Goal: Information Seeking & Learning: Learn about a topic

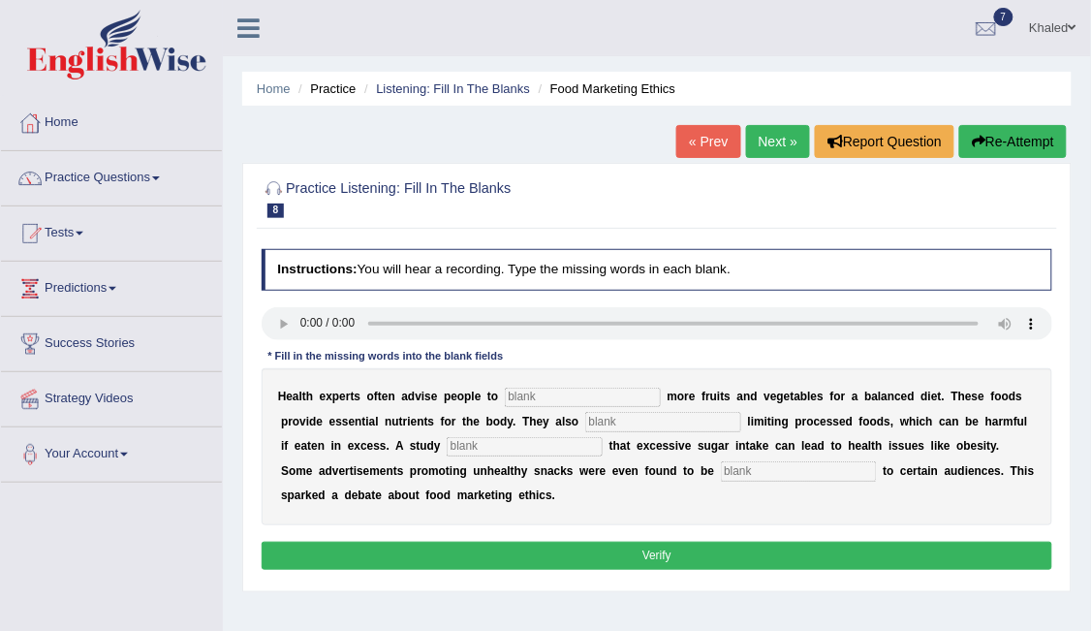
click at [513, 388] on input "text" at bounding box center [583, 396] width 156 height 19
type input "consume"
click at [585, 422] on input "text" at bounding box center [663, 421] width 156 height 19
type input "recommended"
click at [447, 439] on input "text" at bounding box center [525, 446] width 156 height 19
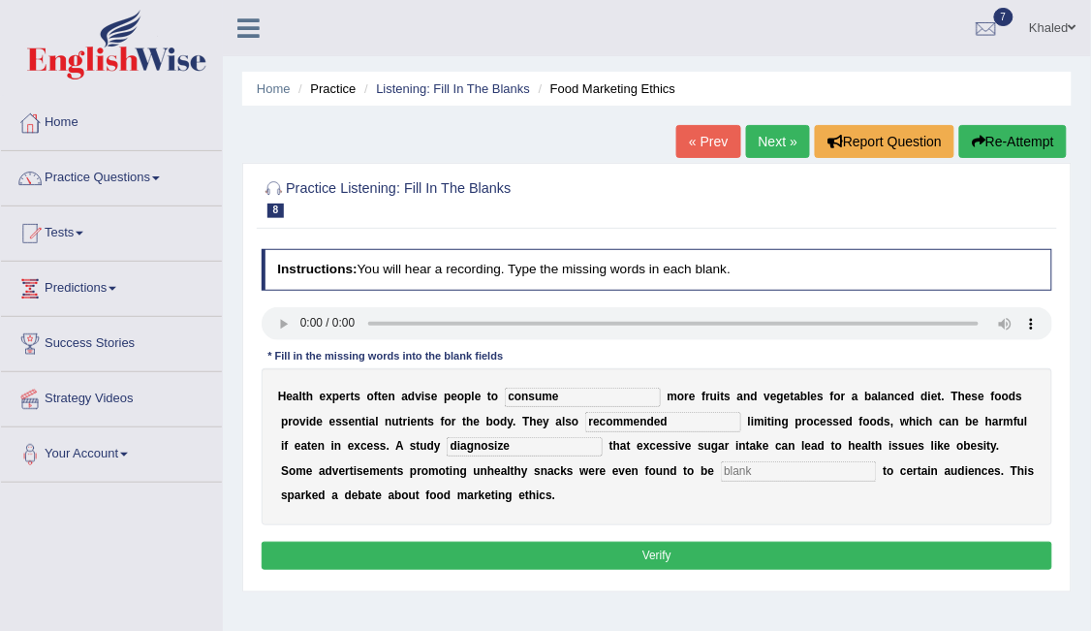
type input "diagnosize"
drag, startPoint x: 541, startPoint y: 457, endPoint x: 539, endPoint y: 469, distance: 11.8
click at [539, 469] on div "H e a l t h e x p e r t s o f t e n a d v i s e p e o p l e t o consume m o r e…" at bounding box center [657, 446] width 791 height 157
click at [721, 469] on input "text" at bounding box center [799, 470] width 156 height 19
type input "effencive"
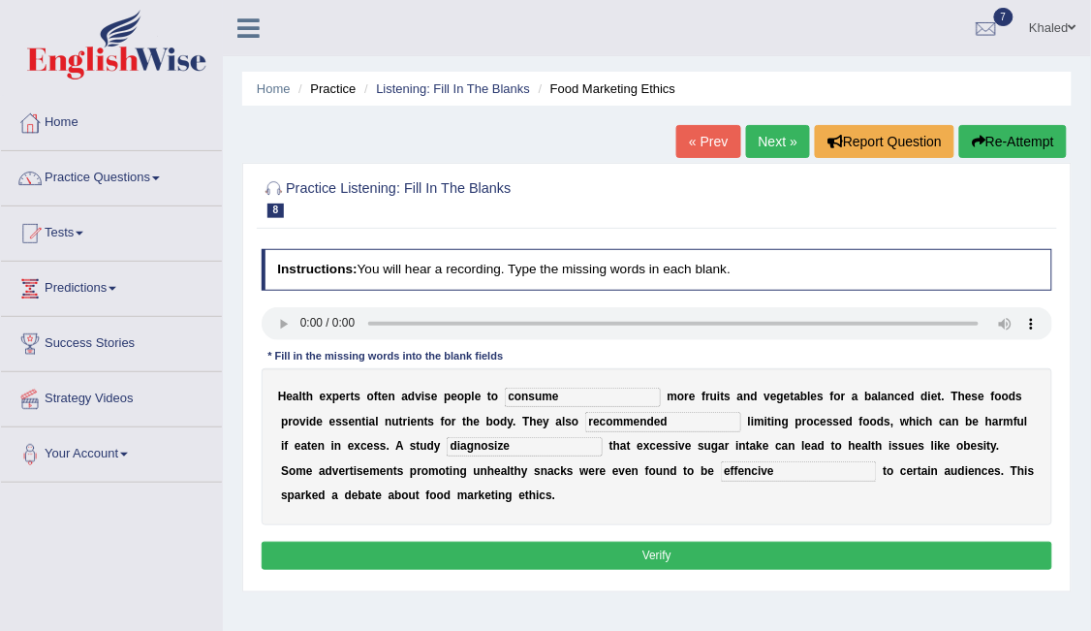
click at [557, 545] on button "Verify" at bounding box center [657, 555] width 791 height 28
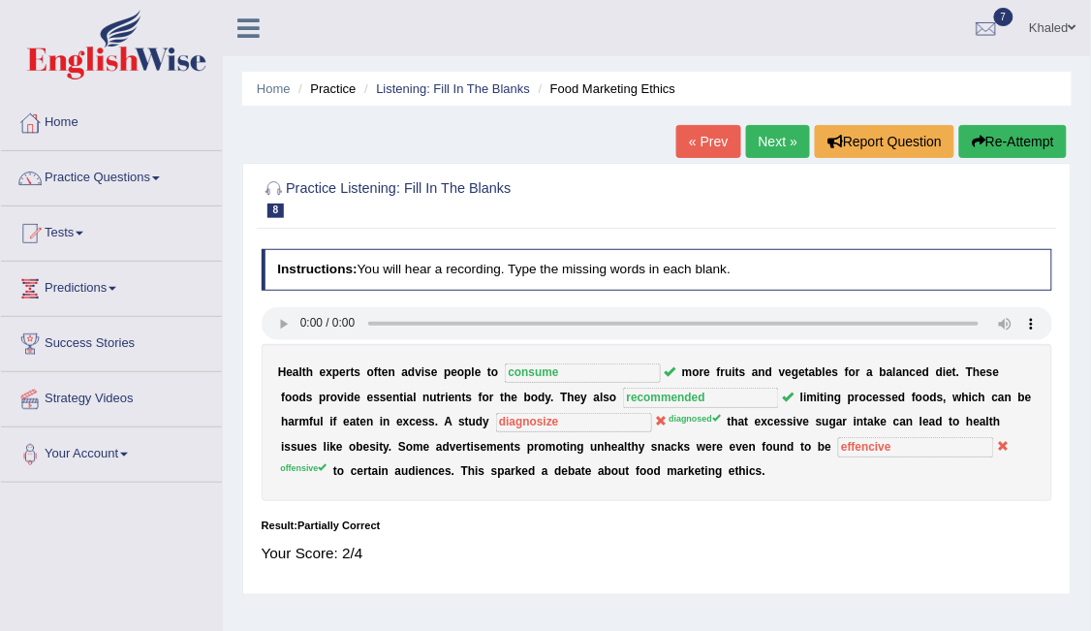
click at [697, 142] on link "« Prev" at bounding box center [708, 141] width 64 height 33
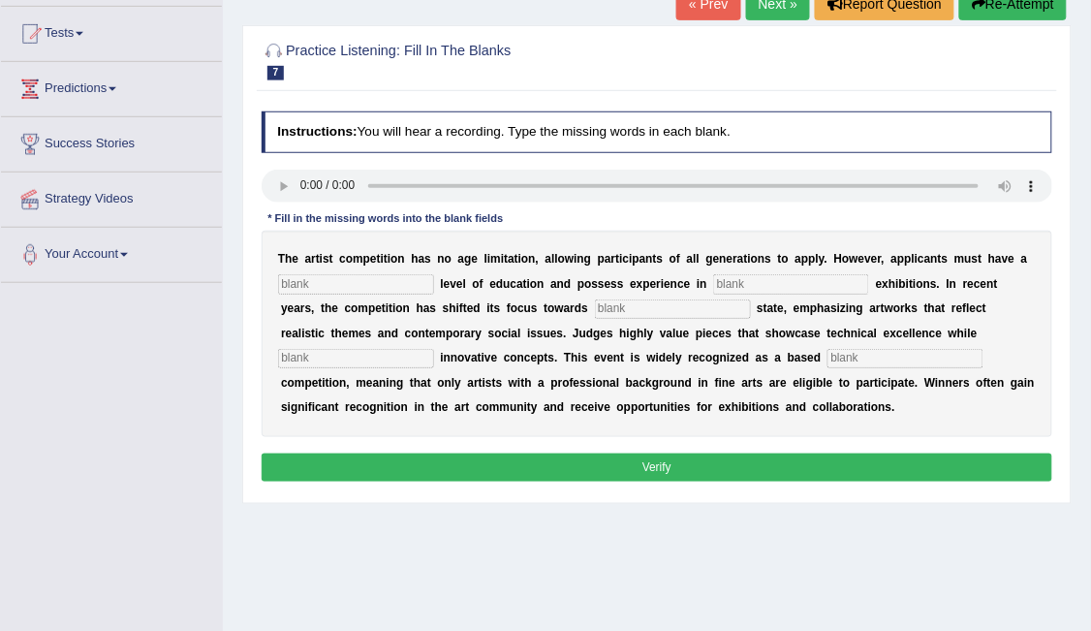
scroll to position [208, 0]
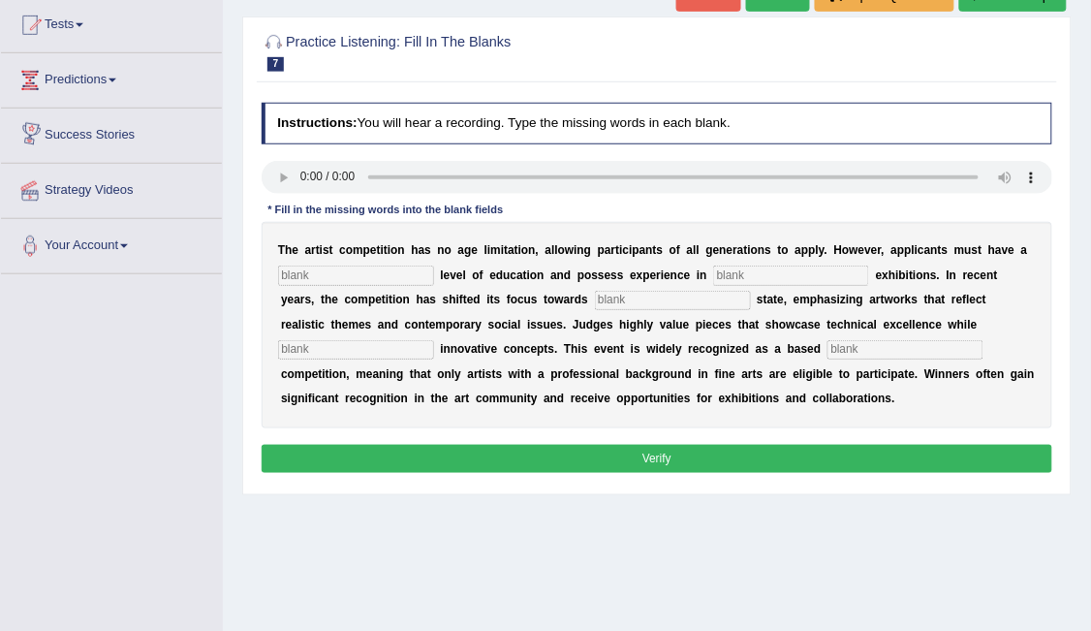
click at [356, 273] on input "text" at bounding box center [356, 274] width 156 height 19
type input "graduate"
click at [713, 272] on input "text" at bounding box center [791, 274] width 156 height 19
click at [595, 294] on input "text" at bounding box center [673, 300] width 156 height 19
type input "real"
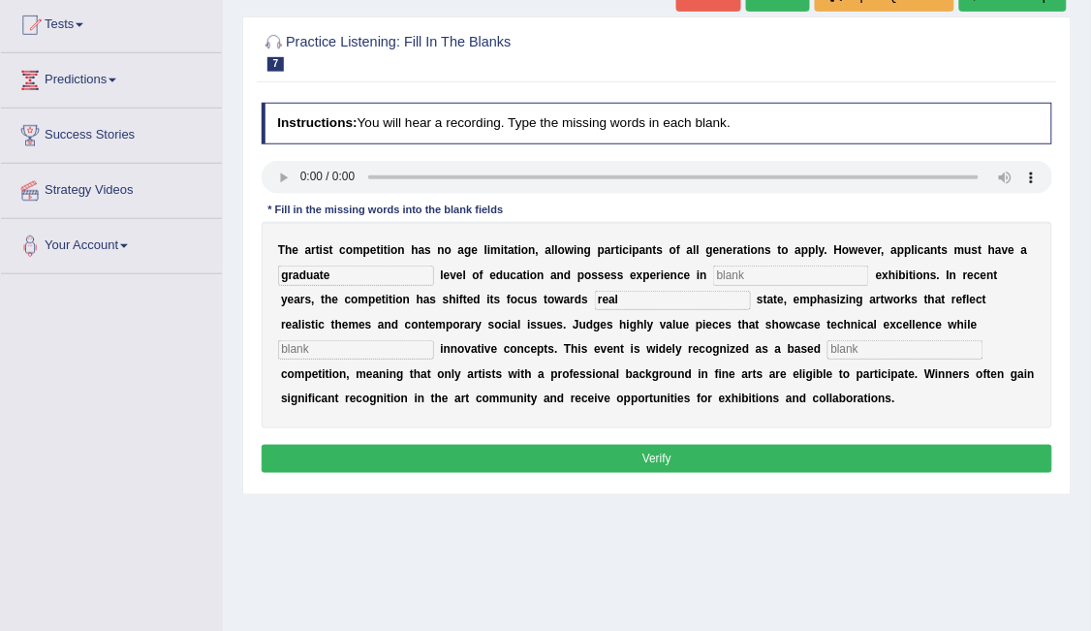
click at [434, 340] on input "text" at bounding box center [356, 349] width 156 height 19
type input "collaborates"
click at [827, 346] on input "text" at bounding box center [905, 349] width 156 height 19
type input "profession"
click at [632, 454] on button "Verify" at bounding box center [657, 459] width 791 height 28
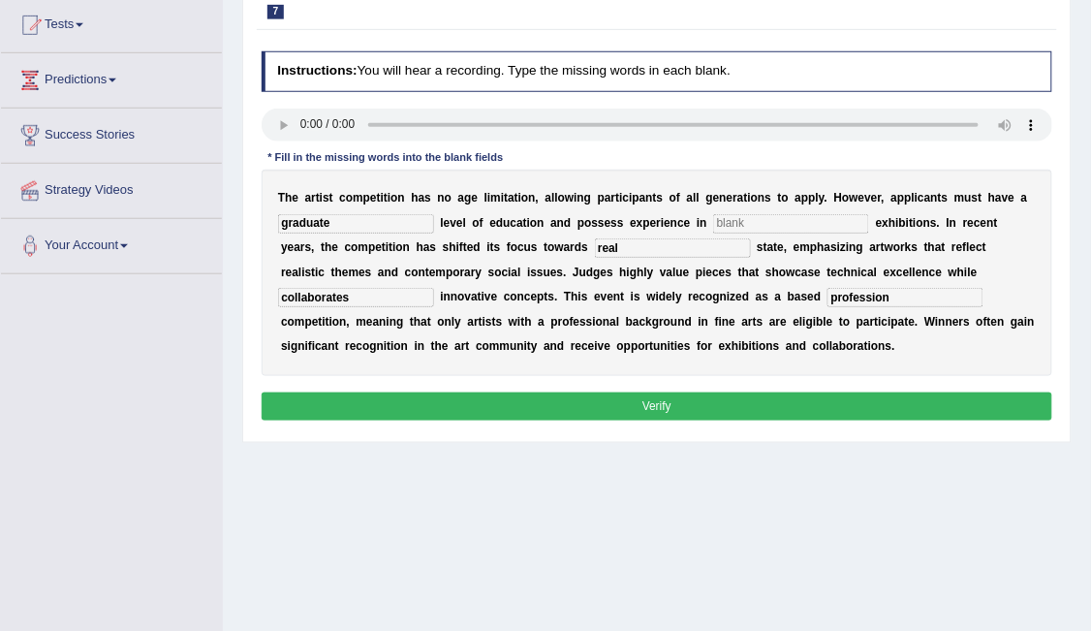
click at [713, 214] on input "text" at bounding box center [791, 223] width 156 height 19
type input "k"
click at [598, 406] on button "Verify" at bounding box center [657, 406] width 791 height 28
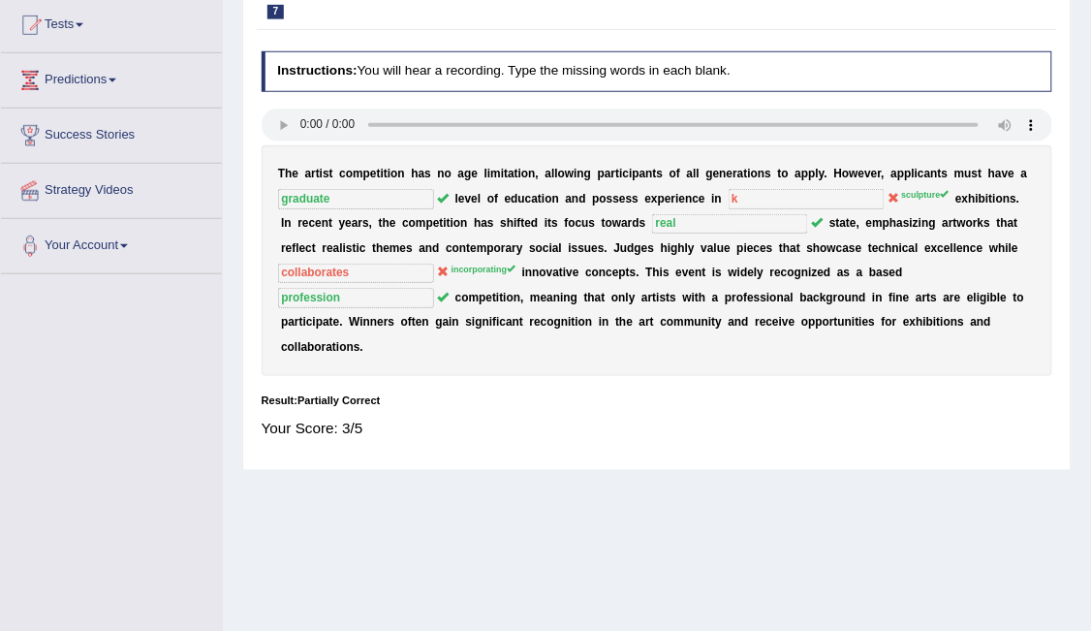
drag, startPoint x: 678, startPoint y: 409, endPoint x: 948, endPoint y: 361, distance: 274.4
click at [948, 361] on div "Instructions: You will hear a recording. Type the missing words in each blank. …" at bounding box center [656, 252] width 799 height 418
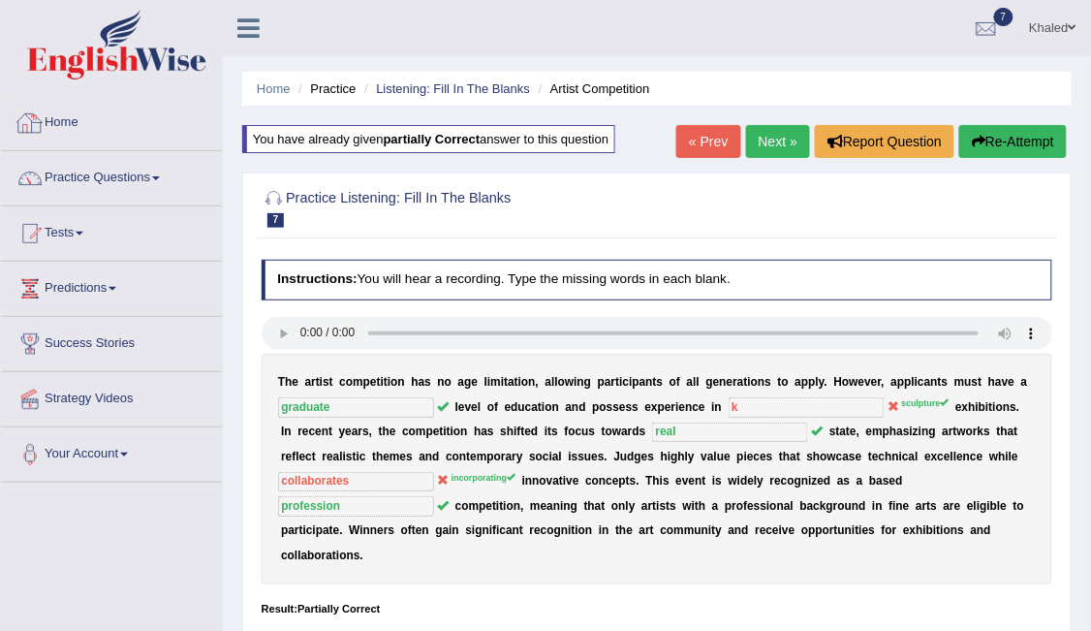
click at [73, 111] on link "Home" at bounding box center [111, 120] width 221 height 48
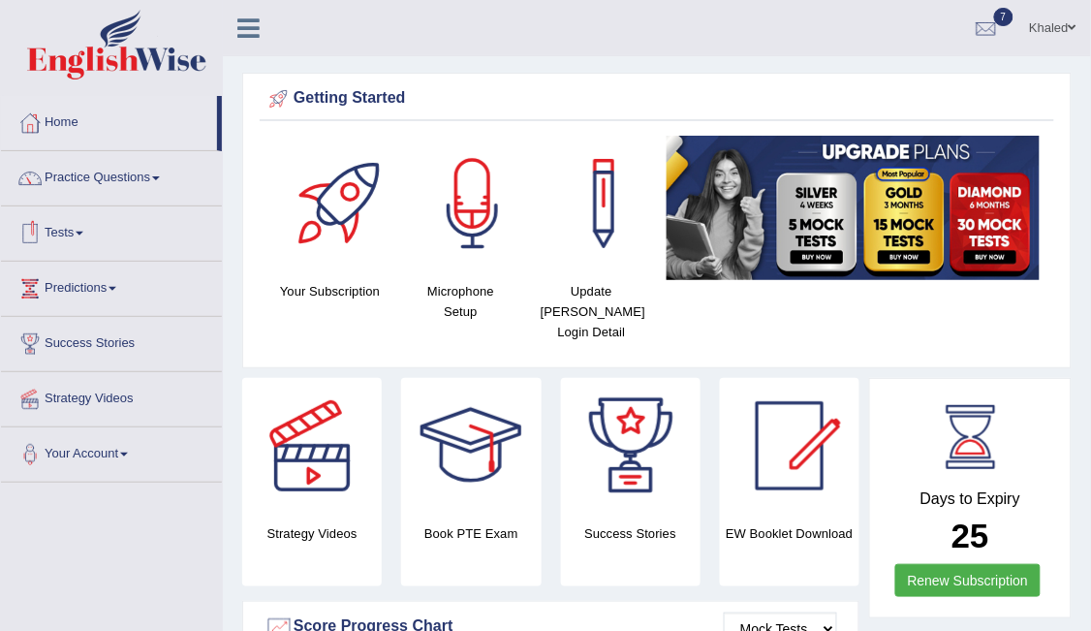
click at [76, 223] on link "Tests" at bounding box center [111, 230] width 221 height 48
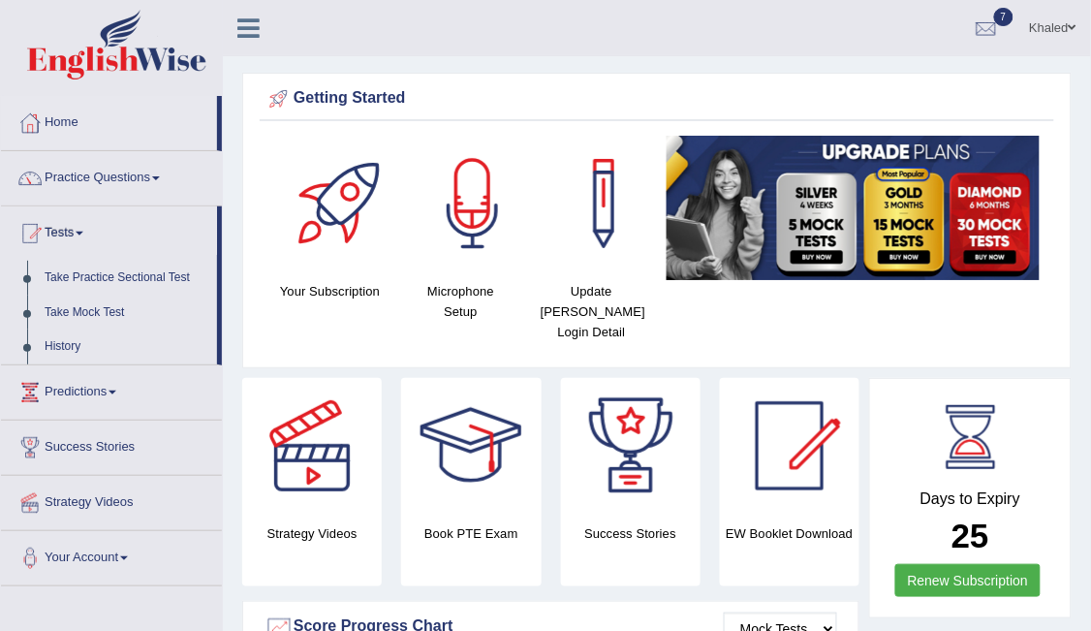
click at [76, 223] on link "Tests" at bounding box center [109, 230] width 216 height 48
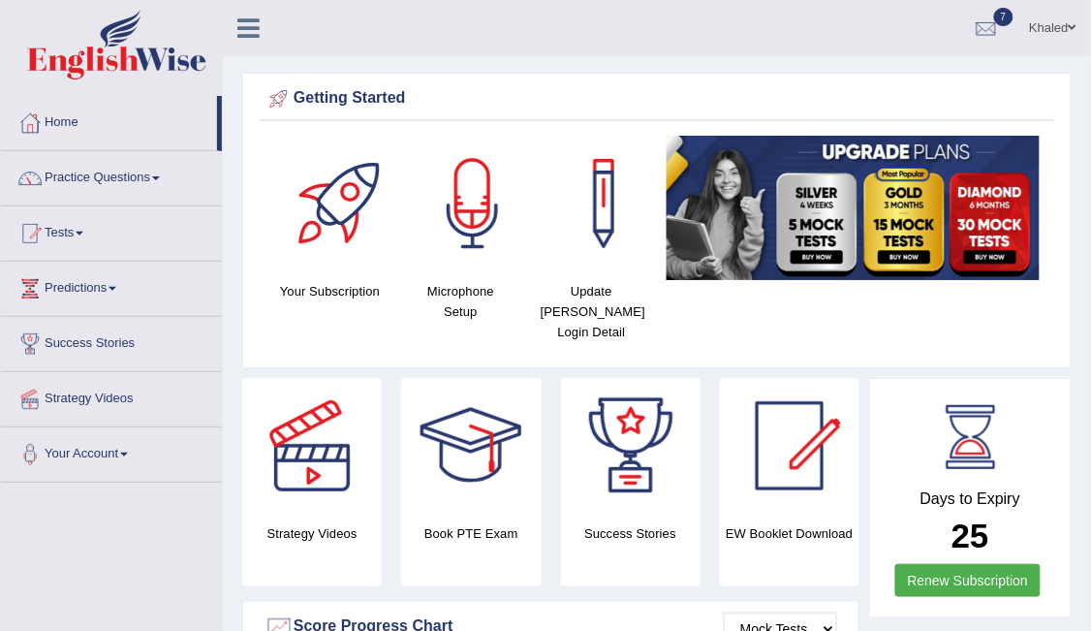
click at [76, 223] on link "Tests" at bounding box center [111, 230] width 221 height 48
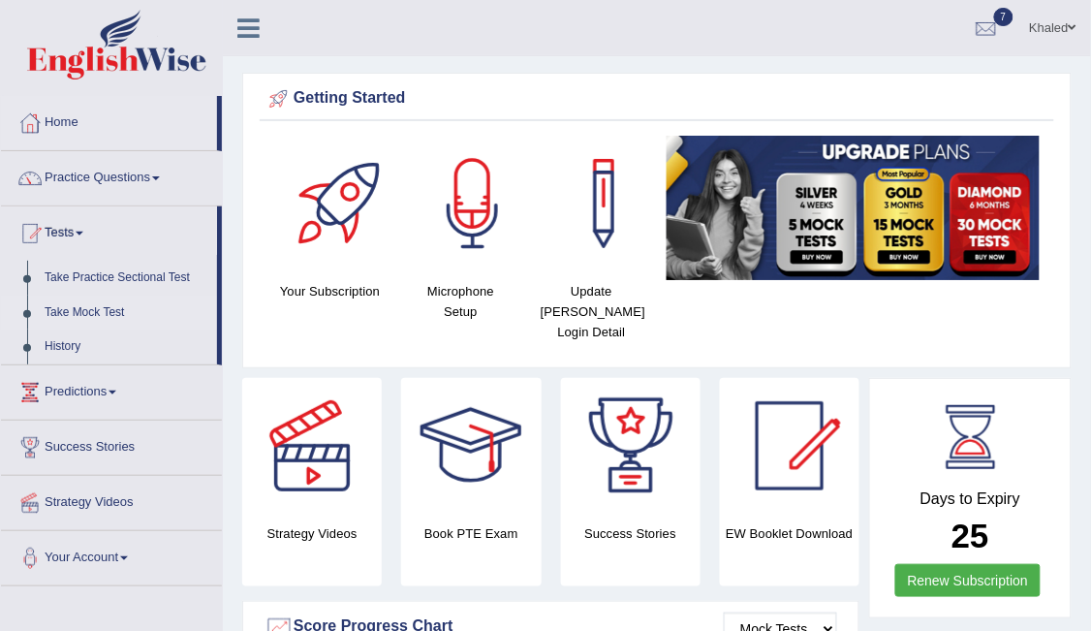
click at [72, 309] on link "Take Mock Test" at bounding box center [126, 312] width 181 height 35
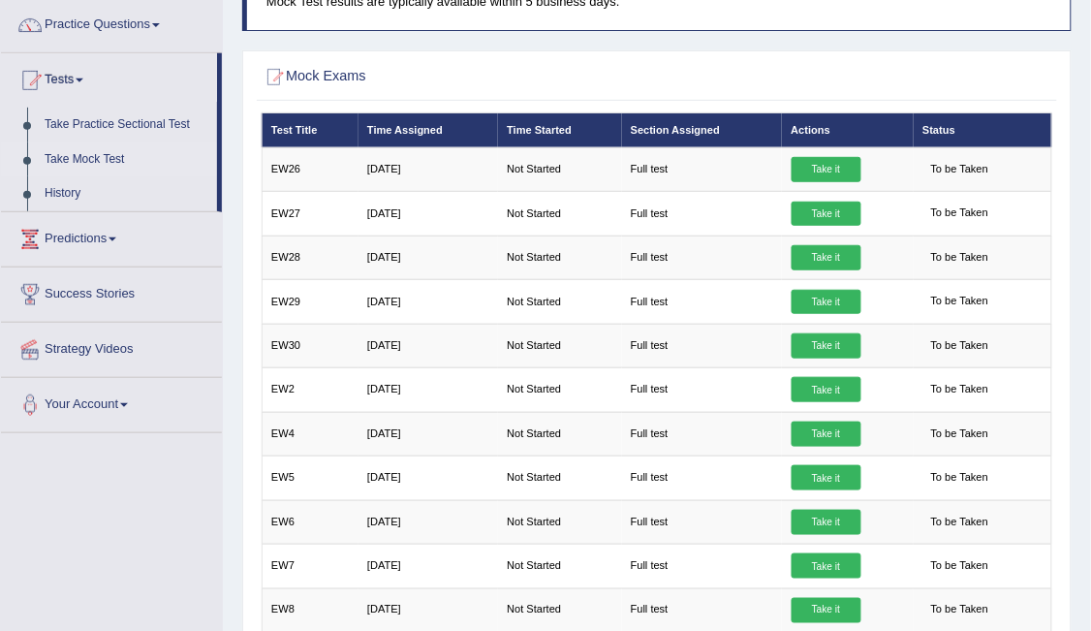
scroll to position [165, 0]
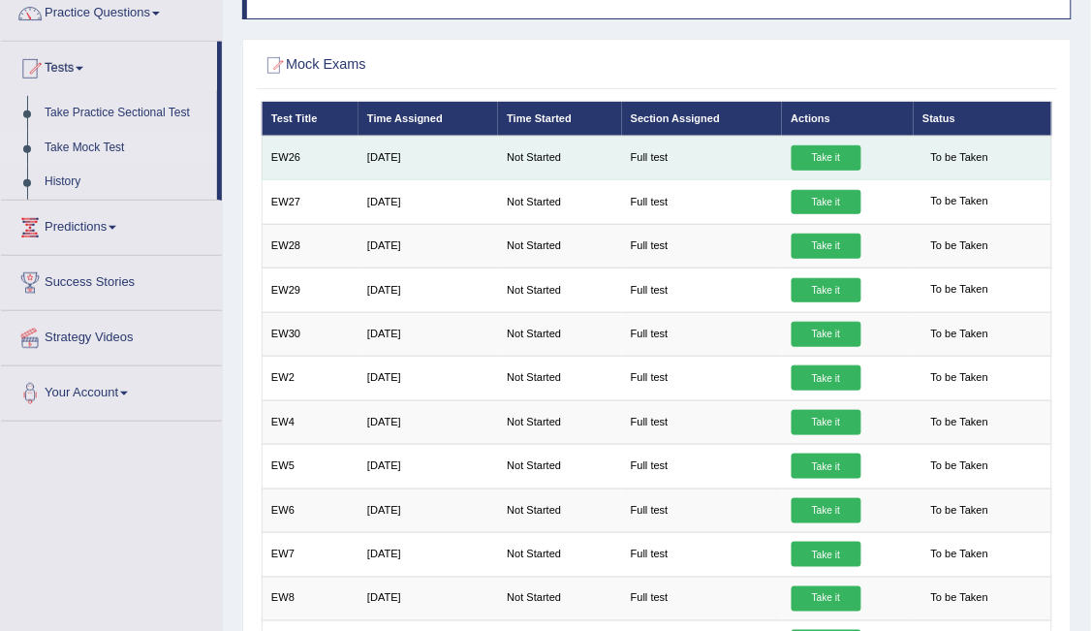
click at [826, 156] on link "Take it" at bounding box center [826, 157] width 70 height 25
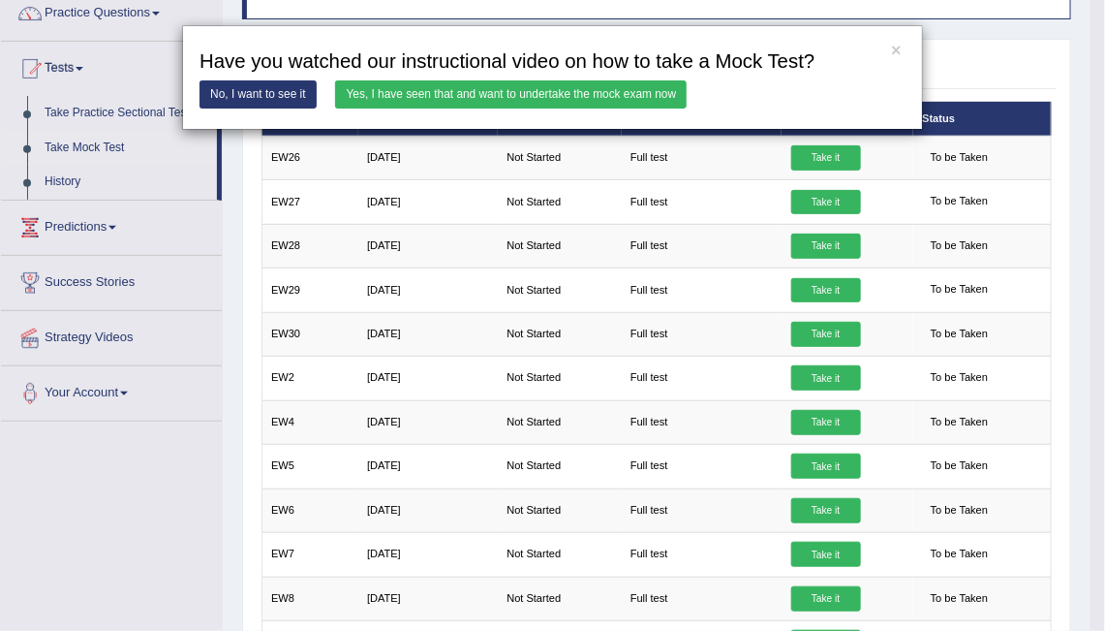
click at [238, 175] on div "× Have you watched our instructional video on how to take a Mock Test? No, I wa…" at bounding box center [552, 315] width 1105 height 631
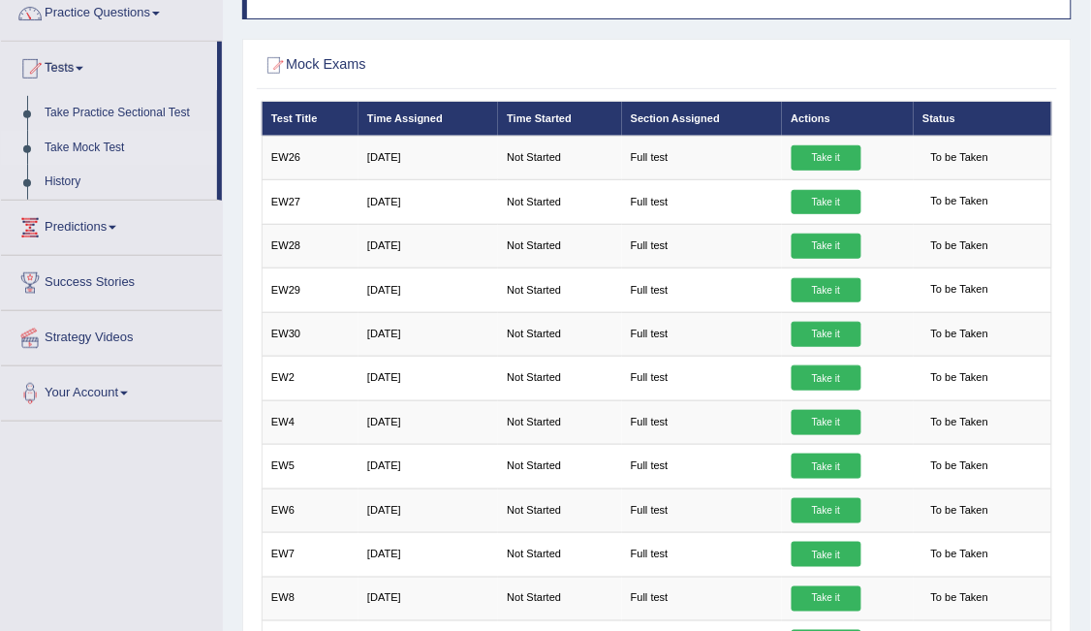
scroll to position [0, 0]
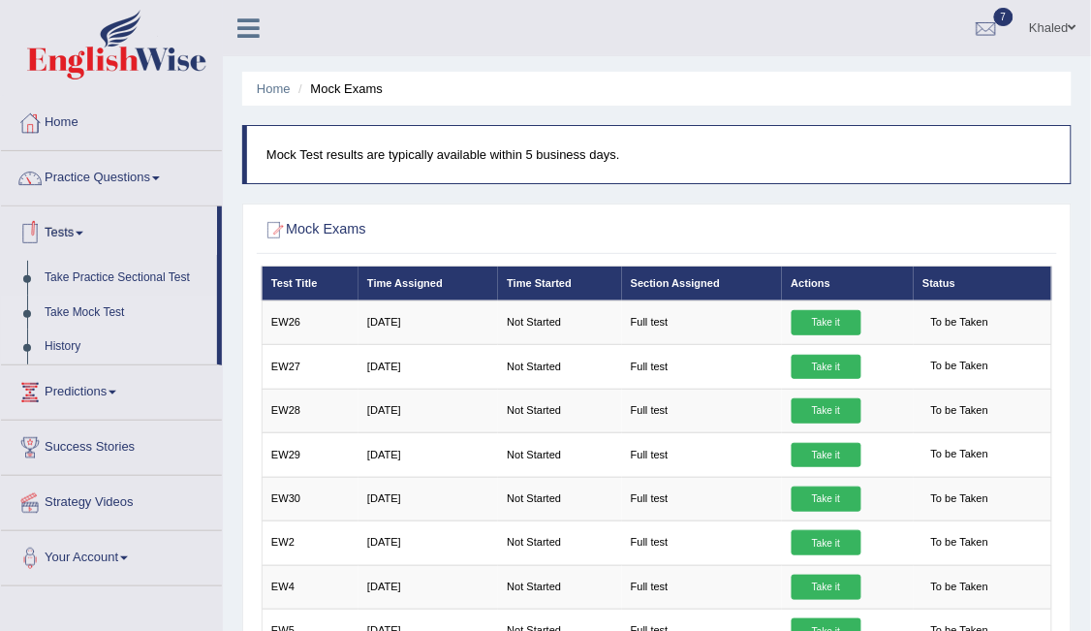
click at [57, 346] on link "History" at bounding box center [126, 346] width 181 height 35
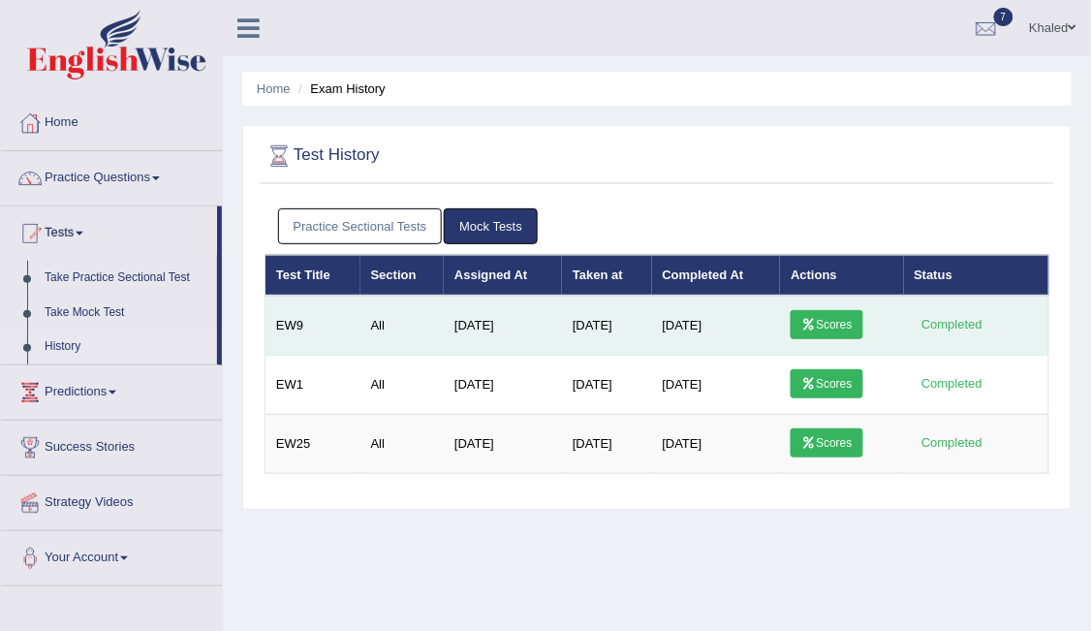
click at [850, 320] on link "Scores" at bounding box center [826, 324] width 72 height 29
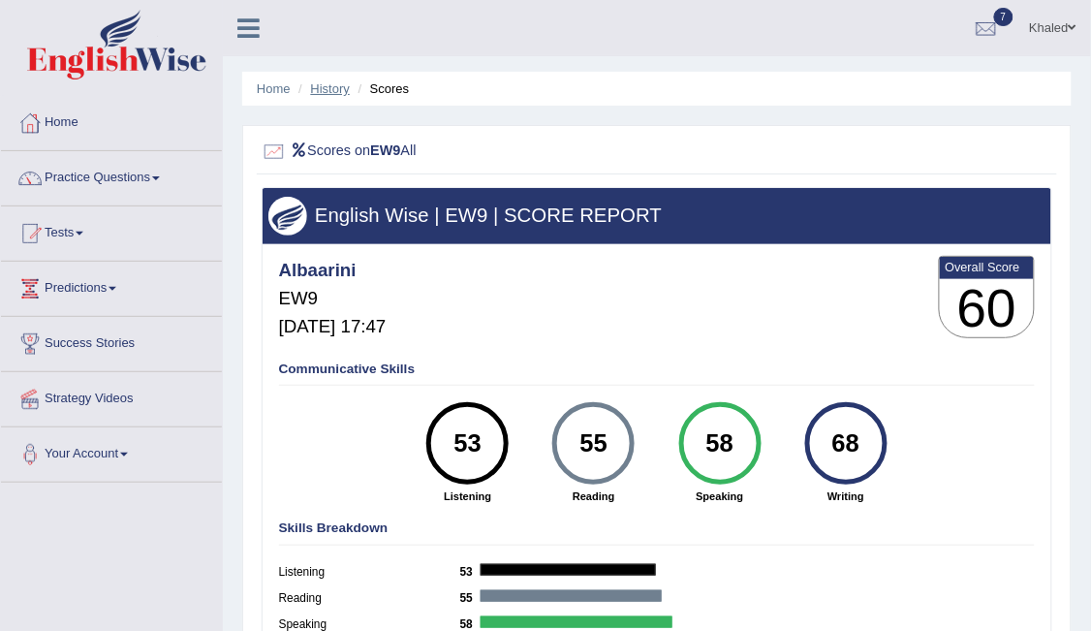
click at [329, 86] on link "History" at bounding box center [330, 88] width 39 height 15
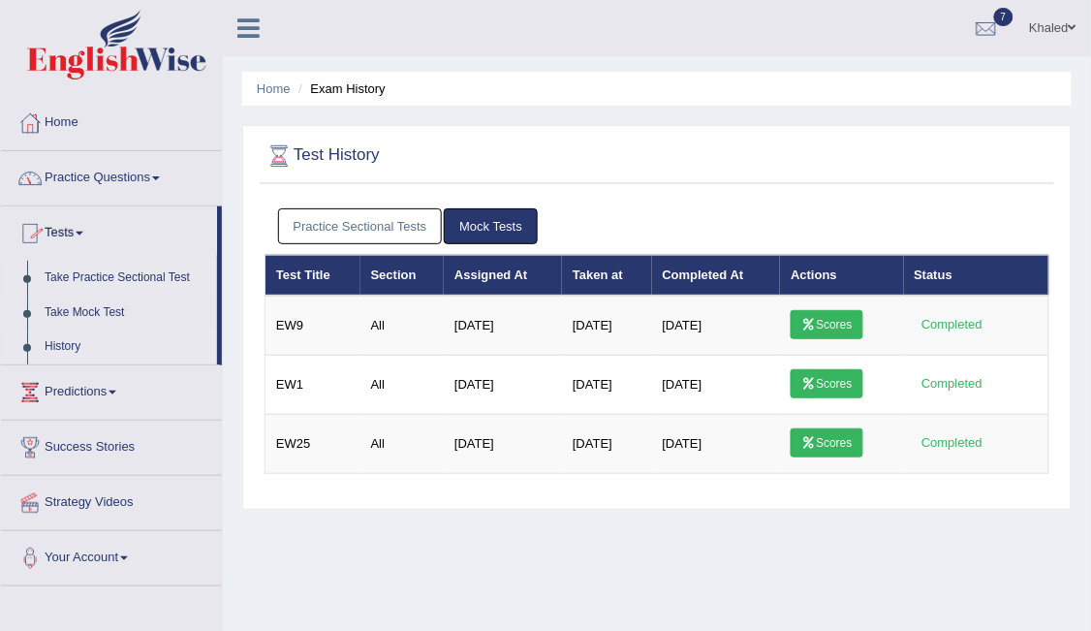
click at [100, 268] on link "Take Practice Sectional Test" at bounding box center [126, 278] width 181 height 35
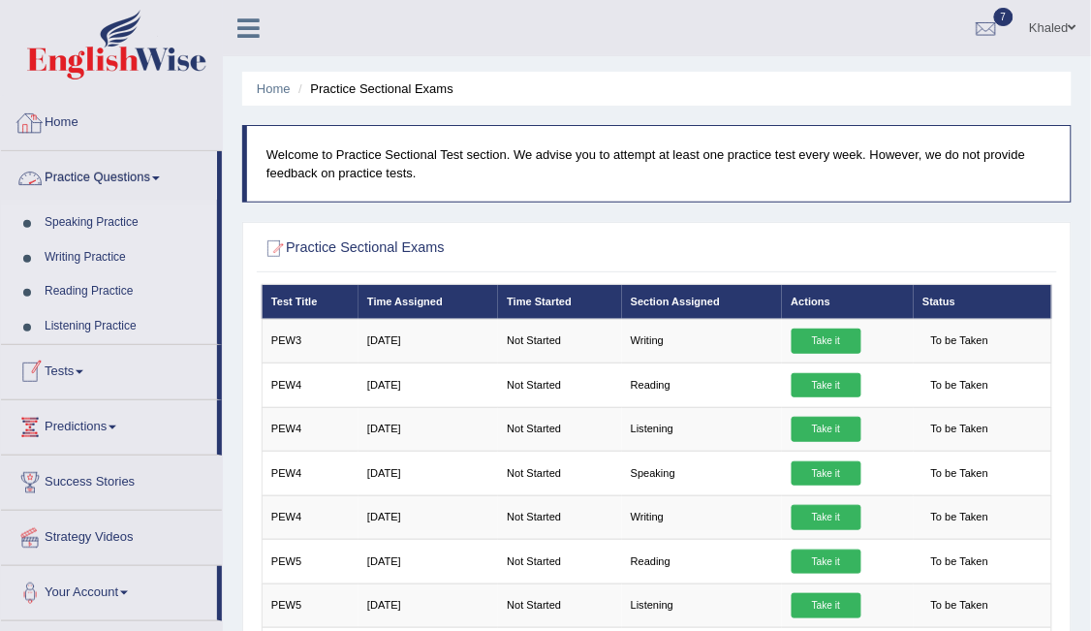
click at [61, 129] on link "Home" at bounding box center [111, 120] width 221 height 48
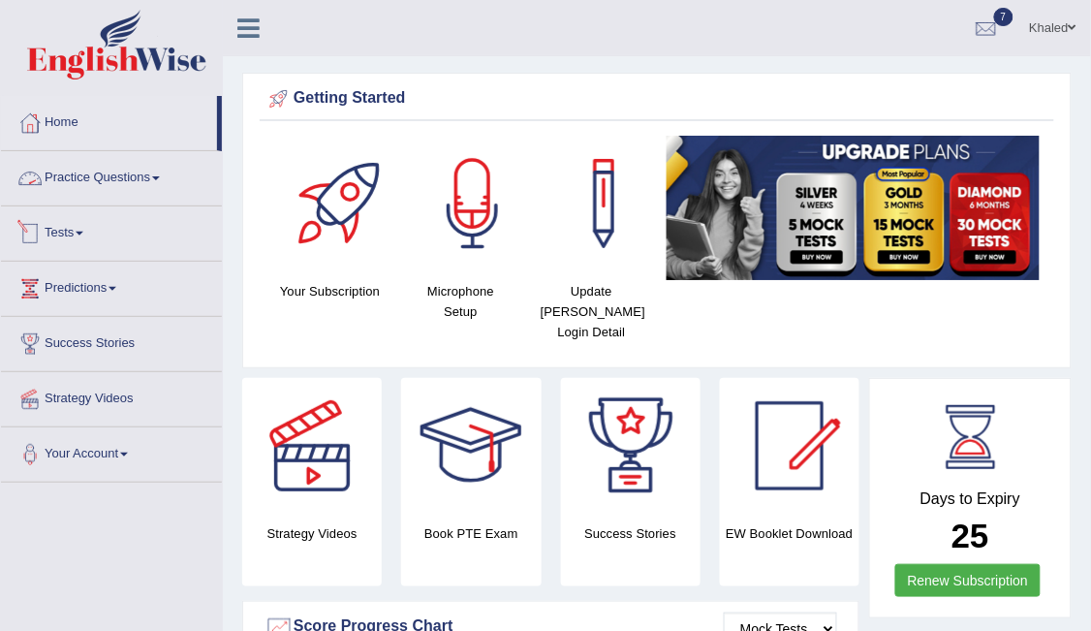
click at [62, 245] on link "Tests" at bounding box center [111, 230] width 221 height 48
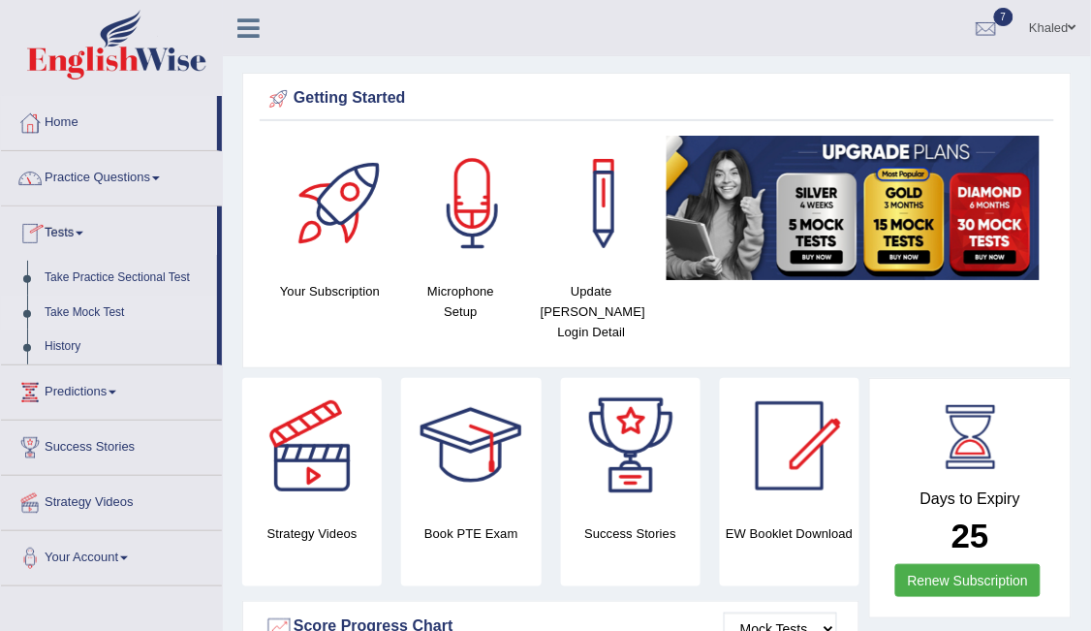
click at [108, 314] on link "Take Mock Test" at bounding box center [126, 312] width 181 height 35
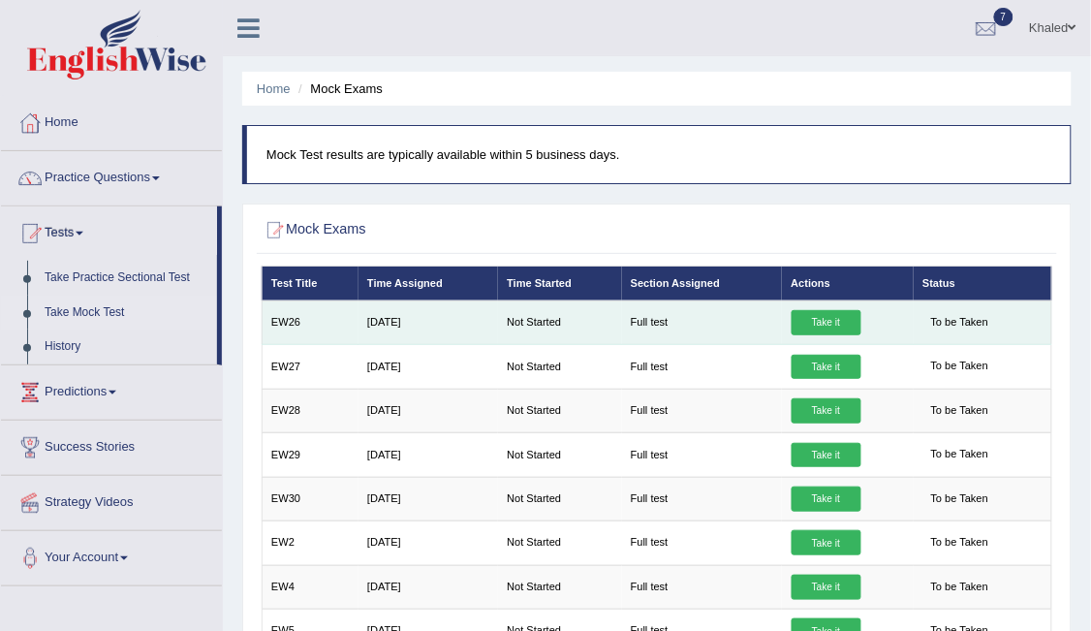
click at [822, 318] on link "Take it" at bounding box center [826, 322] width 70 height 25
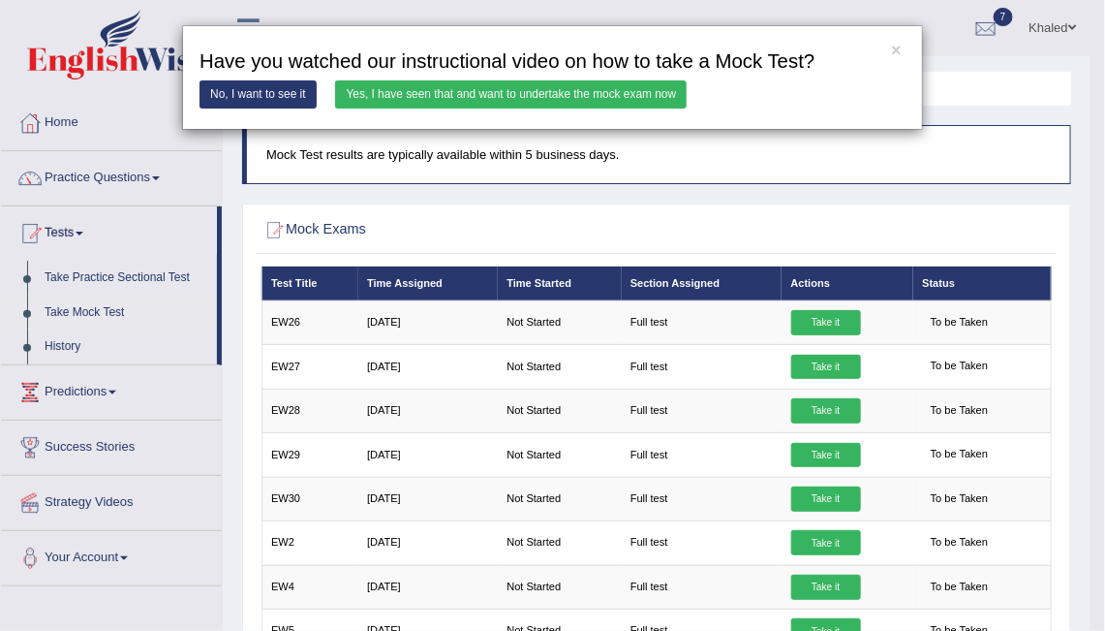
click at [581, 77] on div "× Have you watched our instructional video on how to take a Mock Test? No, I wa…" at bounding box center [552, 78] width 741 height 106
click at [571, 92] on link "Yes, I have seen that and want to undertake the mock exam now" at bounding box center [511, 94] width 352 height 28
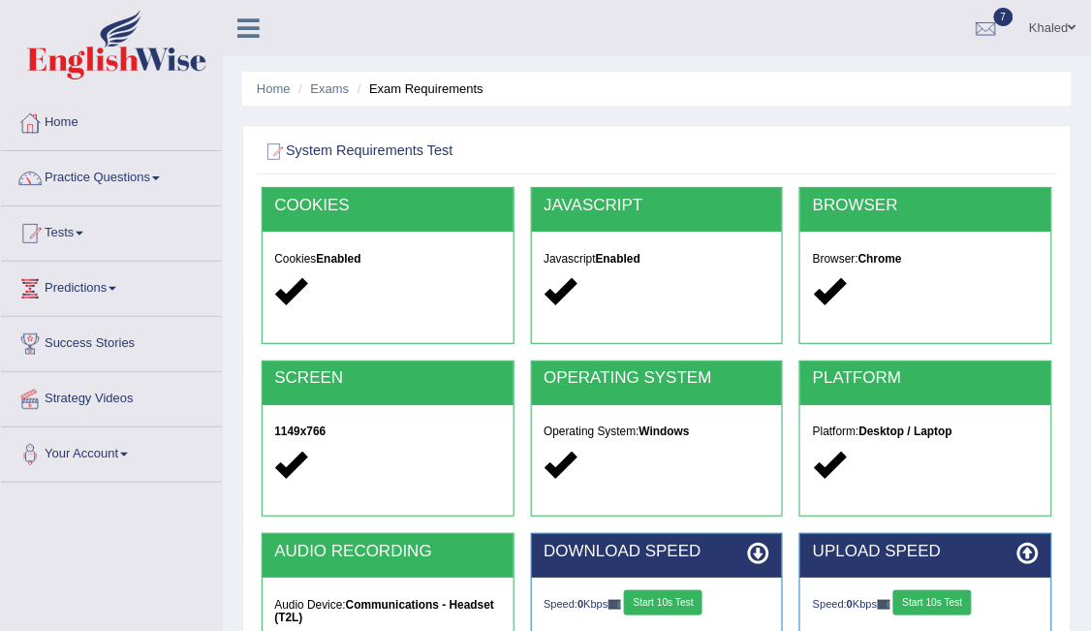
scroll to position [241, 0]
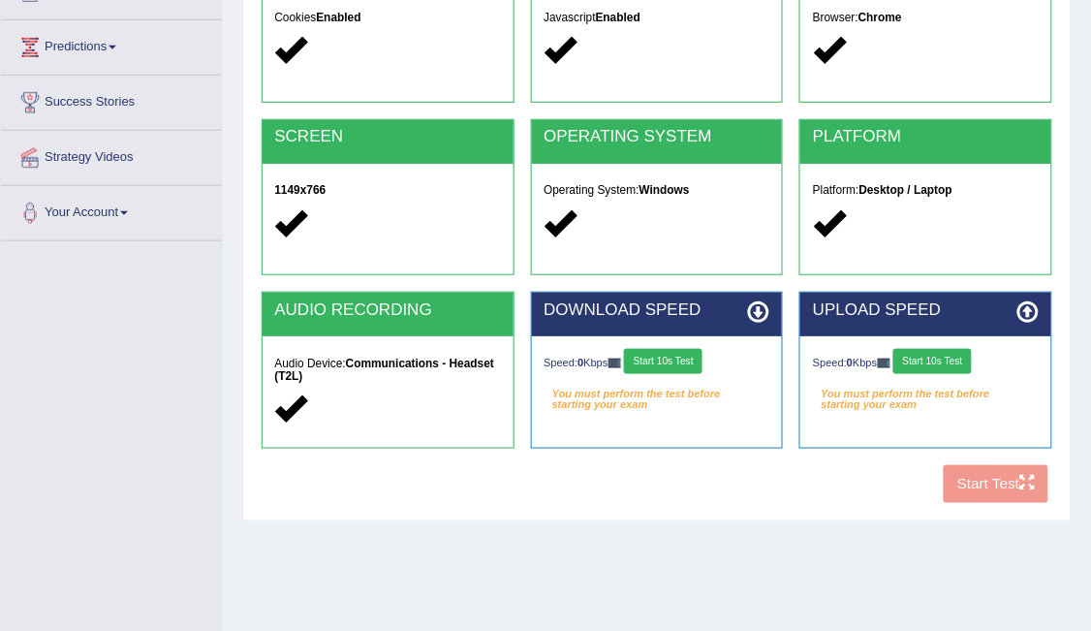
click at [673, 370] on button "Start 10s Test" at bounding box center [663, 361] width 78 height 25
click at [928, 365] on div "Speed: 0 Kbps Start 10s Test" at bounding box center [926, 363] width 226 height 29
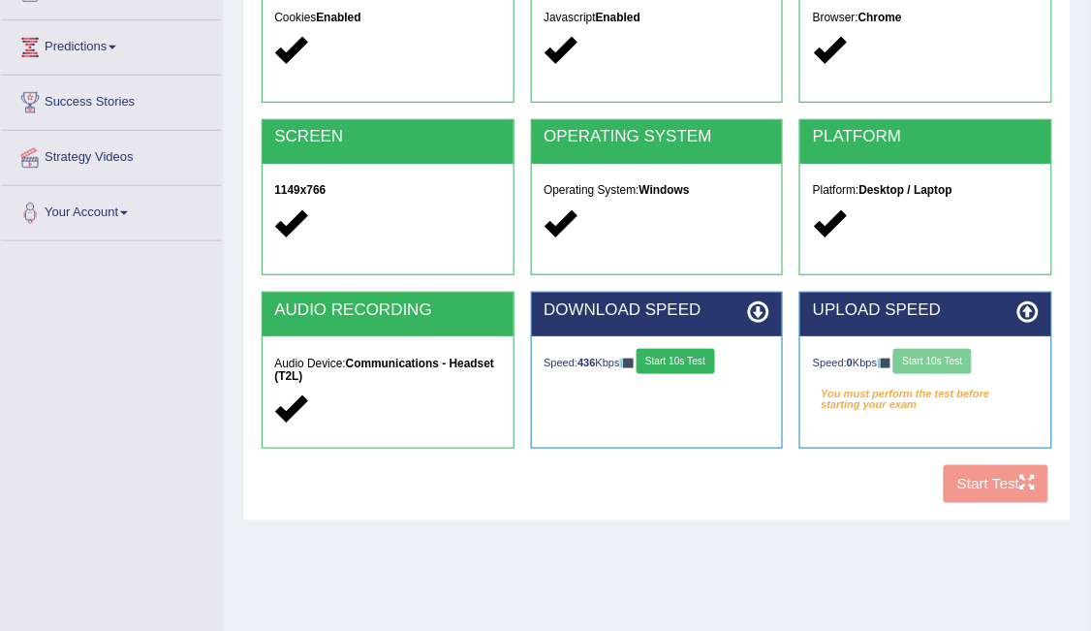
click at [673, 356] on button "Start 10s Test" at bounding box center [675, 361] width 78 height 25
click at [935, 353] on button "Start 10s Test" at bounding box center [932, 361] width 78 height 25
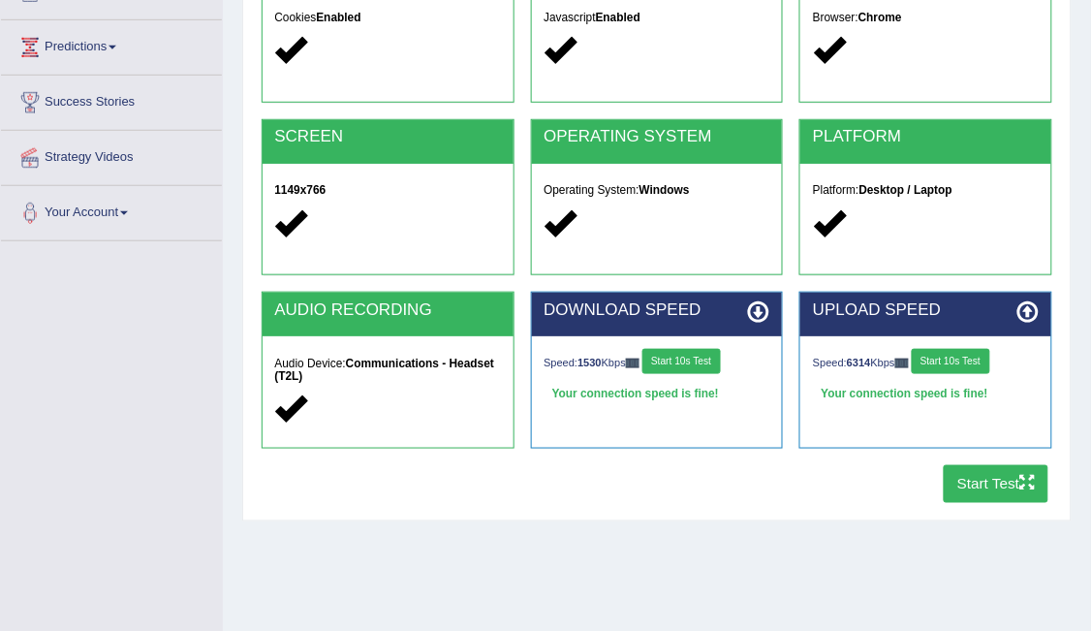
click at [997, 481] on button "Start Test" at bounding box center [996, 484] width 106 height 38
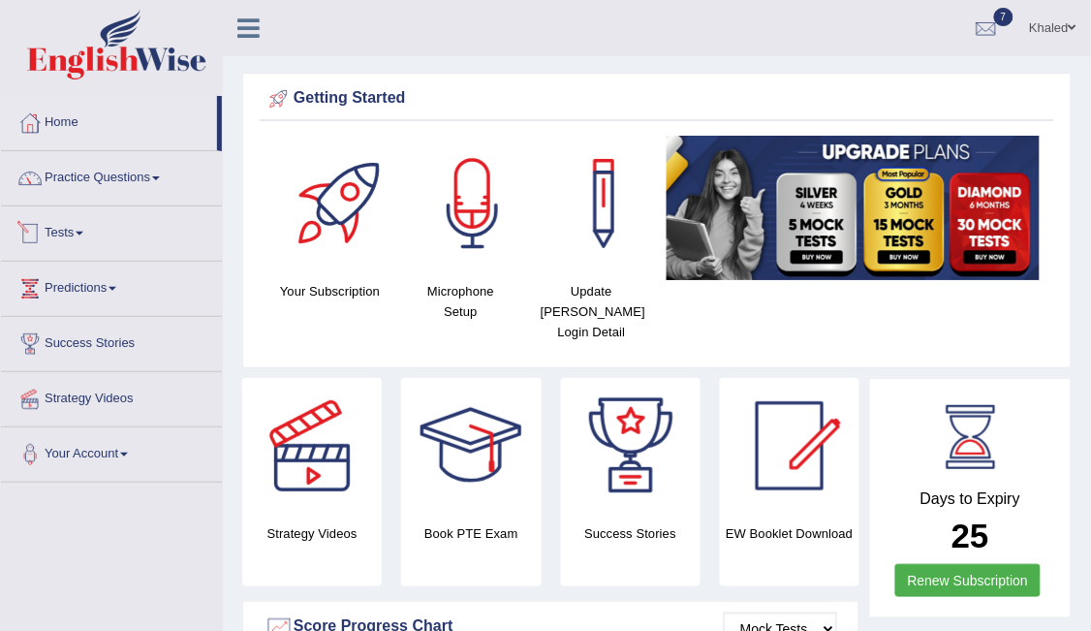
click at [79, 225] on link "Tests" at bounding box center [111, 230] width 221 height 48
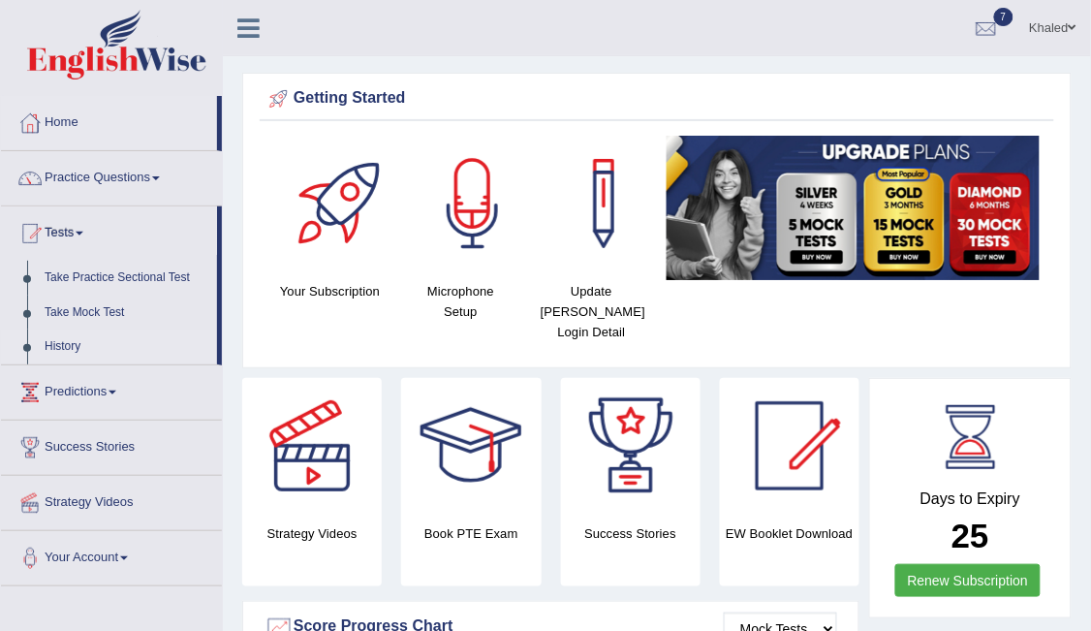
click at [73, 351] on link "History" at bounding box center [126, 346] width 181 height 35
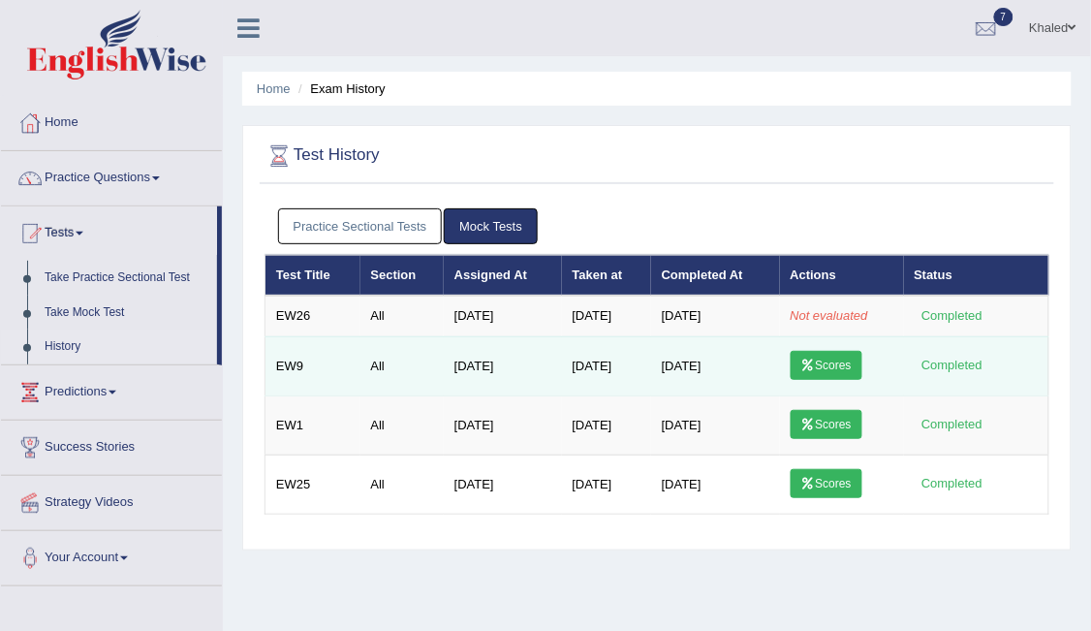
click at [807, 351] on link "Scores" at bounding box center [826, 365] width 72 height 29
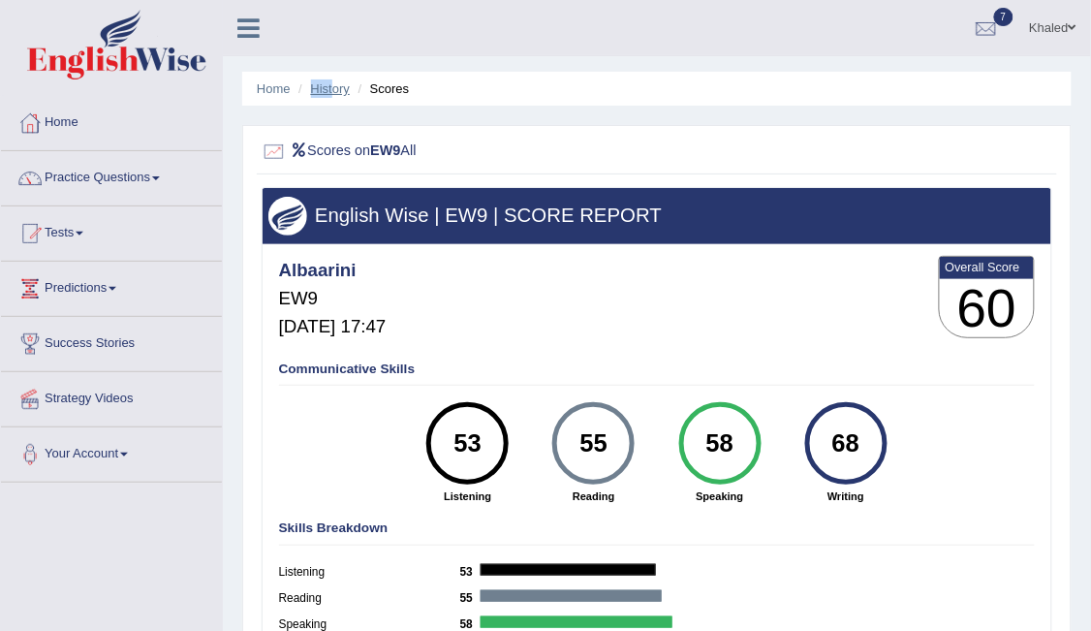
drag, startPoint x: 309, startPoint y: 84, endPoint x: 336, endPoint y: 92, distance: 28.2
click at [336, 92] on li "History" at bounding box center [322, 88] width 56 height 18
click at [343, 88] on link "History" at bounding box center [330, 88] width 39 height 15
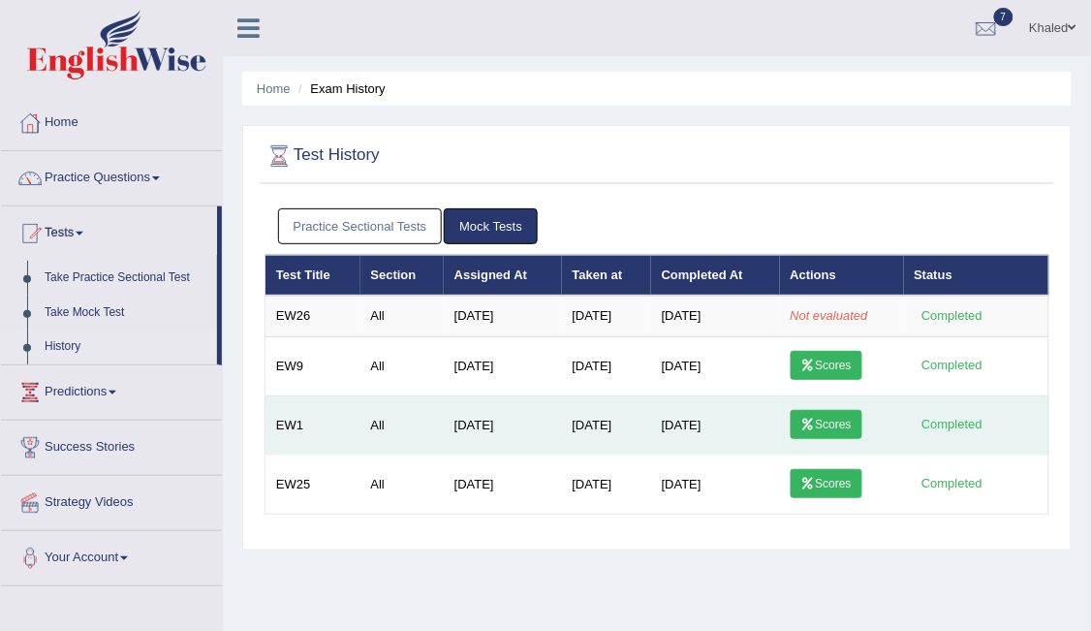
click at [808, 418] on icon at bounding box center [808, 424] width 15 height 12
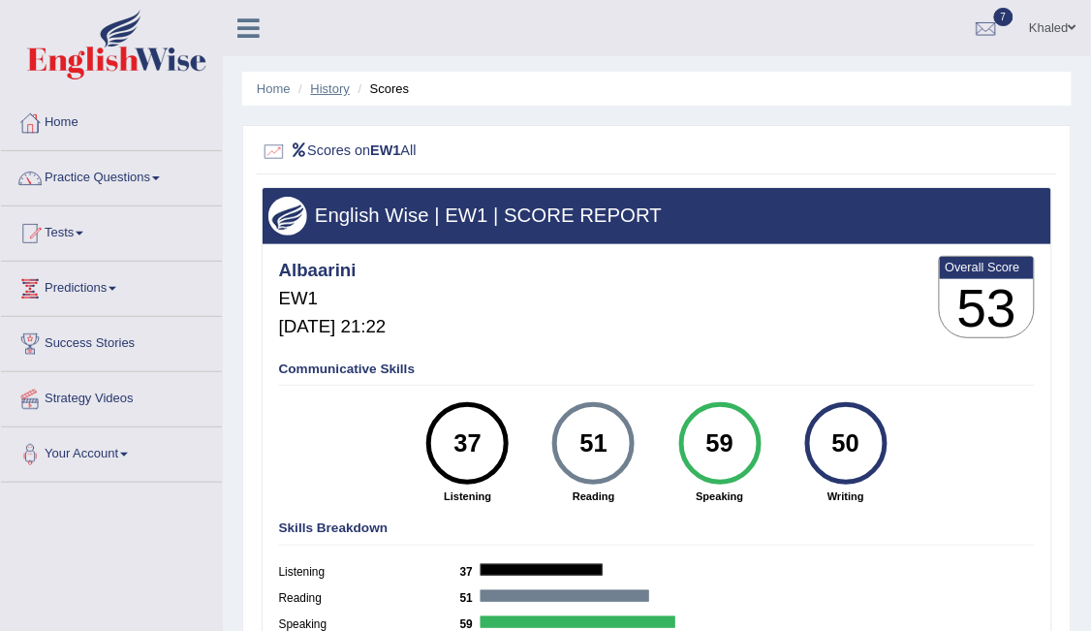
click at [329, 93] on link "History" at bounding box center [330, 88] width 39 height 15
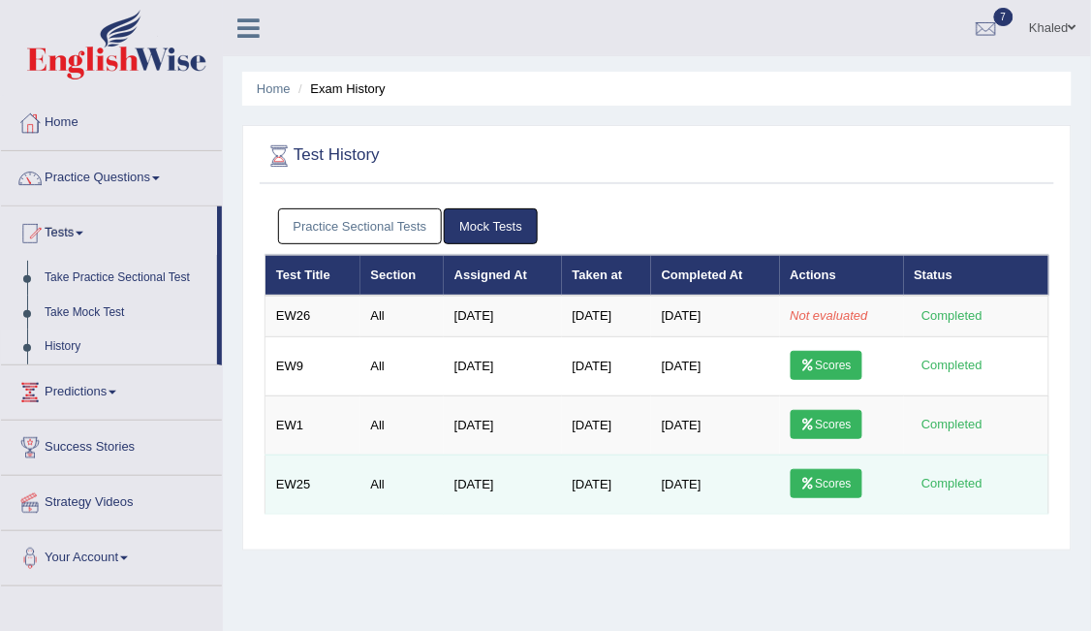
click at [837, 481] on link "Scores" at bounding box center [826, 483] width 72 height 29
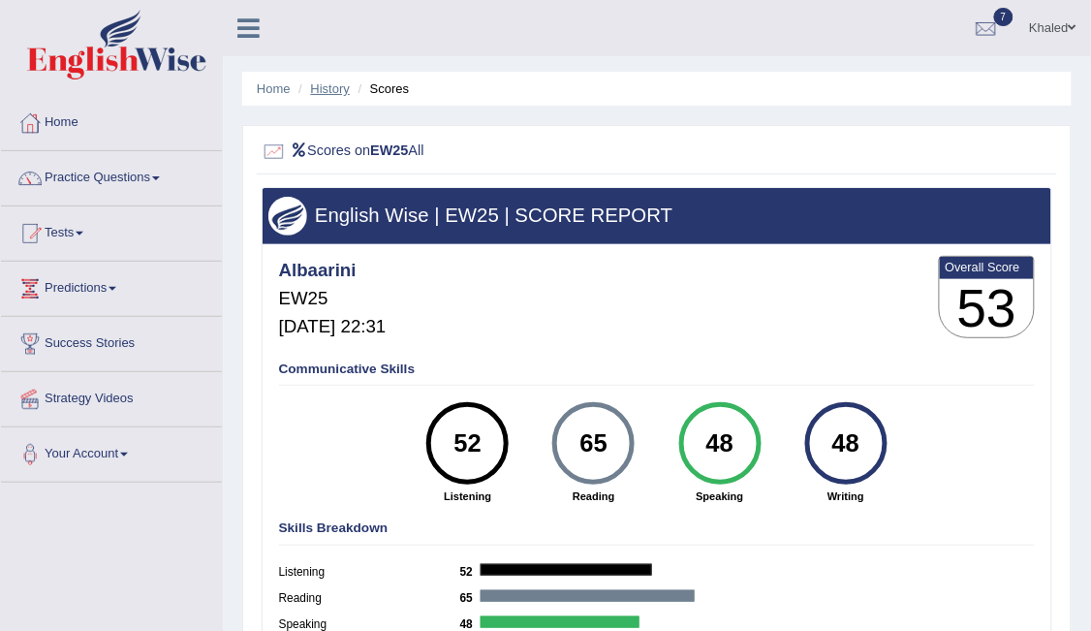
click at [333, 81] on link "History" at bounding box center [330, 88] width 39 height 15
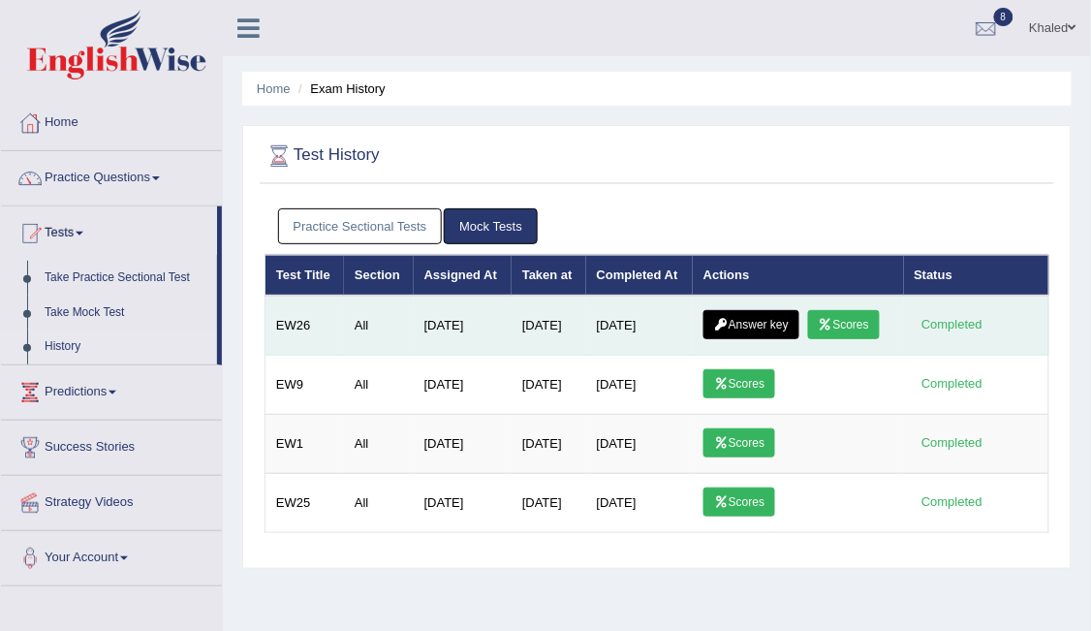
click at [840, 320] on link "Scores" at bounding box center [844, 324] width 72 height 29
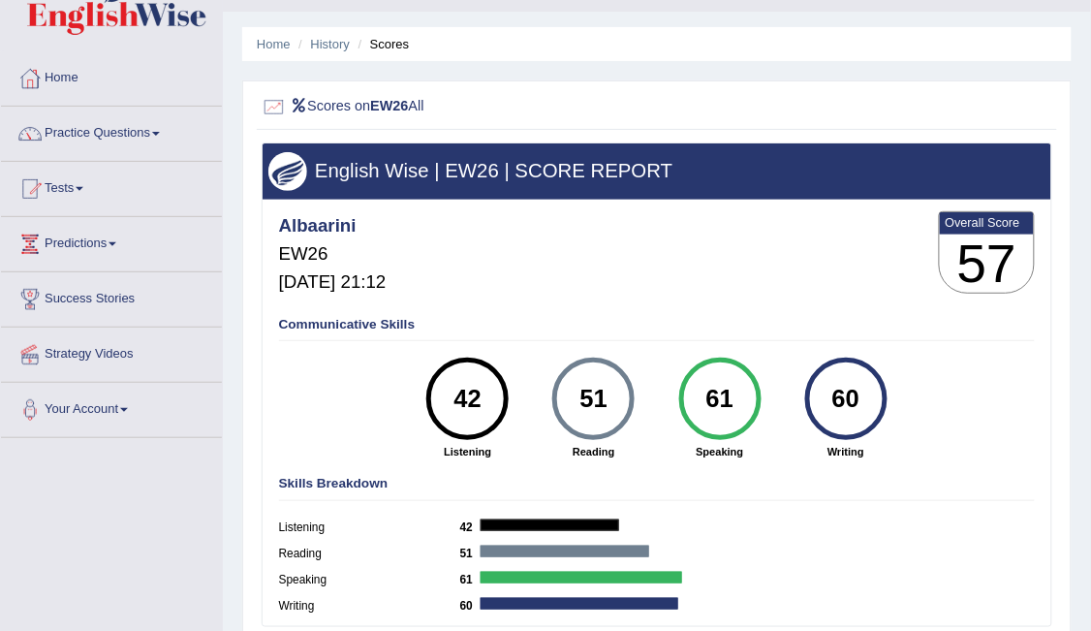
scroll to position [42, 0]
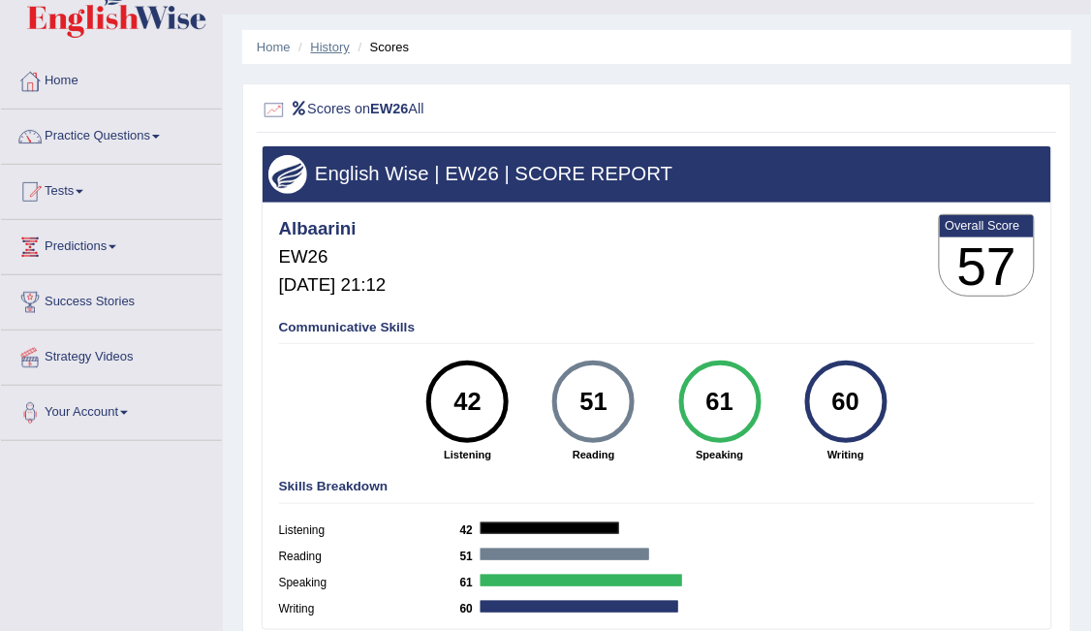
click at [329, 44] on link "History" at bounding box center [330, 47] width 39 height 15
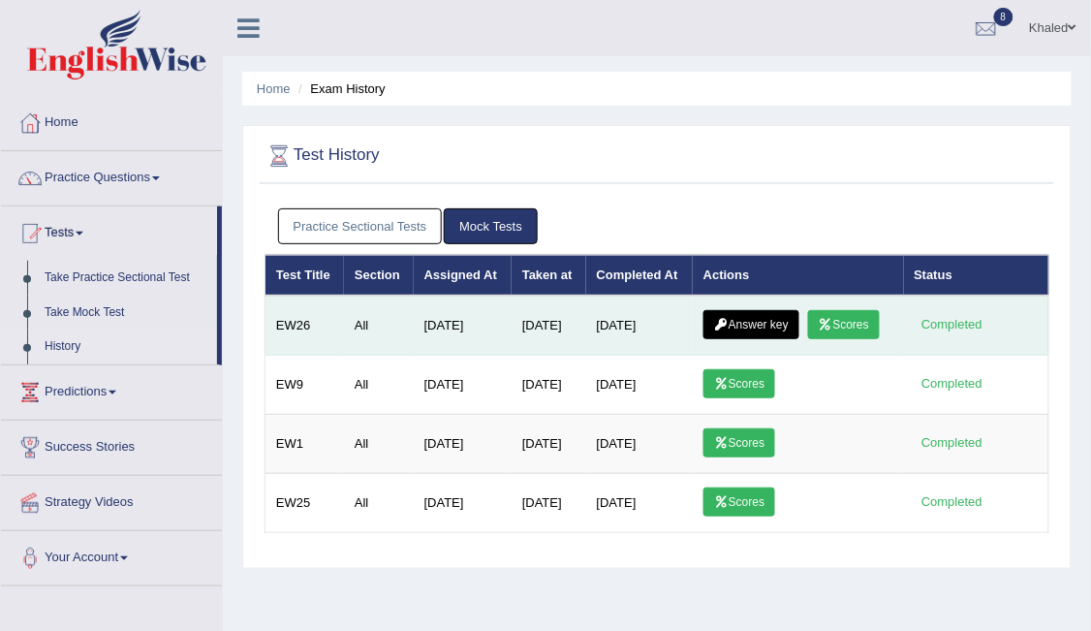
click at [751, 319] on link "Answer key" at bounding box center [751, 324] width 96 height 29
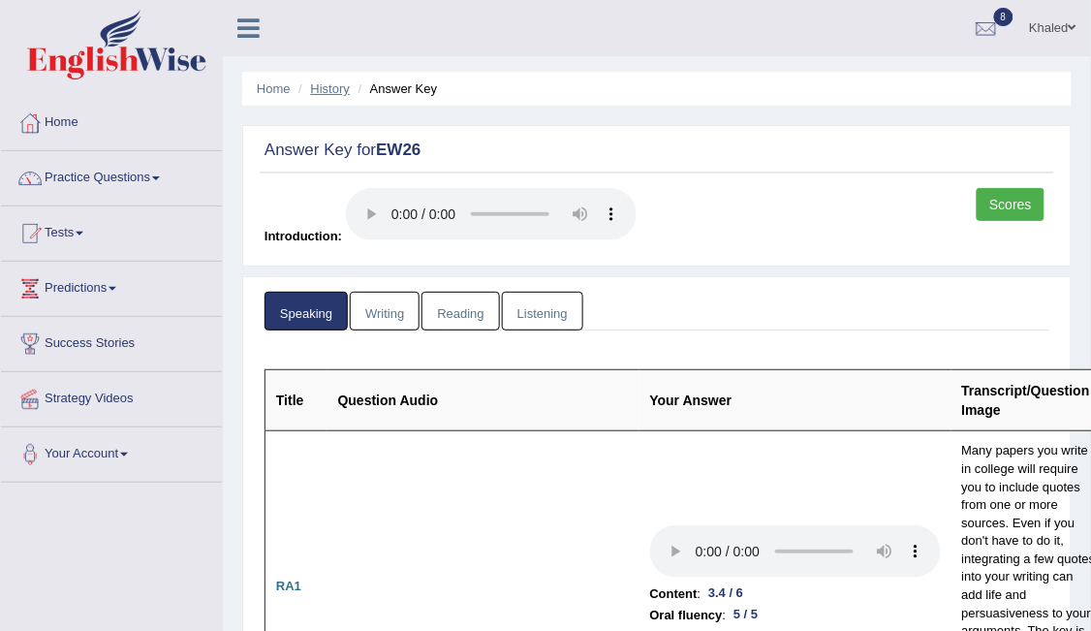
click at [338, 89] on link "History" at bounding box center [330, 88] width 39 height 15
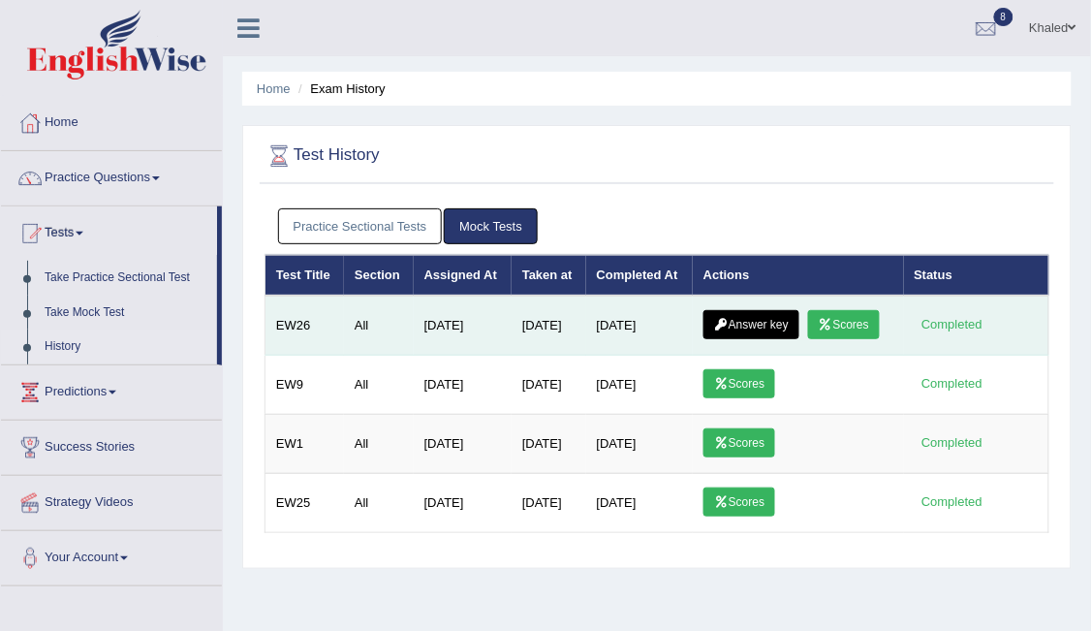
click at [848, 314] on link "Scores" at bounding box center [844, 324] width 72 height 29
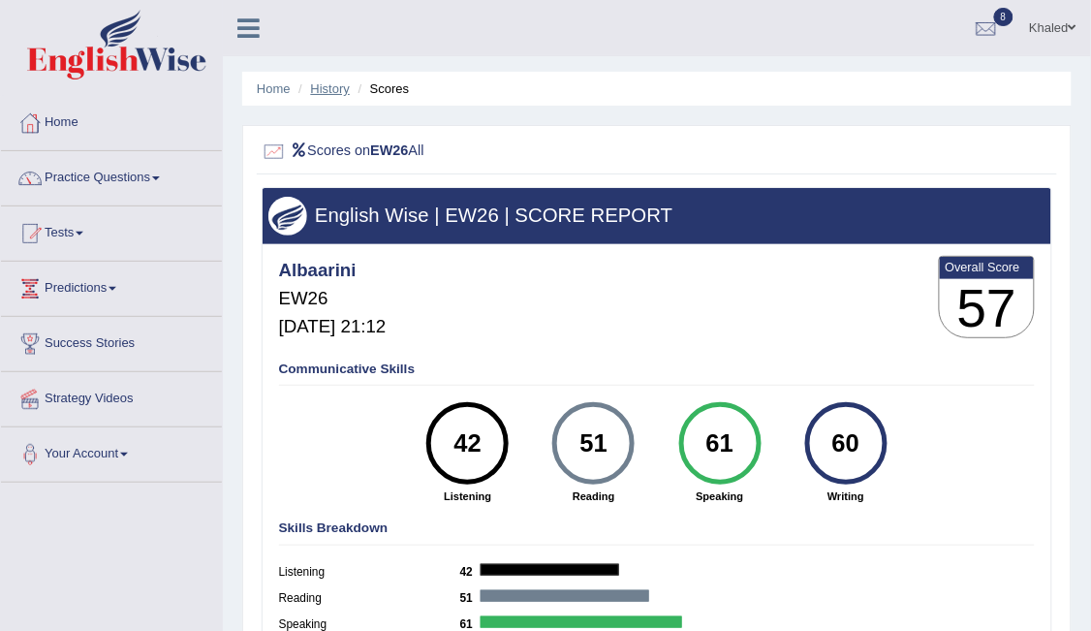
click at [341, 86] on link "History" at bounding box center [330, 88] width 39 height 15
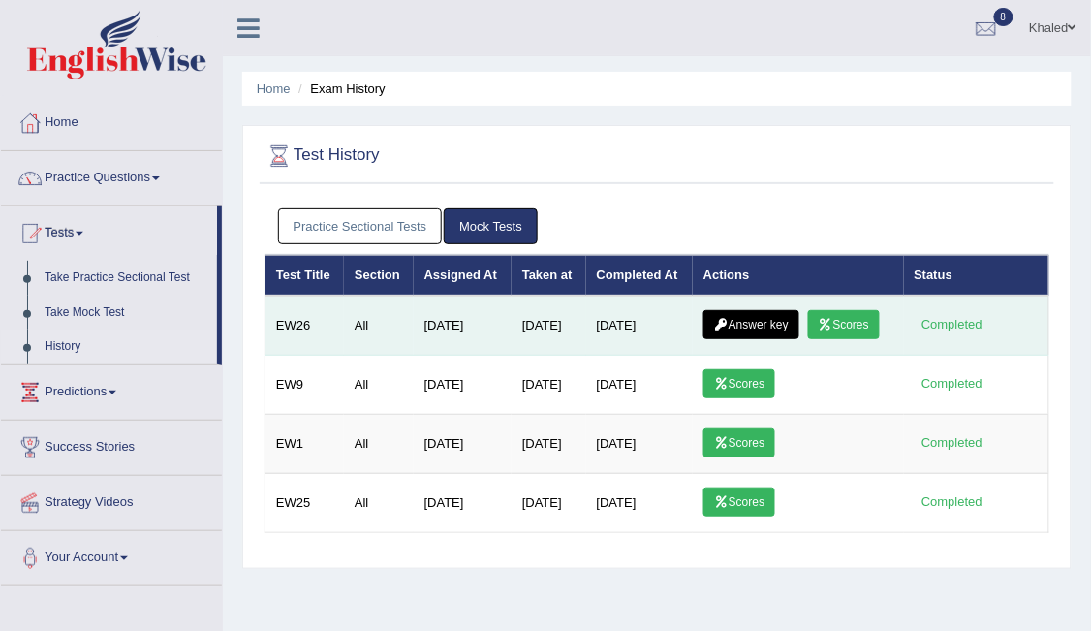
click at [750, 321] on link "Answer key" at bounding box center [751, 324] width 96 height 29
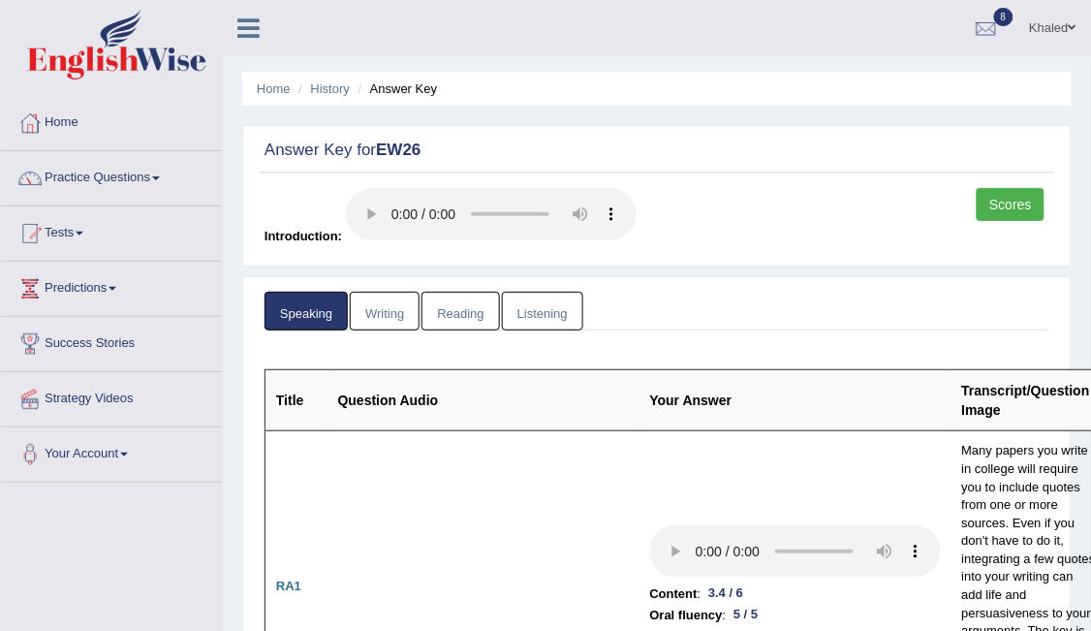
click at [389, 309] on link "Writing" at bounding box center [385, 312] width 70 height 40
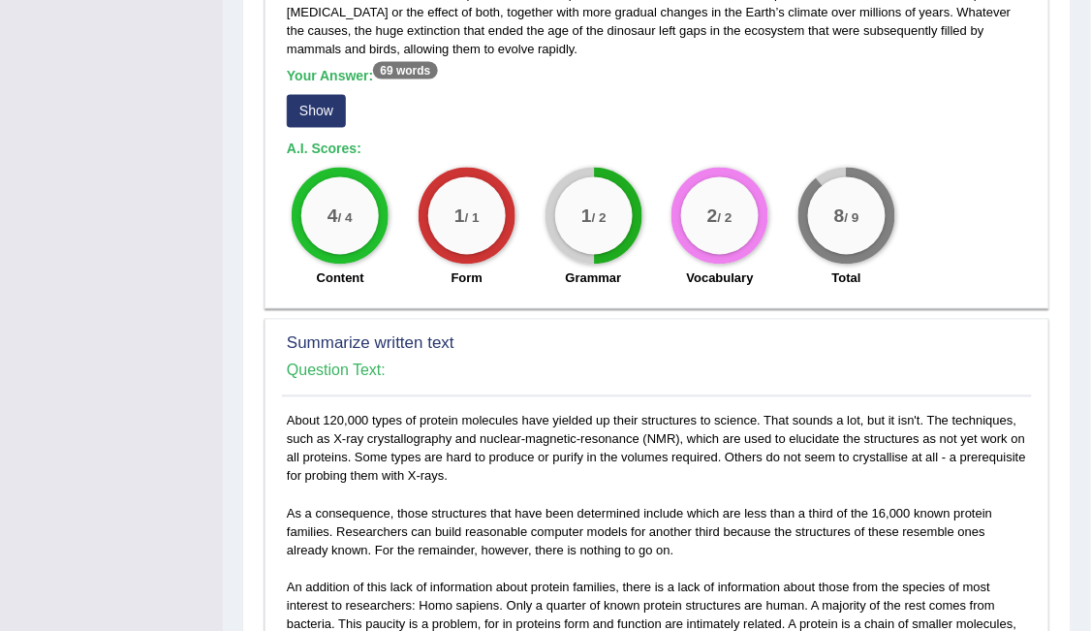
scroll to position [656, 0]
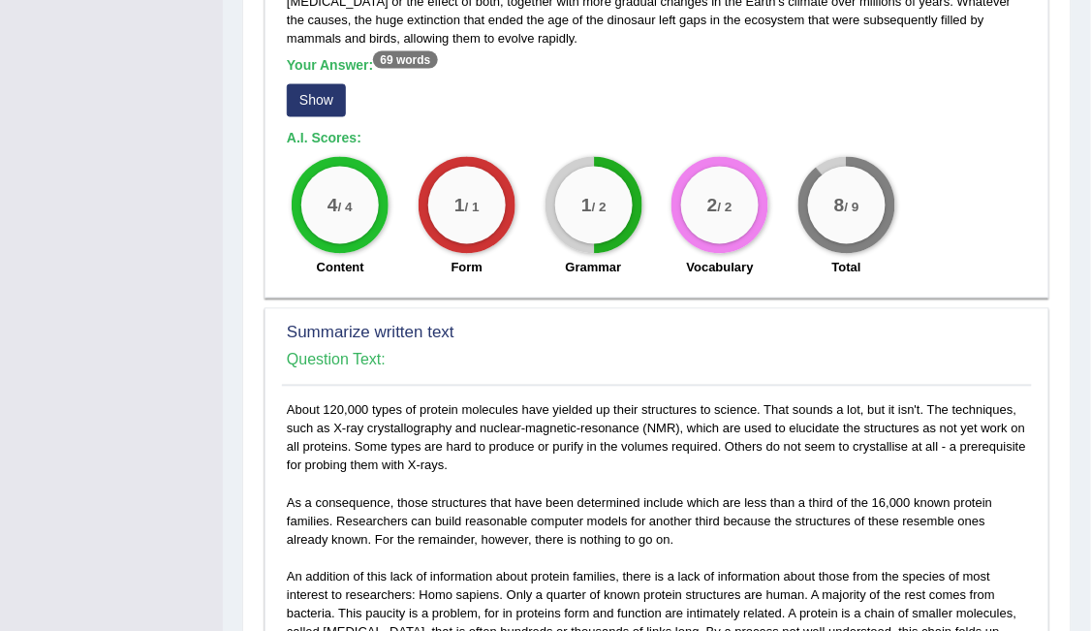
click at [298, 88] on button "Show" at bounding box center [316, 100] width 59 height 33
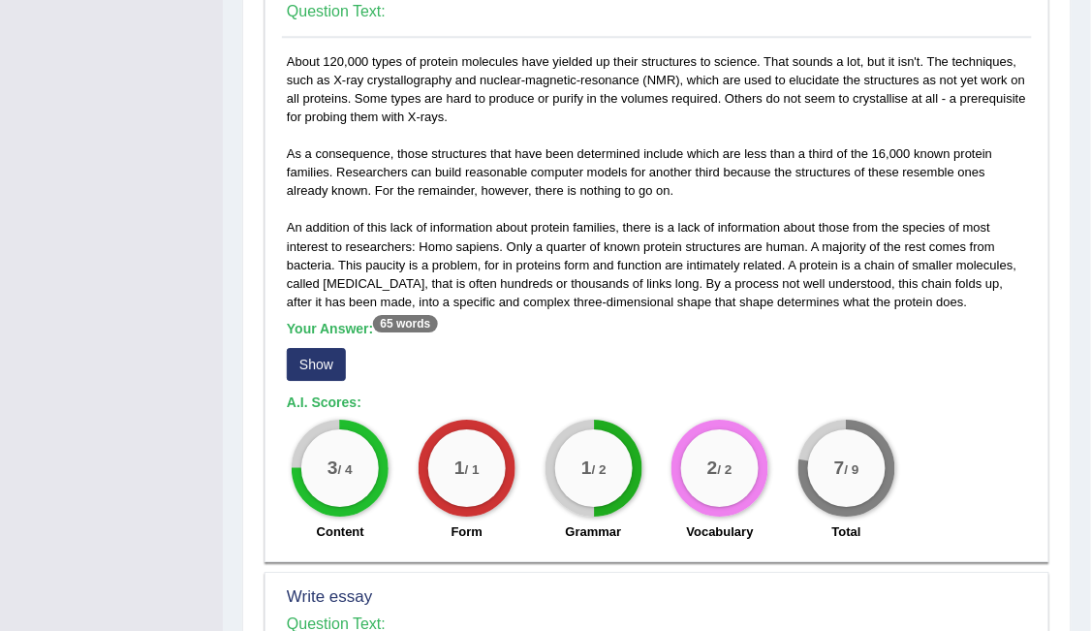
scroll to position [1036, 0]
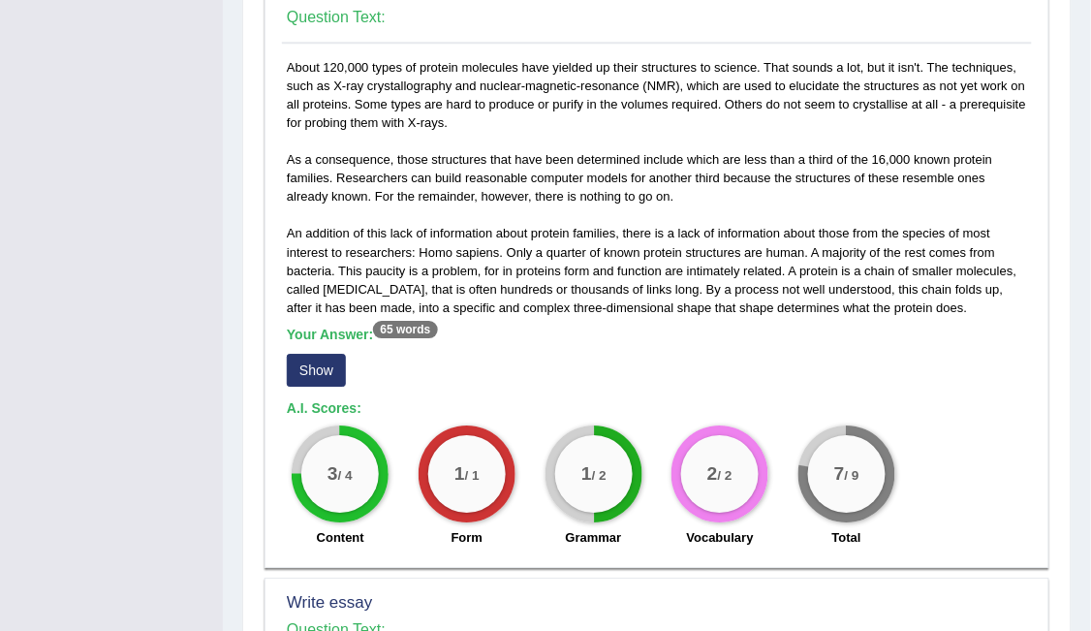
click at [310, 360] on button "Show" at bounding box center [316, 370] width 59 height 33
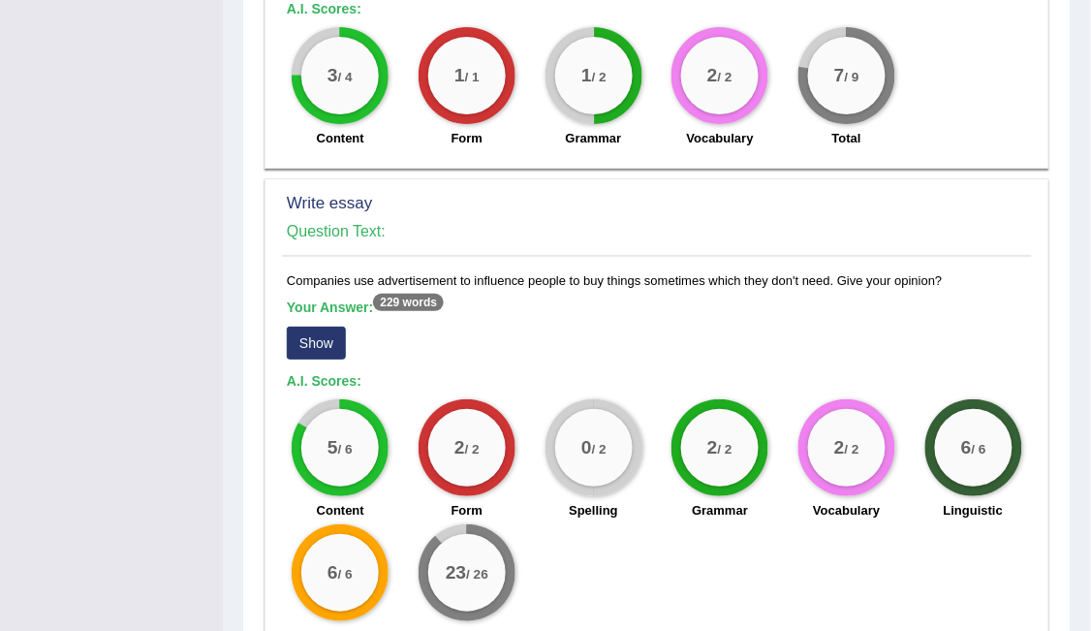
scroll to position [1450, 0]
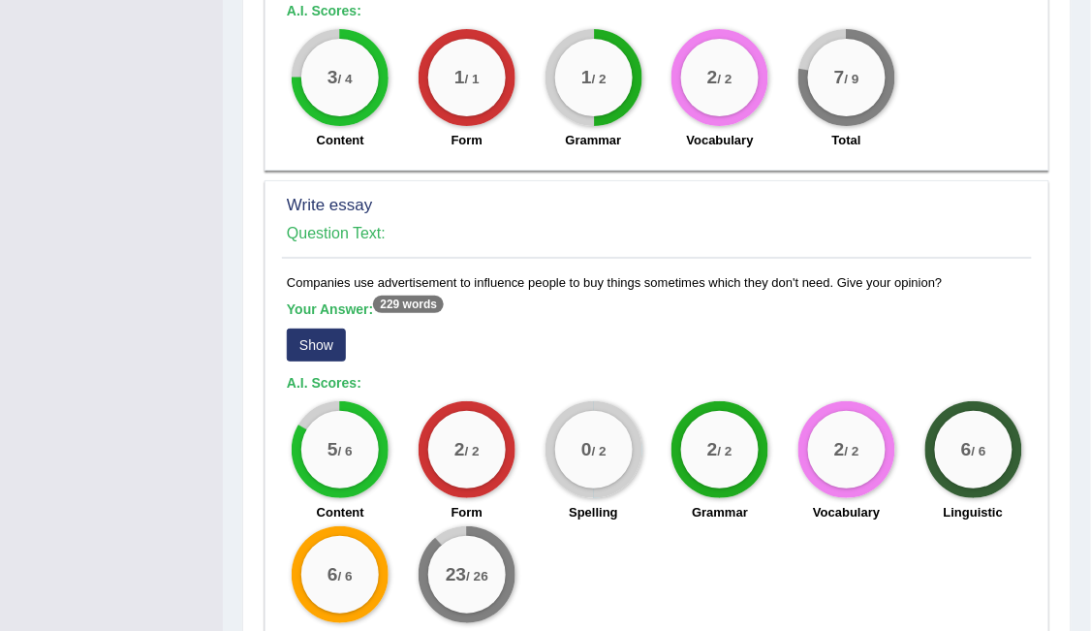
click at [302, 335] on button "Show" at bounding box center [316, 344] width 59 height 33
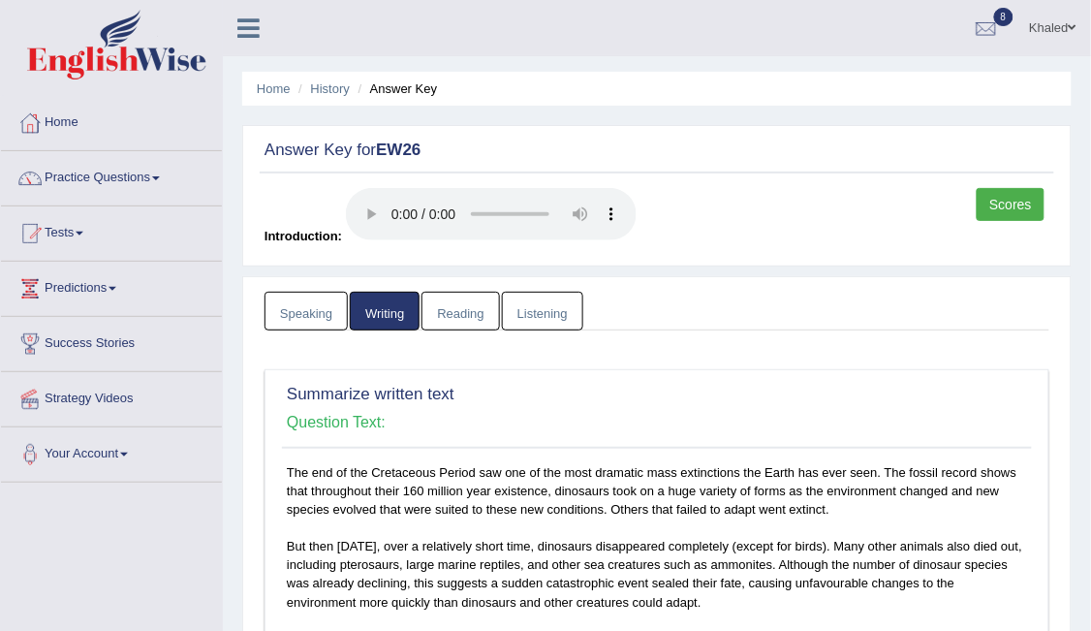
scroll to position [0, 0]
click at [476, 310] on link "Reading" at bounding box center [459, 312] width 77 height 40
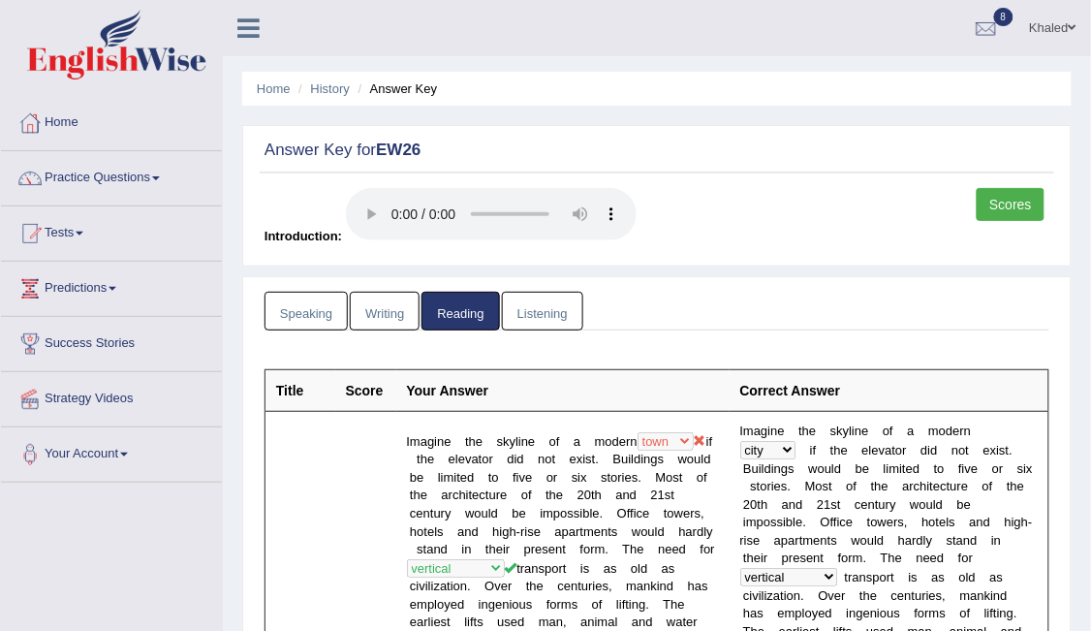
click at [542, 315] on link "Listening" at bounding box center [542, 312] width 81 height 40
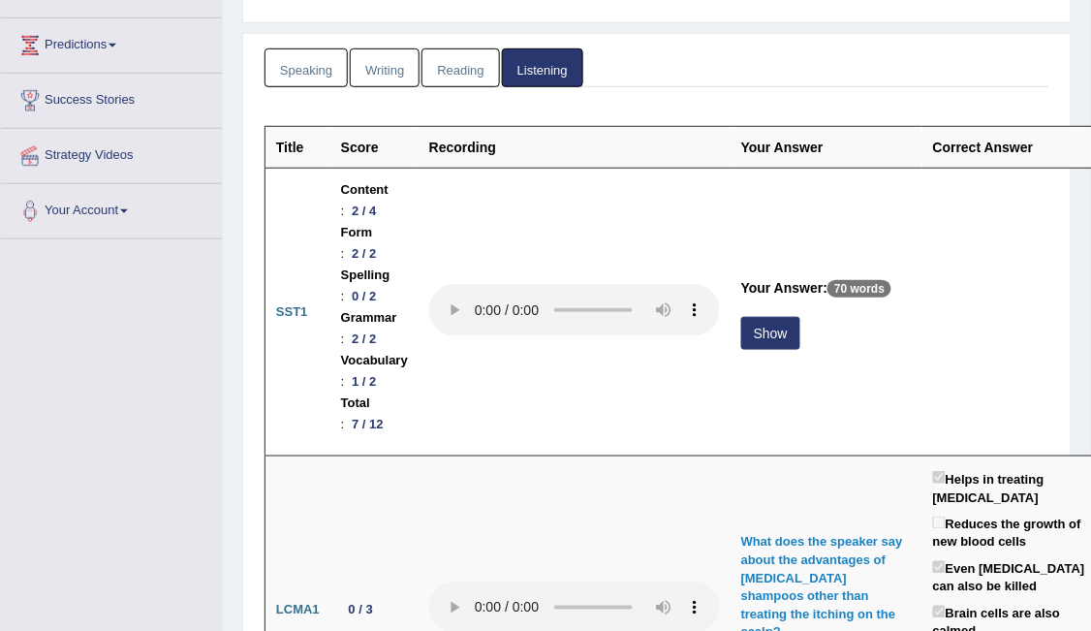
scroll to position [237, 0]
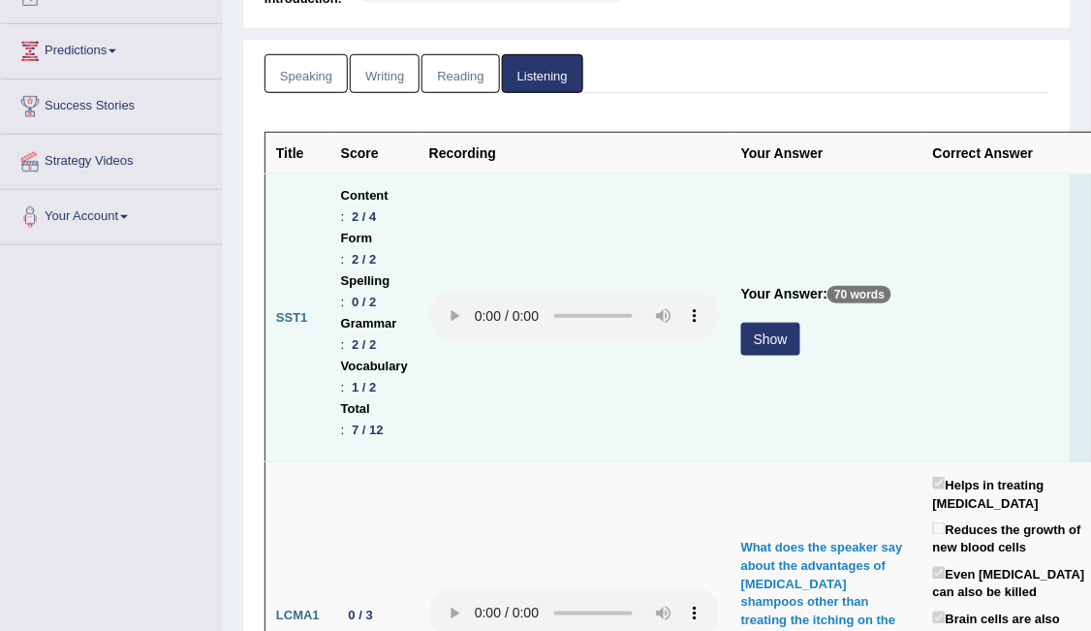
click at [769, 332] on button "Show" at bounding box center [770, 339] width 59 height 33
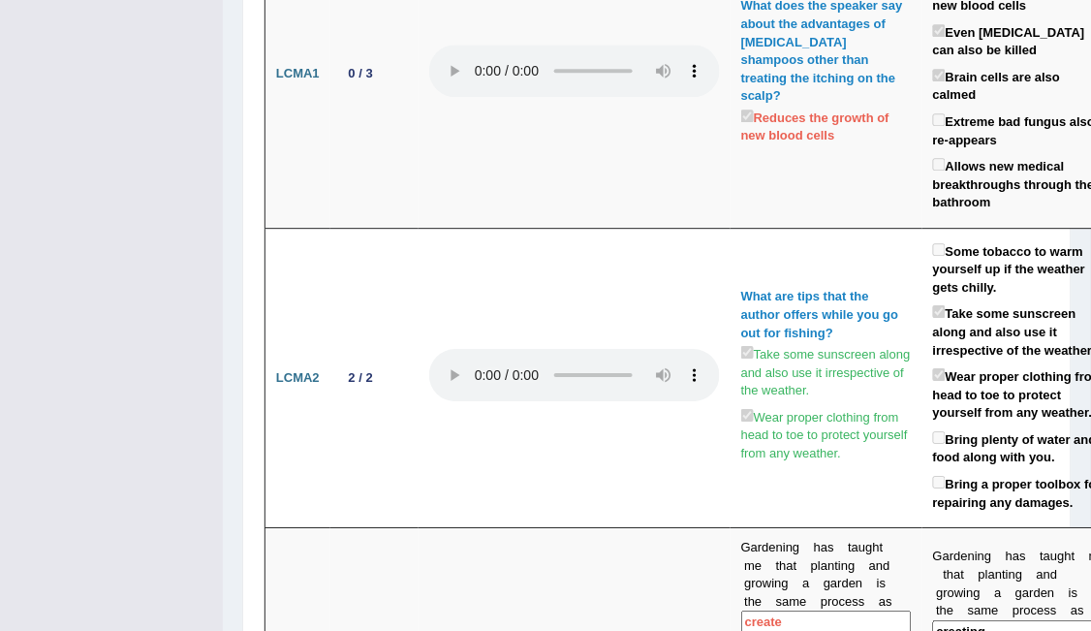
scroll to position [0, 0]
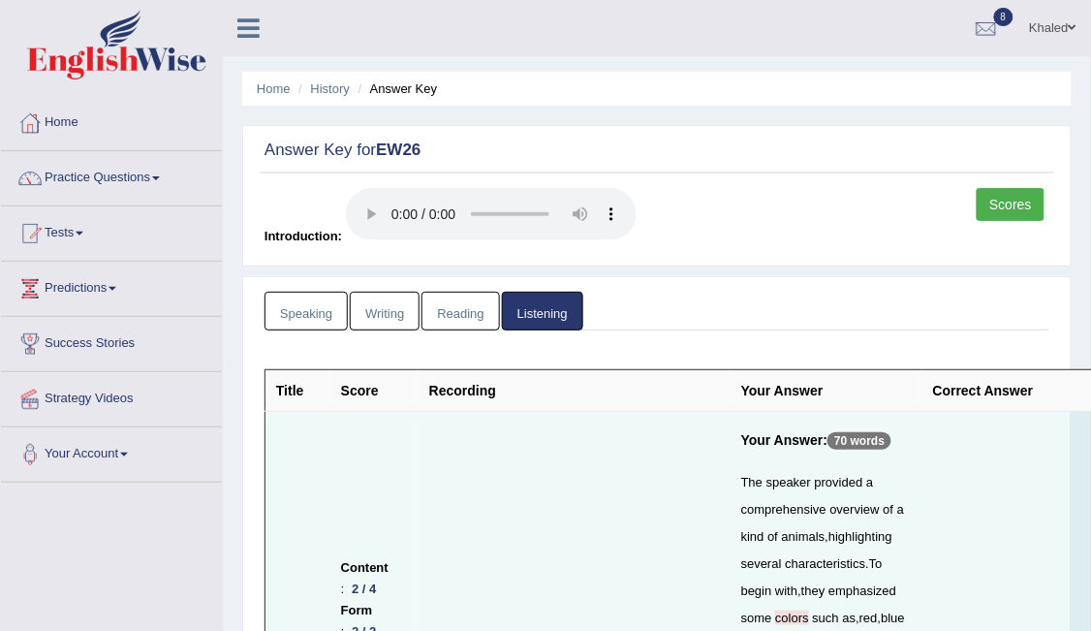
click at [290, 312] on link "Speaking" at bounding box center [305, 312] width 83 height 40
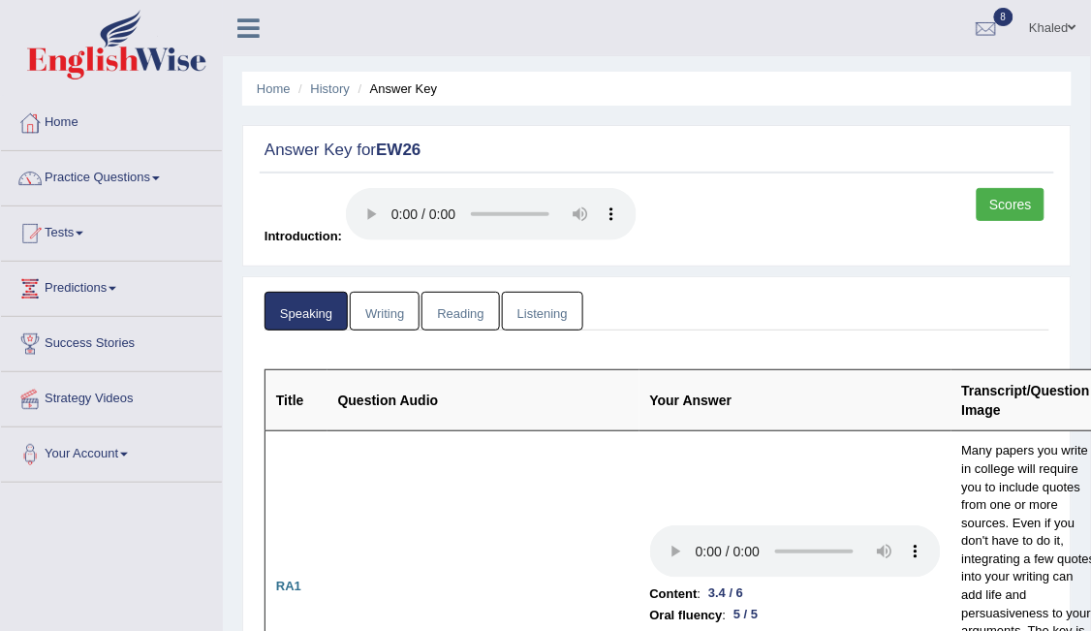
click at [560, 308] on link "Listening" at bounding box center [542, 312] width 81 height 40
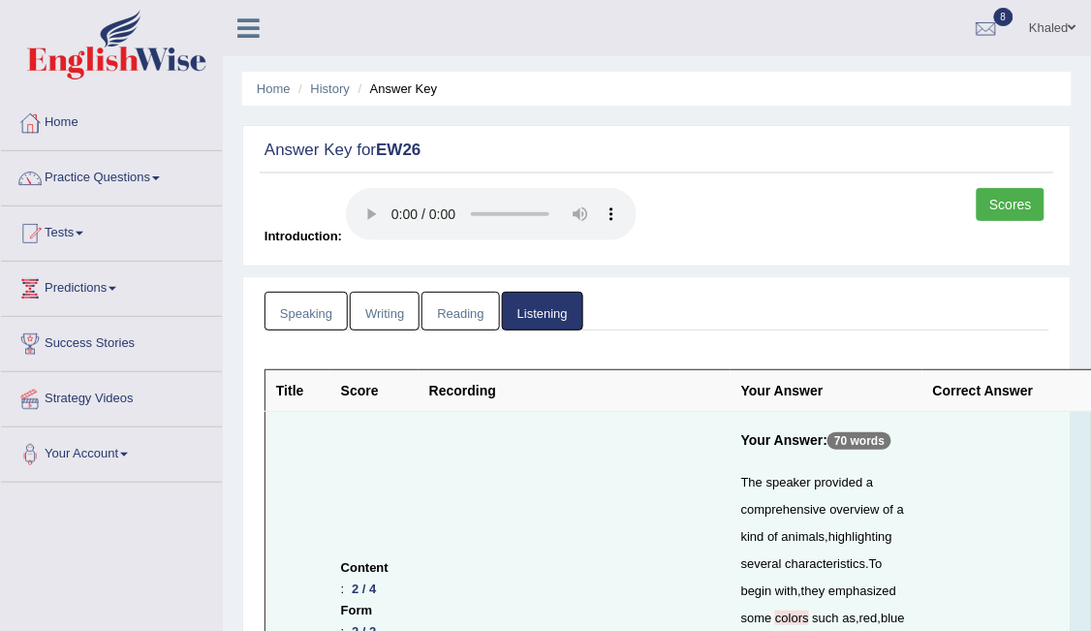
click at [999, 195] on link "Scores" at bounding box center [1010, 204] width 68 height 33
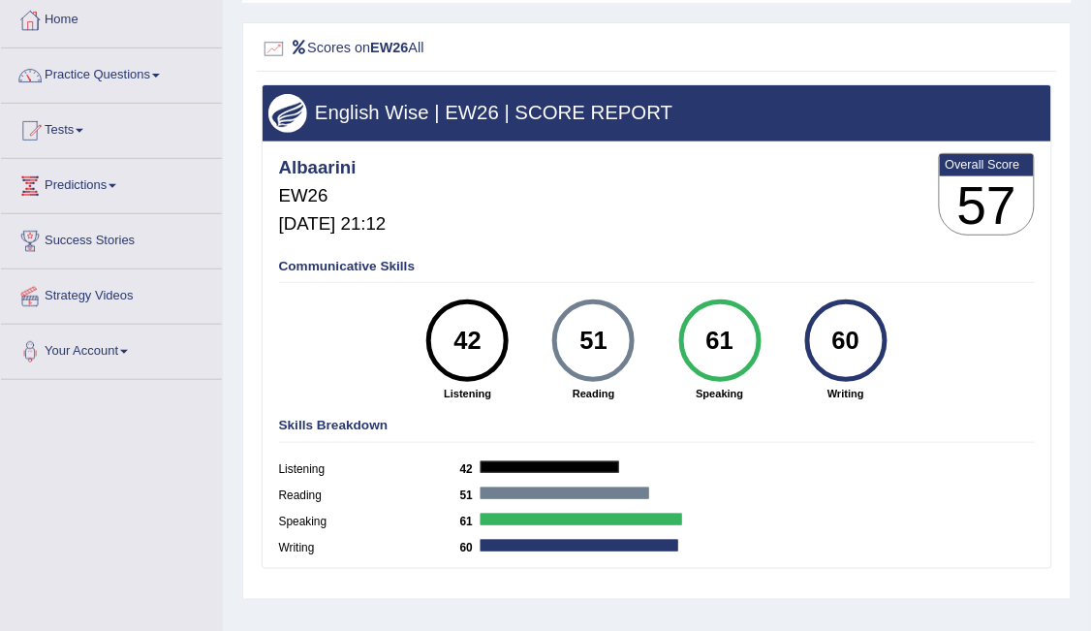
scroll to position [104, 0]
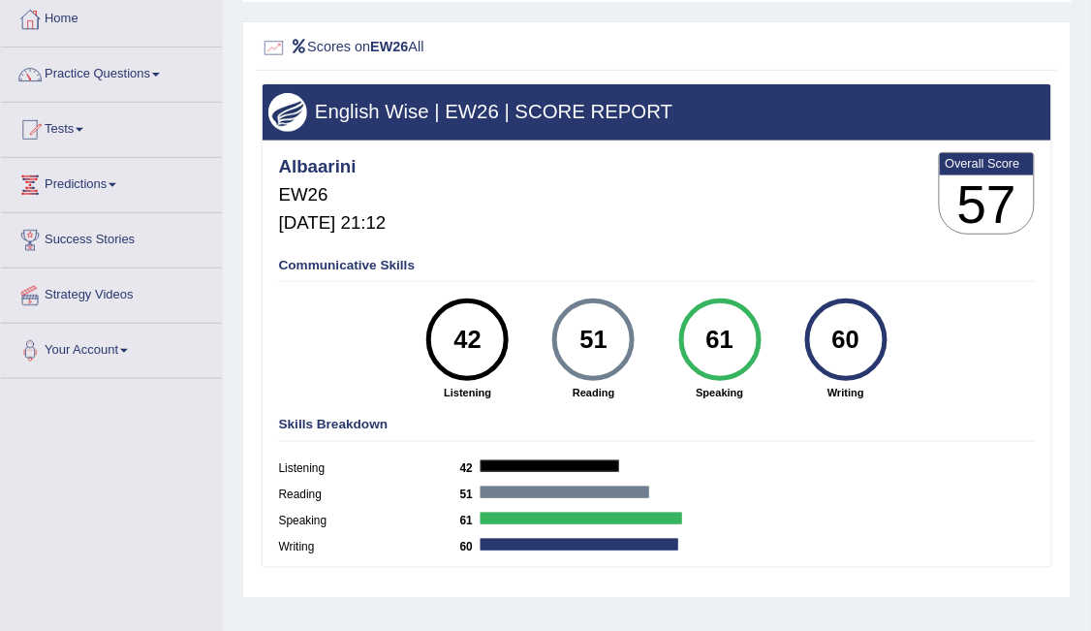
drag, startPoint x: 1077, startPoint y: 231, endPoint x: 1099, endPoint y: 115, distance: 117.4
click at [1090, 115] on html "Toggle navigation Home Practice Questions Speaking Practice Read Aloud Repeat S…" at bounding box center [545, 211] width 1091 height 631
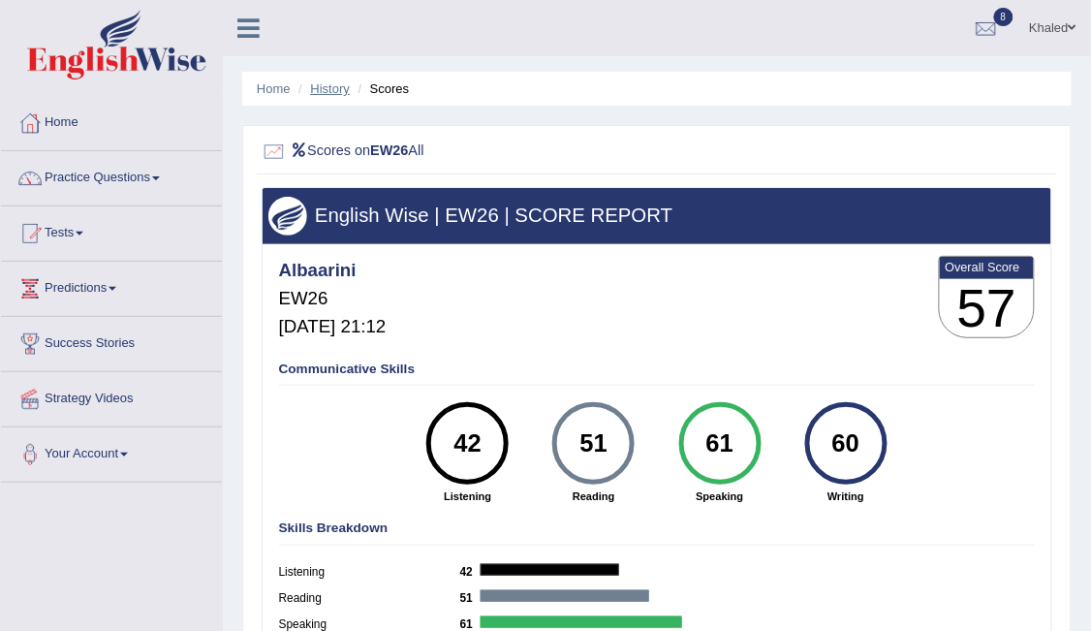
click at [325, 88] on link "History" at bounding box center [330, 88] width 39 height 15
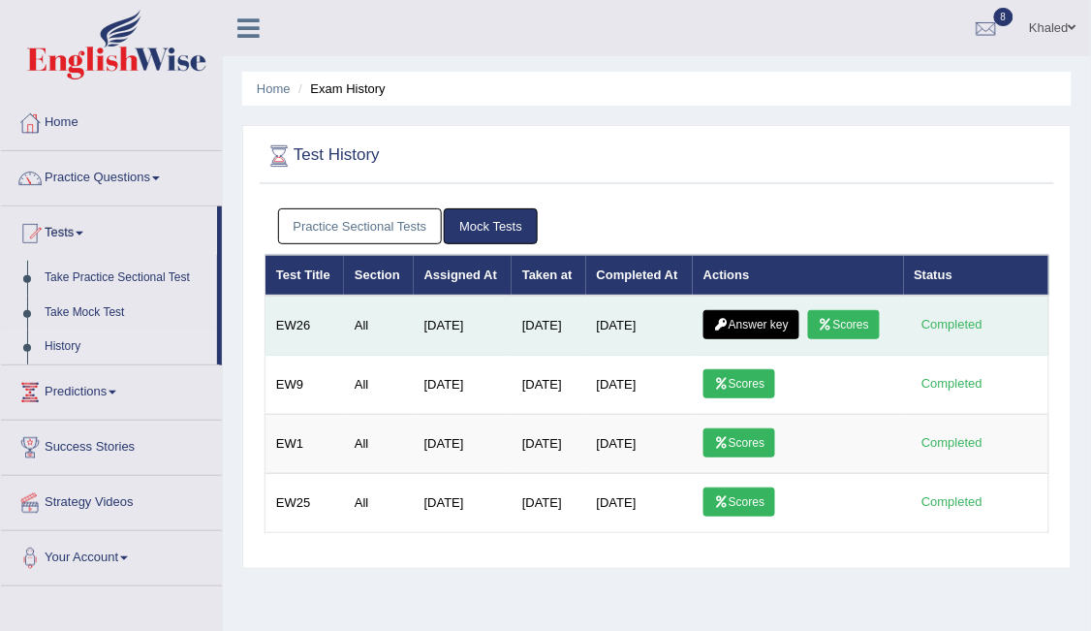
click at [784, 324] on link "Answer key" at bounding box center [751, 324] width 96 height 29
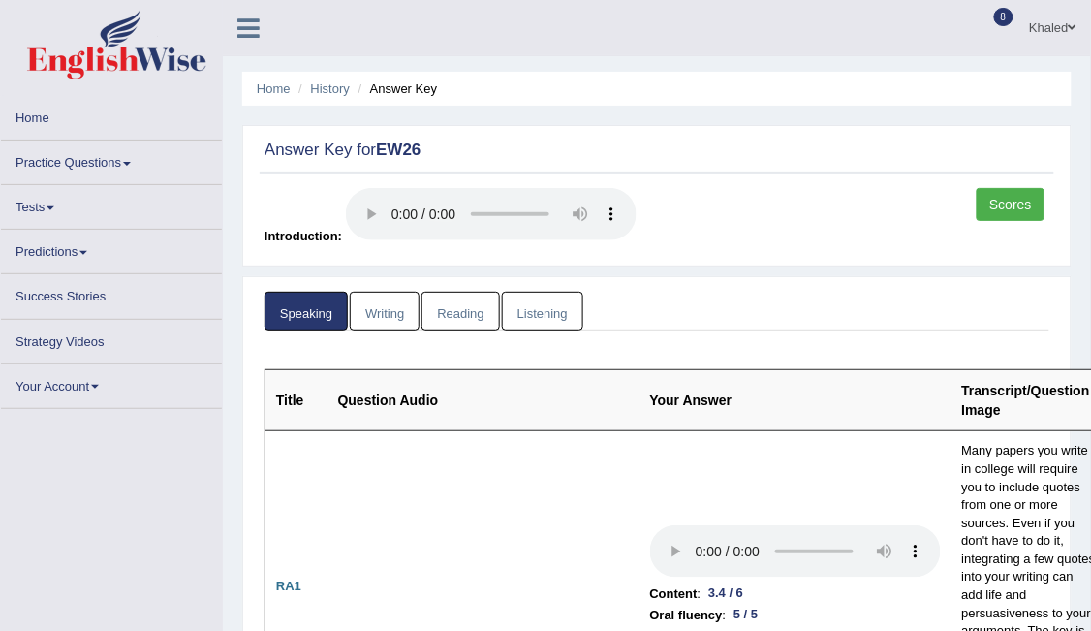
click at [535, 305] on link "Listening" at bounding box center [542, 312] width 81 height 40
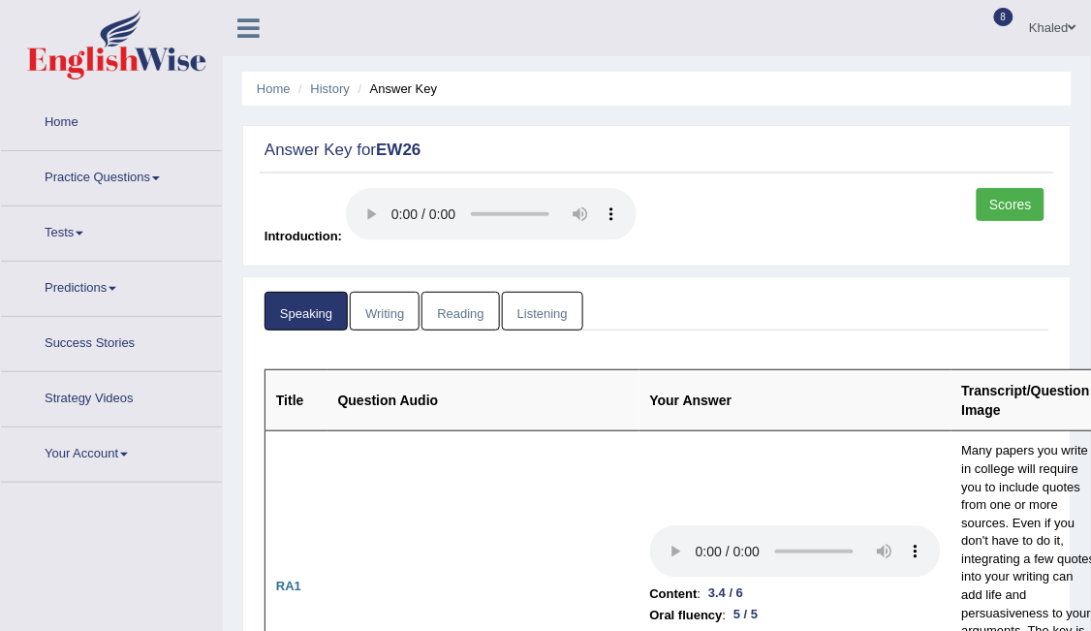
click at [545, 303] on link "Listening" at bounding box center [542, 312] width 81 height 40
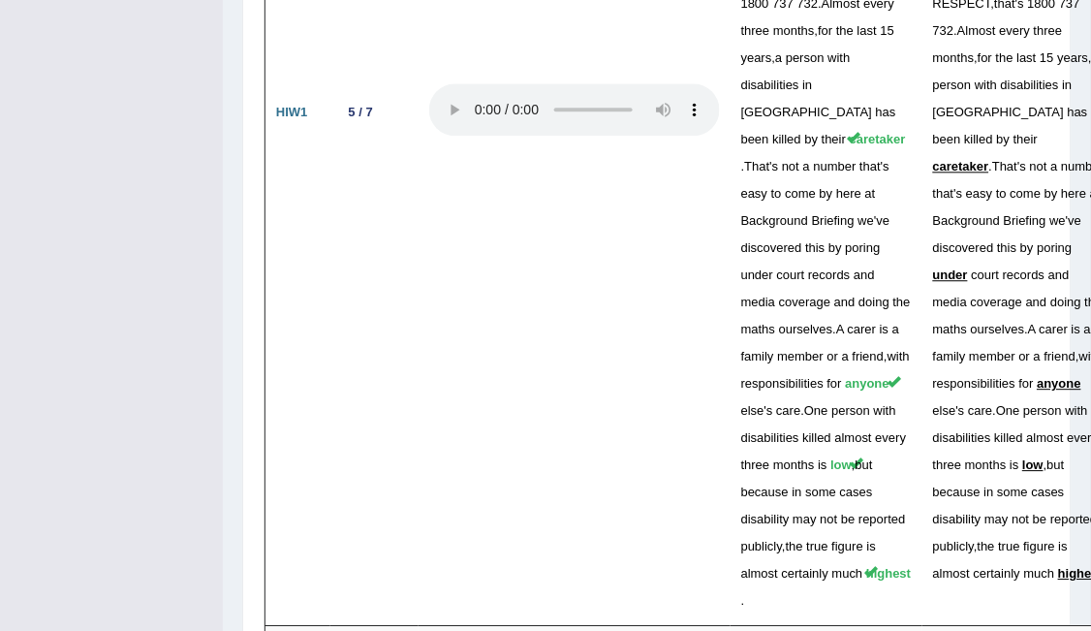
scroll to position [5393, 0]
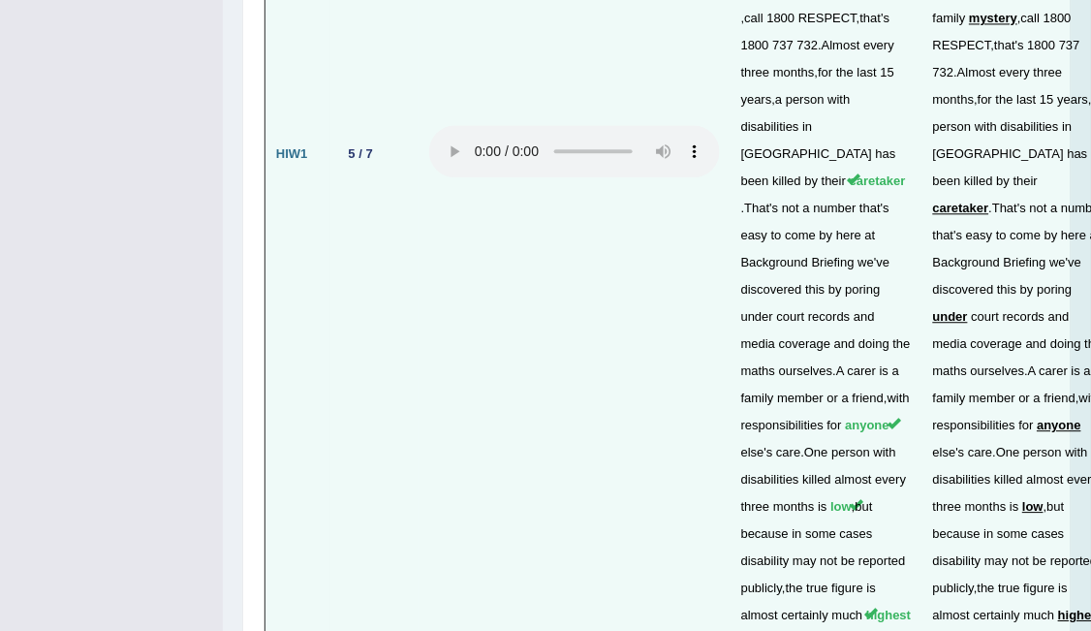
click at [1064, 359] on tr "HIW1 5 / 7 I ' m Alice Brennan , this is Background Briefing . And before we st…" at bounding box center [691, 155] width 853 height 1026
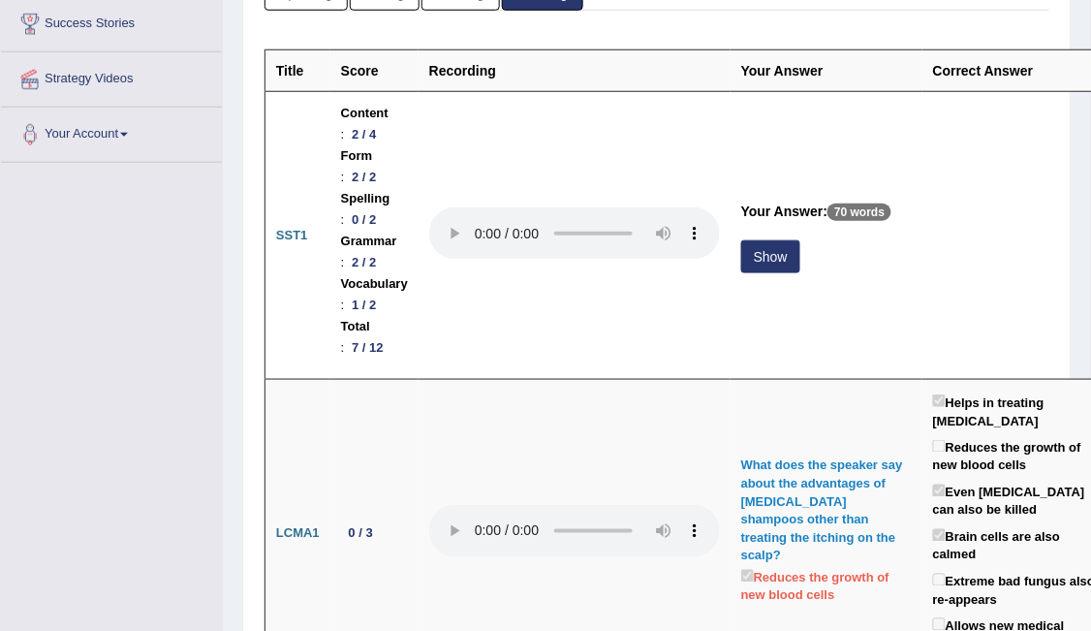
scroll to position [332, 0]
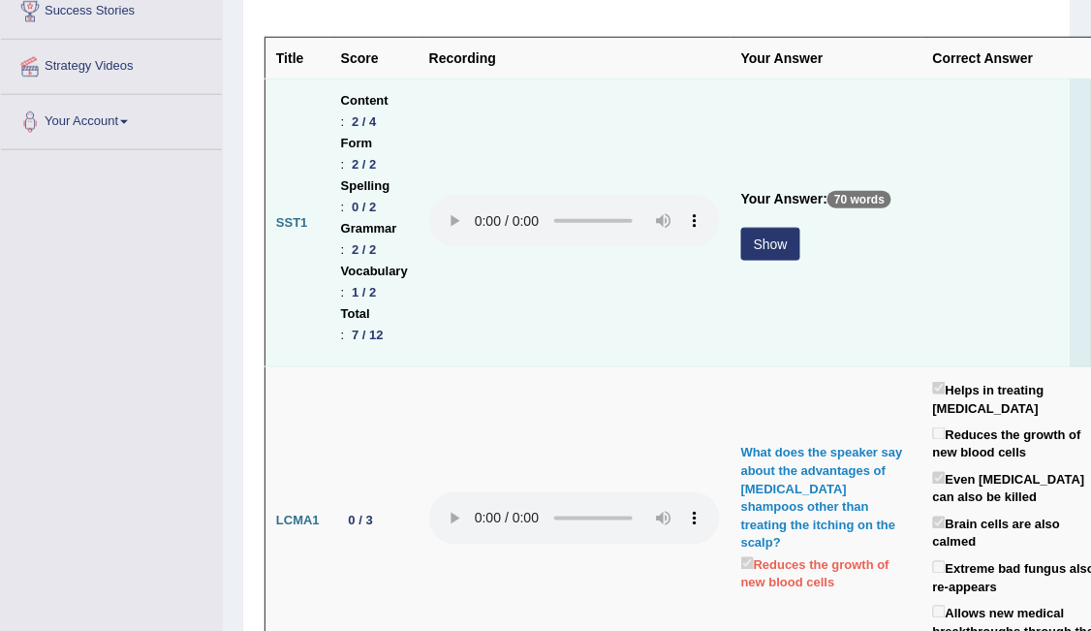
click at [775, 238] on button "Show" at bounding box center [770, 244] width 59 height 33
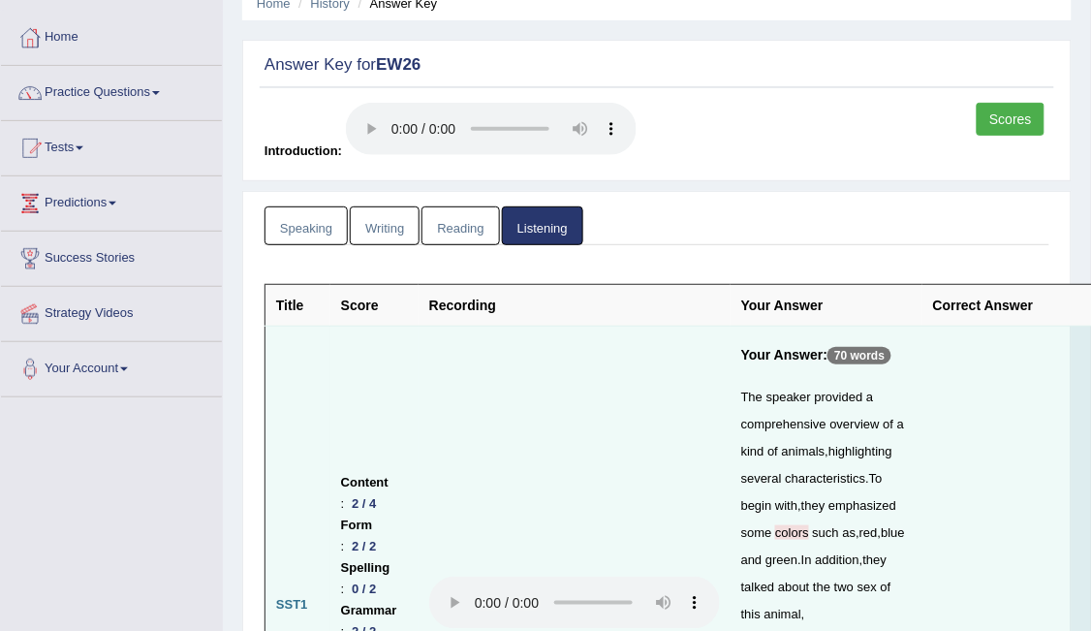
scroll to position [0, 0]
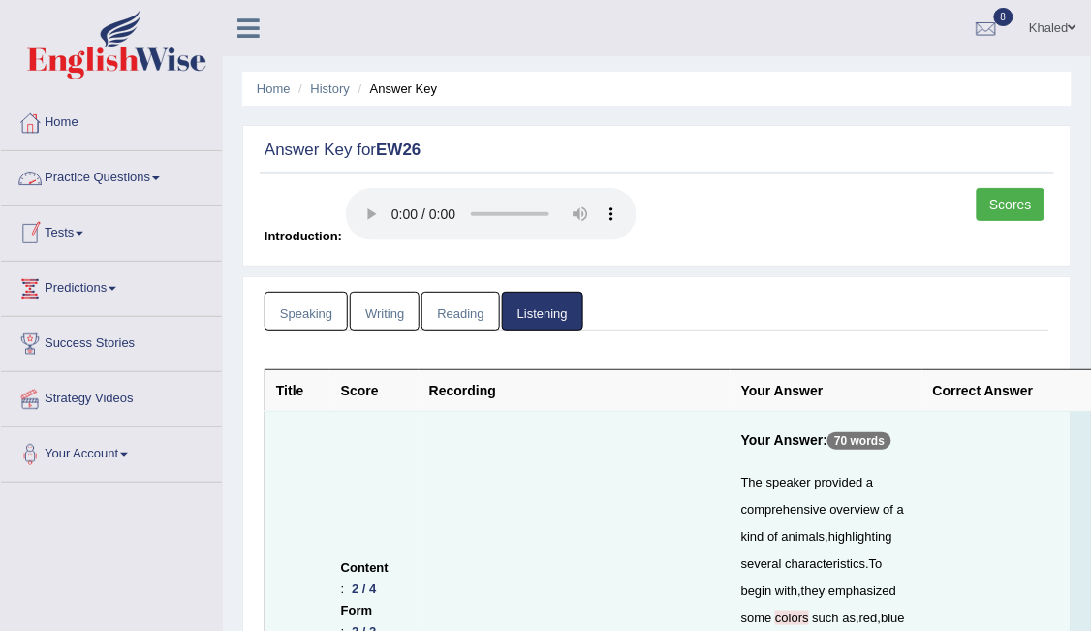
click at [79, 172] on link "Practice Questions" at bounding box center [111, 175] width 221 height 48
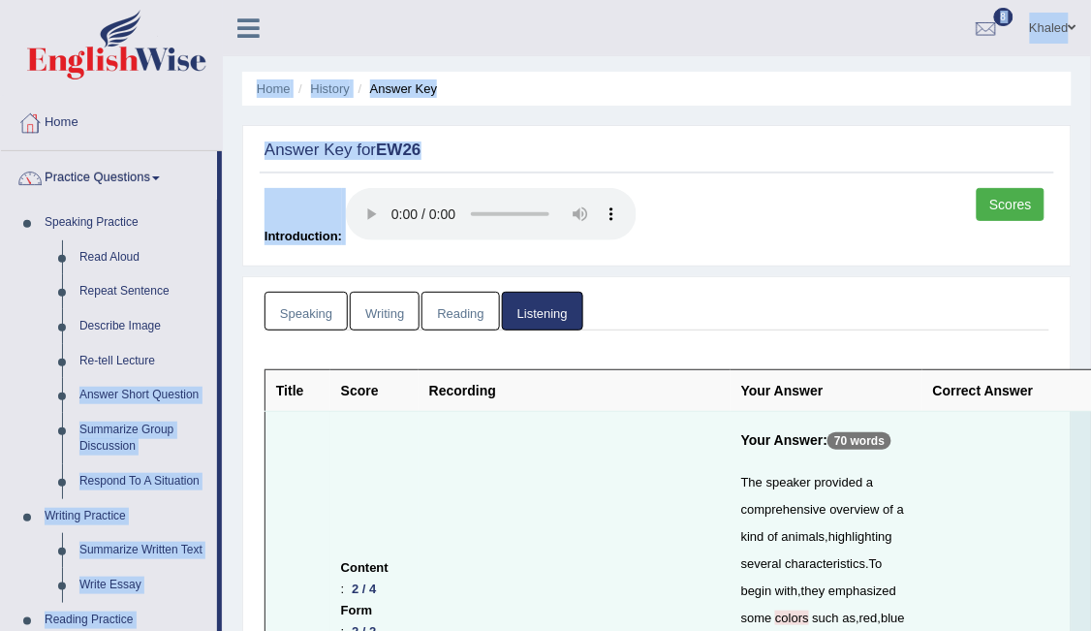
drag, startPoint x: 219, startPoint y: 358, endPoint x: 689, endPoint y: 432, distance: 475.5
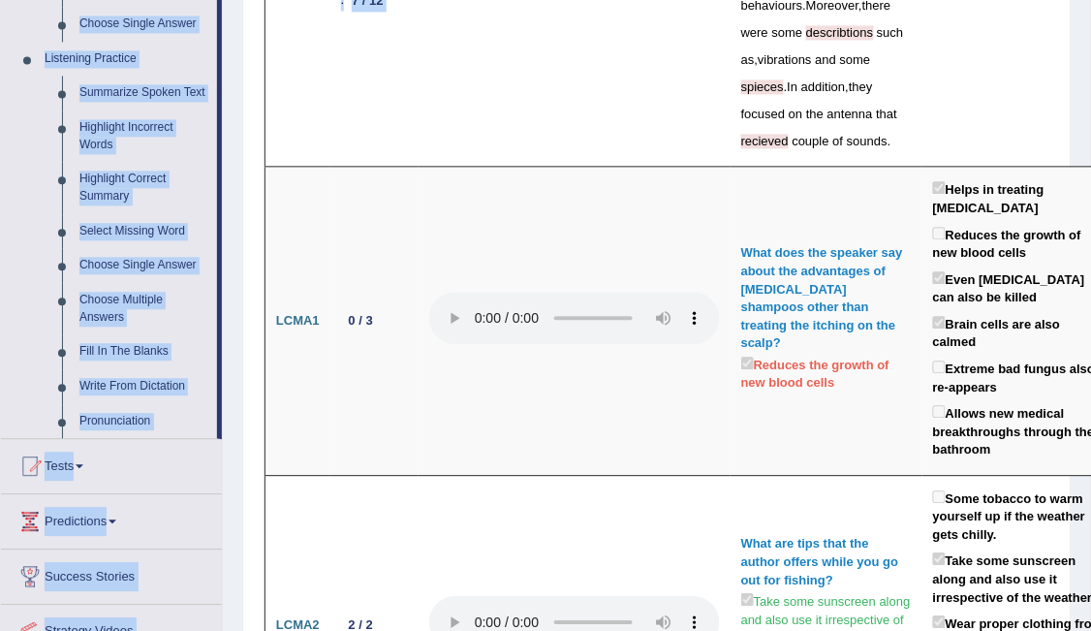
scroll to position [792, 0]
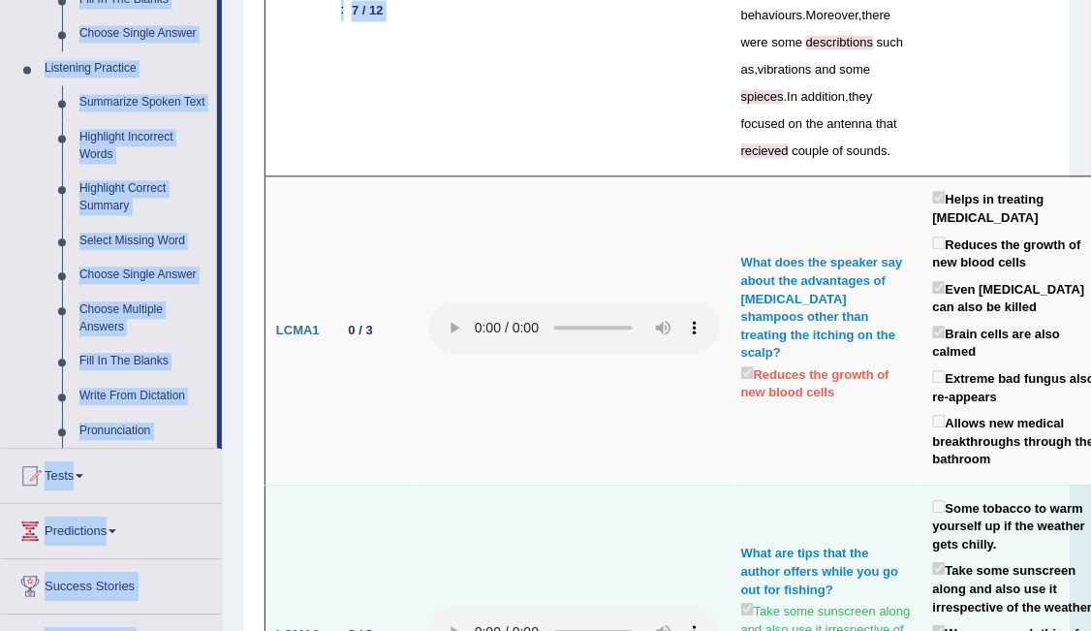
click at [460, 575] on td at bounding box center [574, 633] width 312 height 299
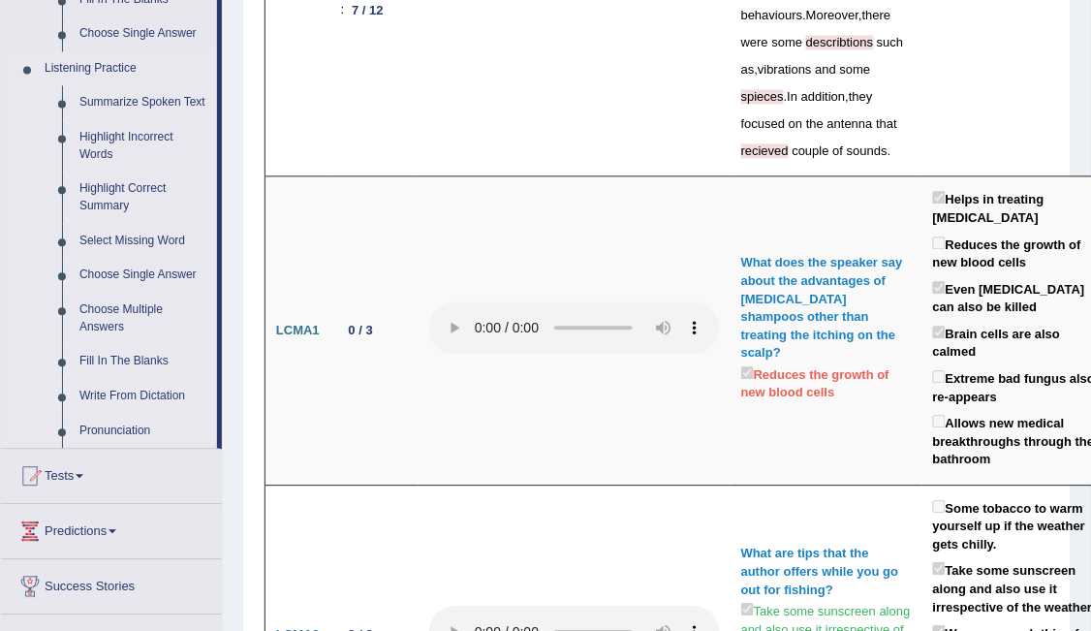
click at [154, 391] on link "Write From Dictation" at bounding box center [144, 396] width 146 height 35
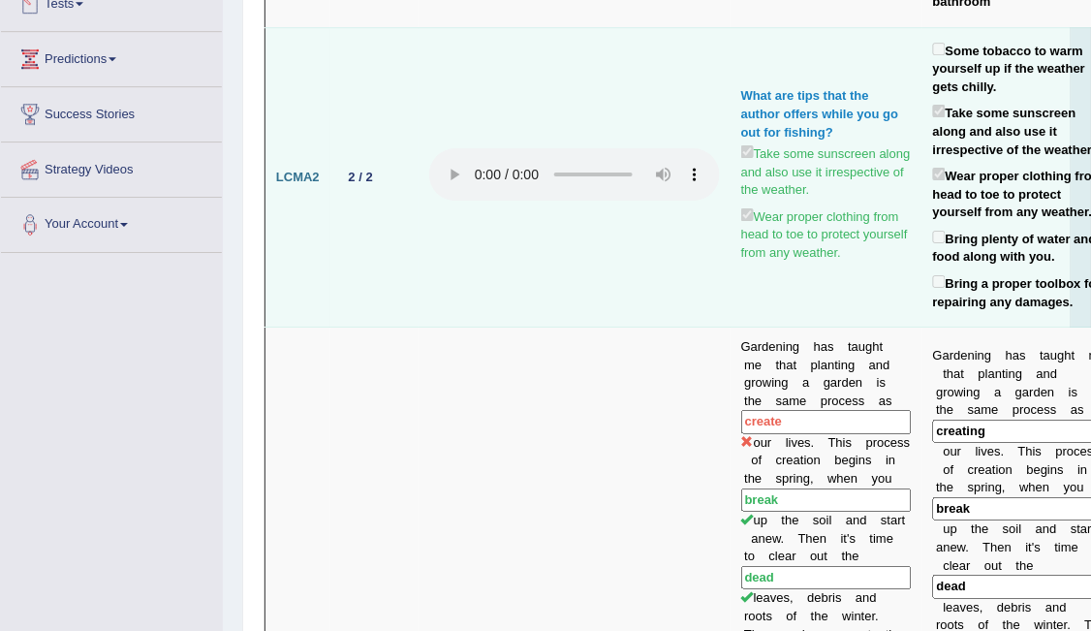
scroll to position [1194, 0]
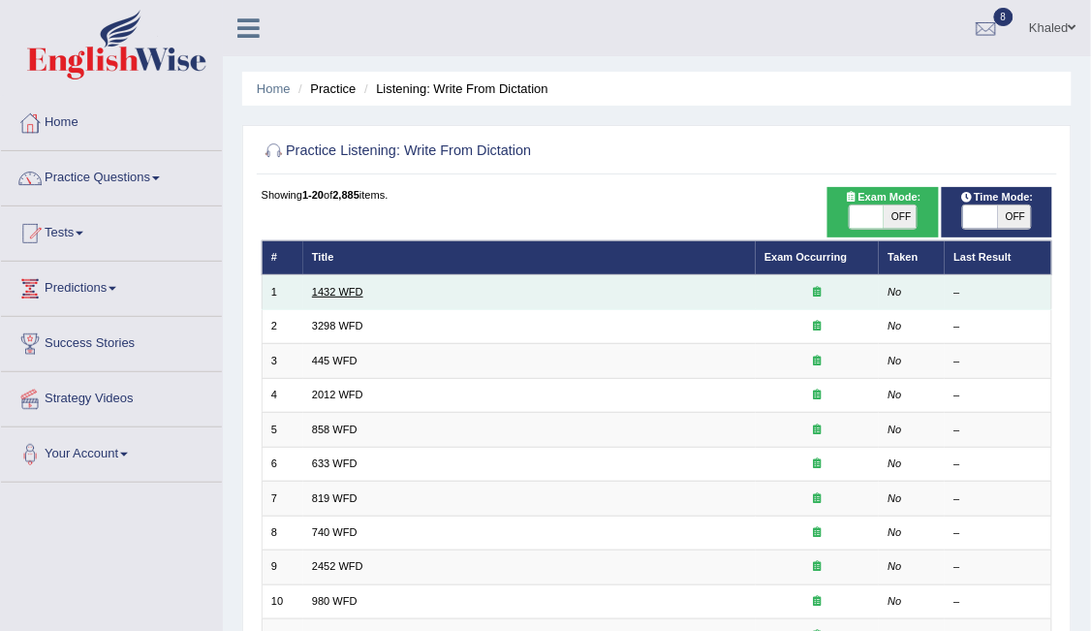
click at [336, 293] on link "1432 WFD" at bounding box center [337, 292] width 51 height 12
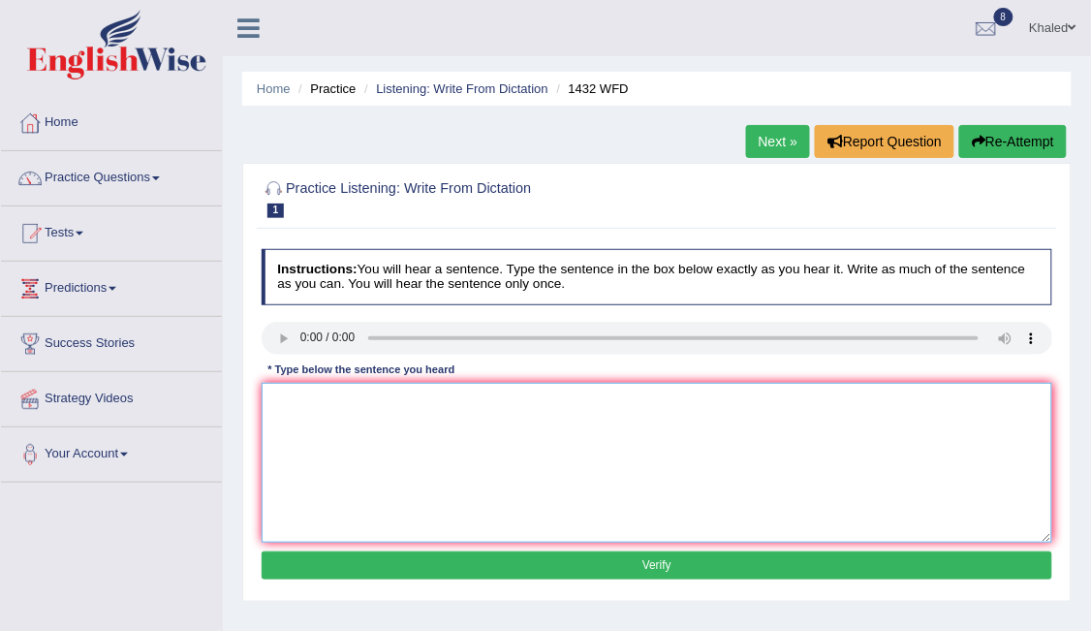
click at [319, 393] on textarea at bounding box center [657, 463] width 791 height 160
click at [727, 621] on div "Home Practice Listening: Write From Dictation 1432 WFD Next » Report Question R…" at bounding box center [657, 484] width 868 height 969
click at [577, 402] on textarea "More physical activities exercices are beneficial to your he" at bounding box center [657, 463] width 791 height 160
type textarea "More physical activities exercices are beneficial to your health."
click at [529, 572] on button "Verify" at bounding box center [657, 565] width 791 height 28
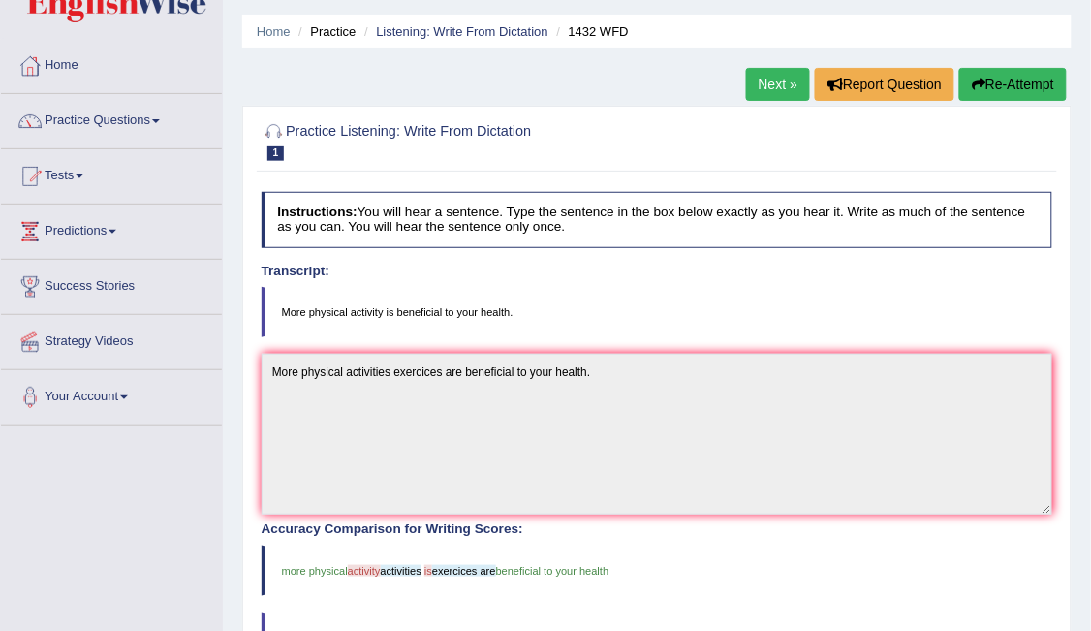
scroll to position [33, 0]
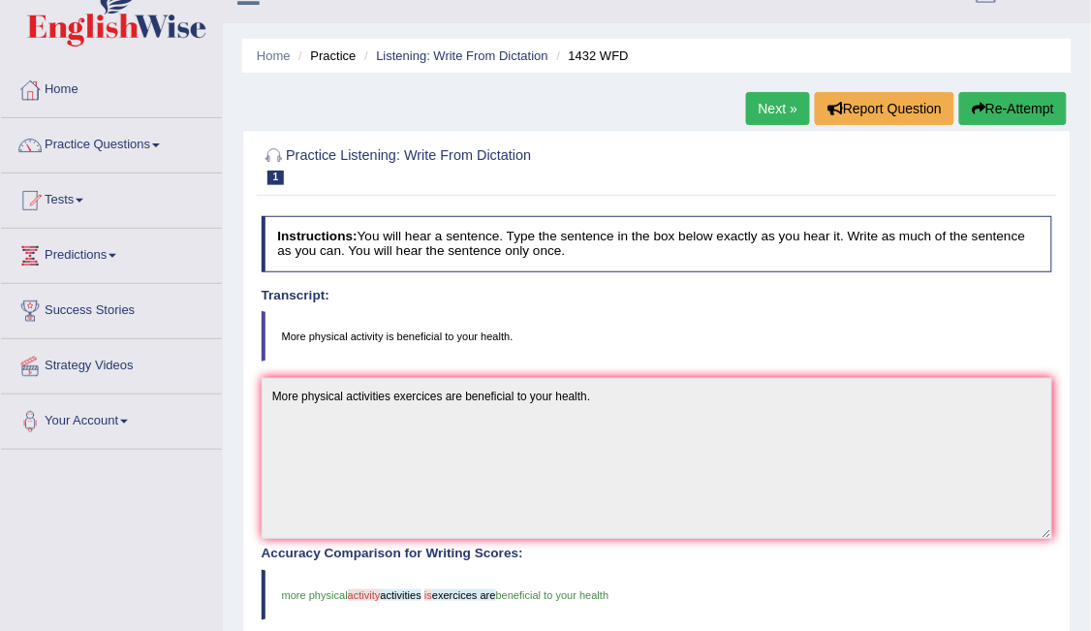
click at [782, 107] on link "Next »" at bounding box center [778, 108] width 64 height 33
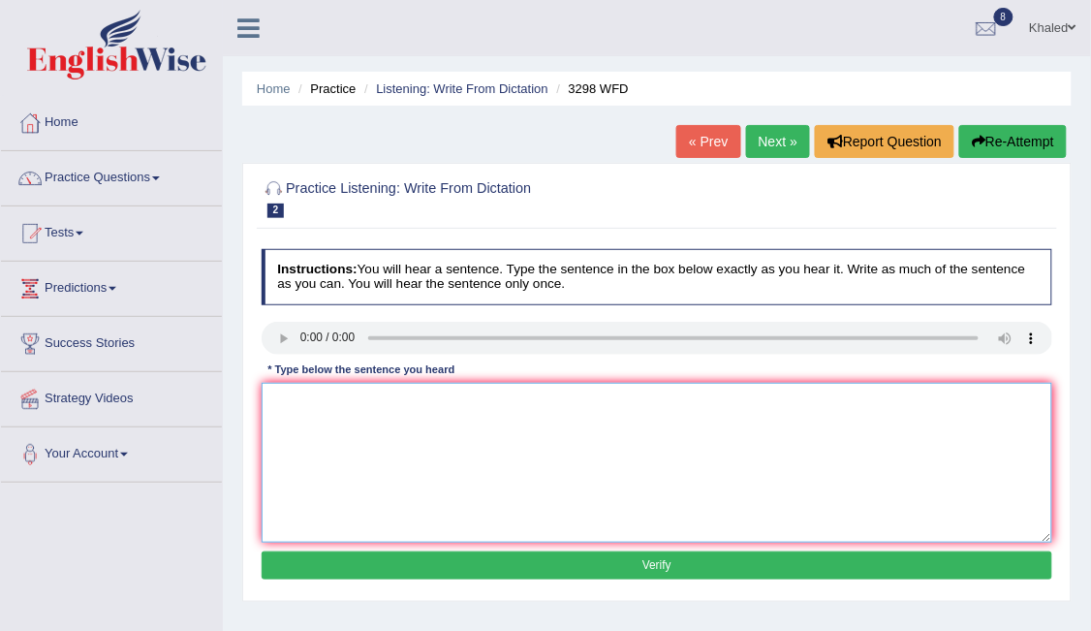
click at [312, 414] on textarea at bounding box center [657, 463] width 791 height 160
click at [536, 401] on textarea "Animals animal's behaviour" at bounding box center [657, 463] width 791 height 160
type textarea "Animals animal's behaviour behaviours are is be similar to behaviour humans."
click at [520, 557] on button "Verify" at bounding box center [657, 565] width 791 height 28
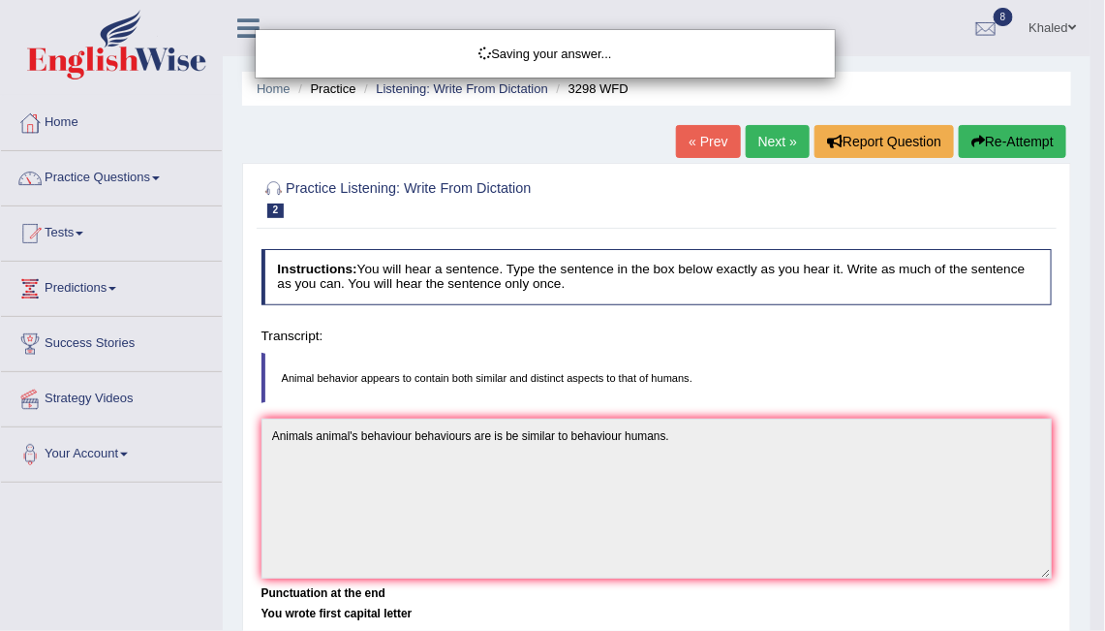
click at [520, 557] on div "Saving your answer..." at bounding box center [552, 315] width 1105 height 631
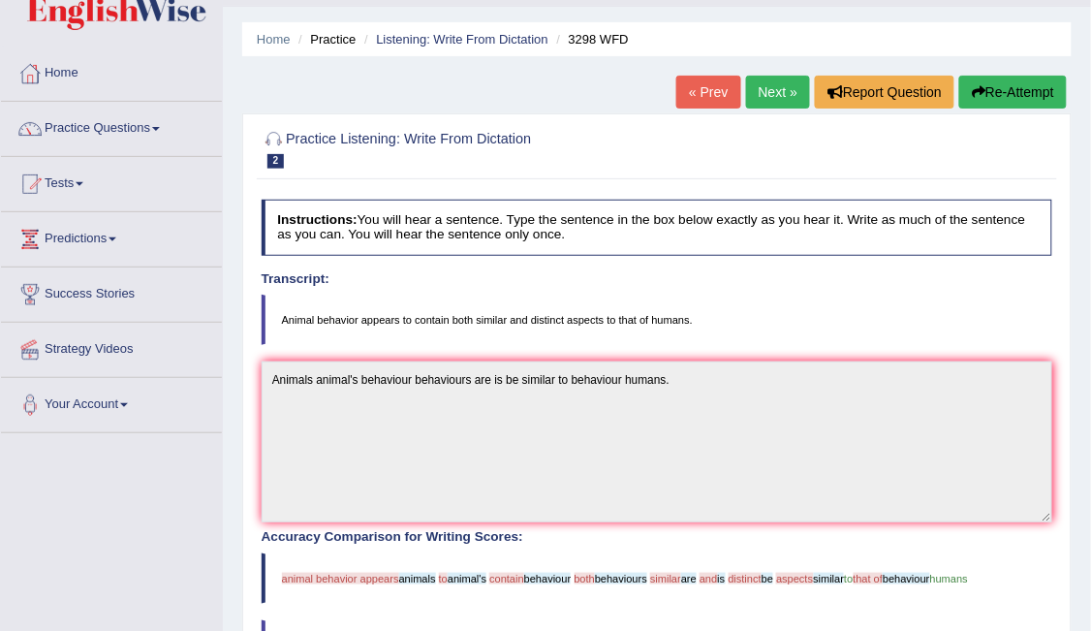
scroll to position [36, 0]
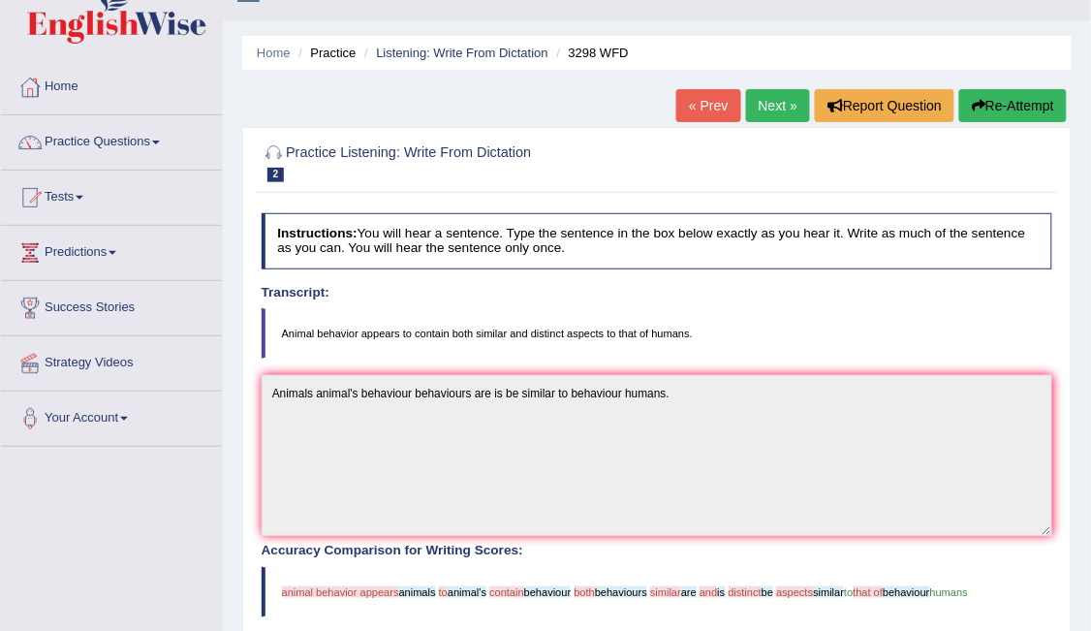
click at [994, 104] on button "Re-Attempt" at bounding box center [1013, 105] width 108 height 33
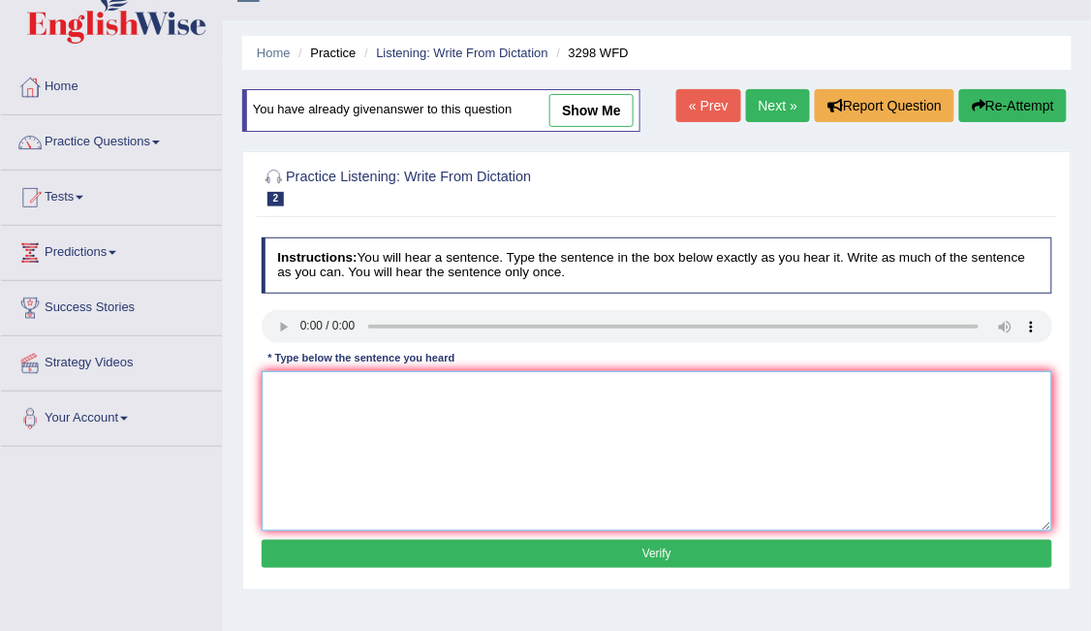
click at [314, 414] on textarea at bounding box center [657, 451] width 791 height 160
type textarea "Animal behaviour appears similar both and humans."
click at [415, 545] on button "Verify" at bounding box center [657, 554] width 791 height 28
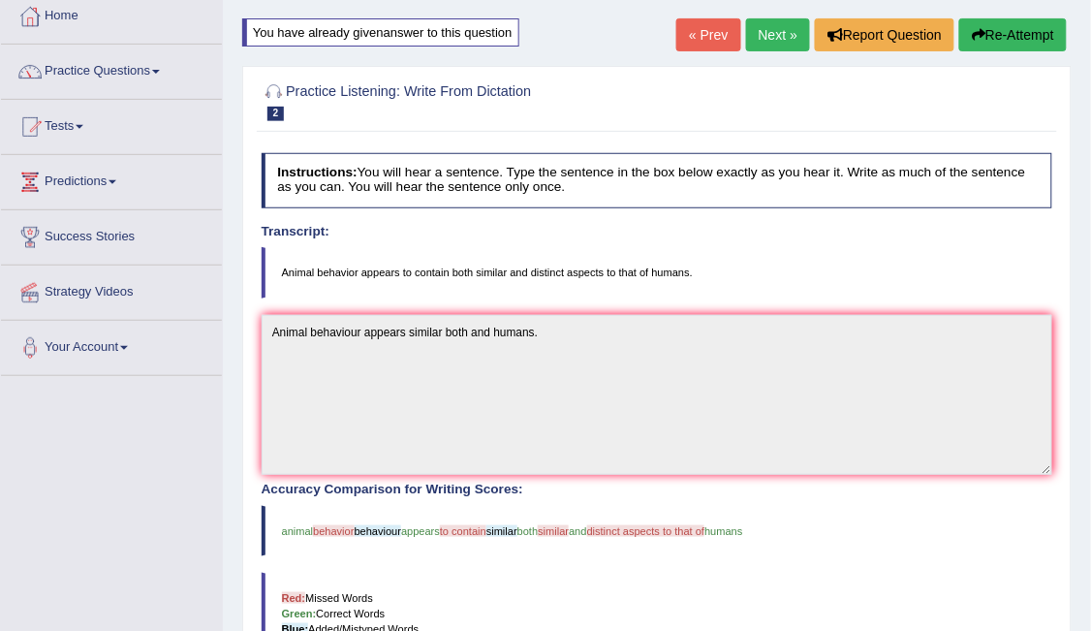
scroll to position [53, 0]
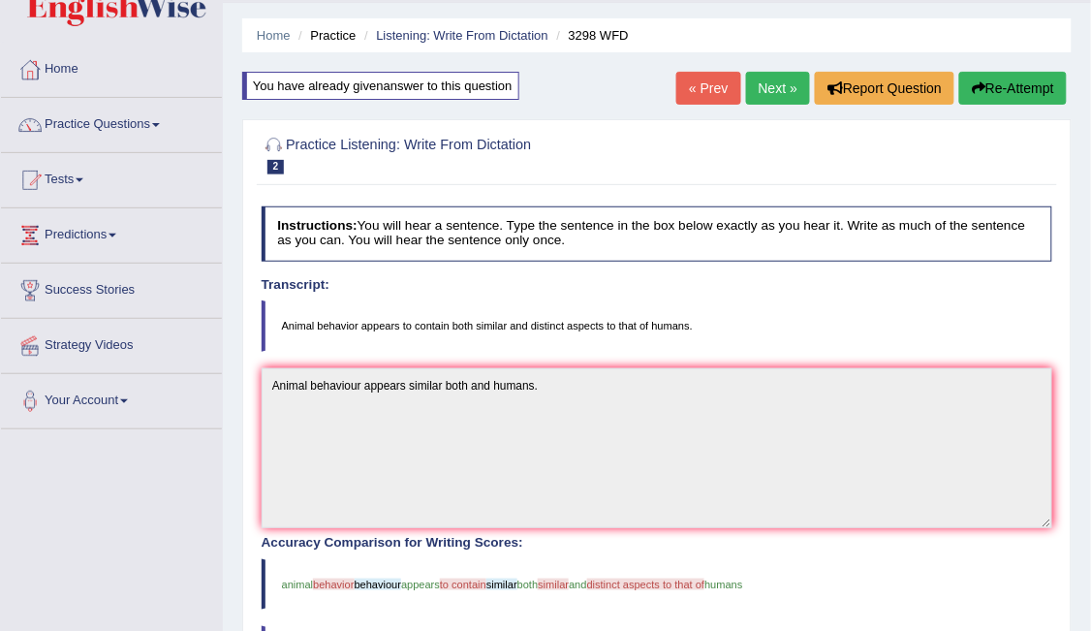
click at [1000, 78] on button "Re-Attempt" at bounding box center [1013, 88] width 108 height 33
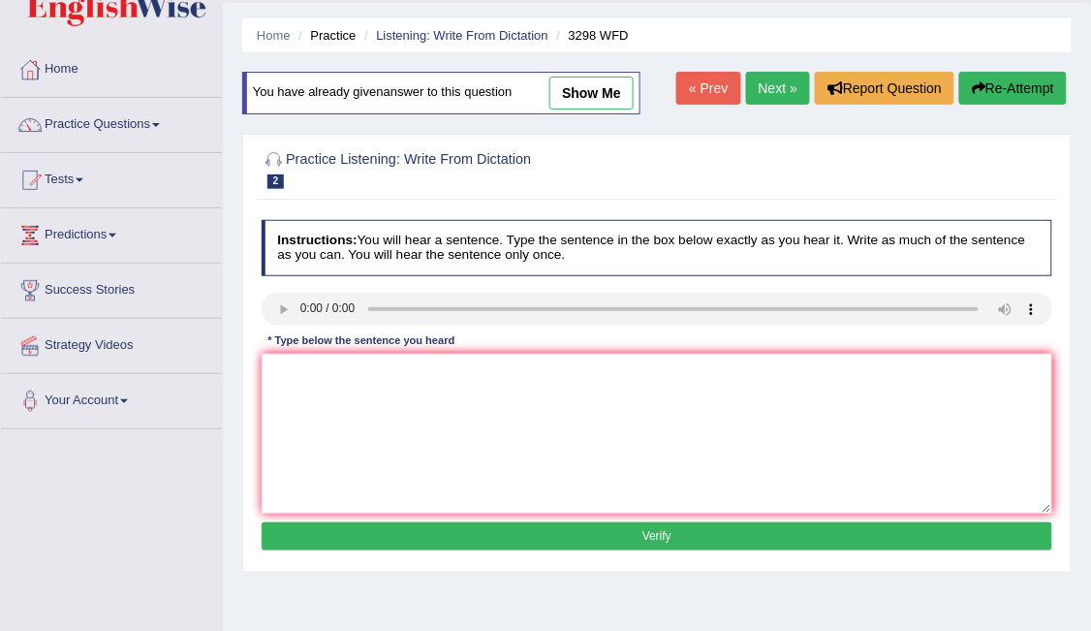
click at [296, 340] on div "* Type below the sentence you heard" at bounding box center [362, 341] width 200 height 16
click at [303, 394] on textarea at bounding box center [657, 434] width 791 height 160
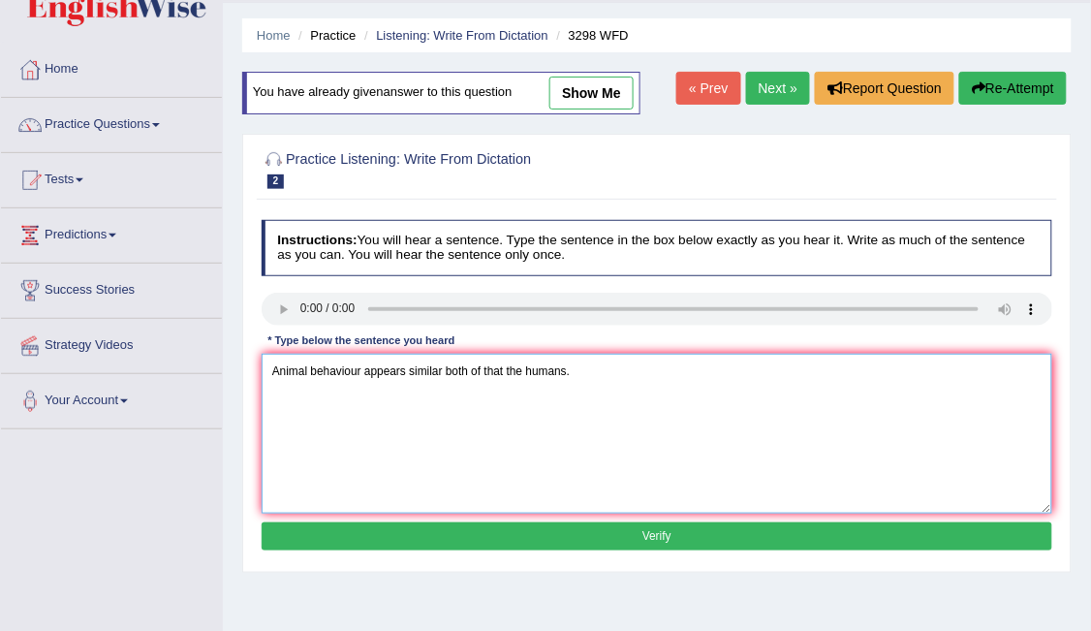
type textarea "Animal behaviour appears similar both of that the humans."
click at [380, 524] on button "Verify" at bounding box center [657, 536] width 791 height 28
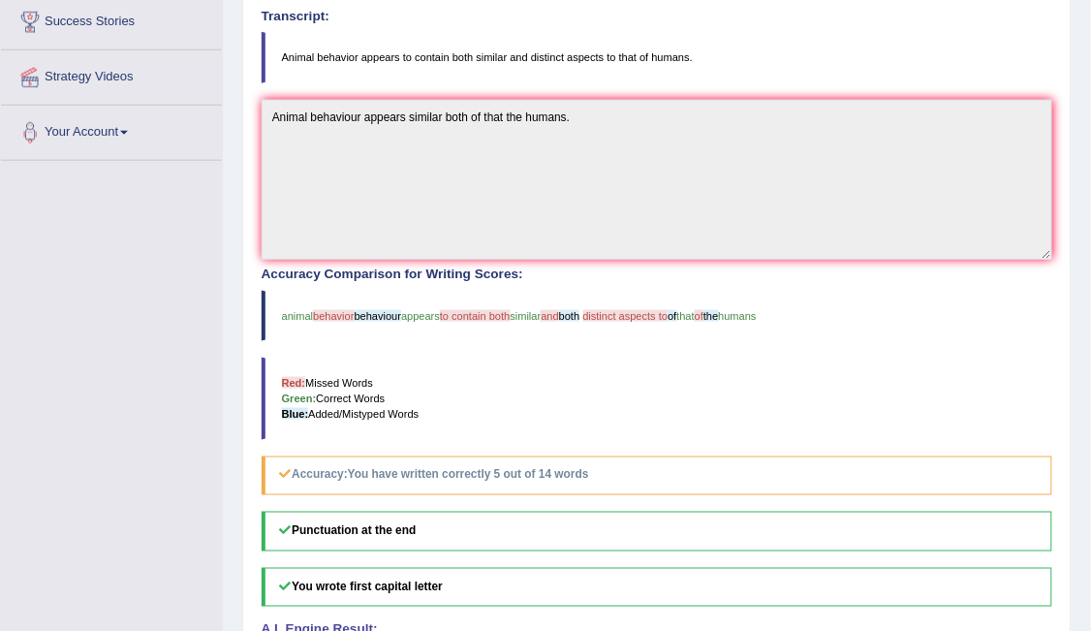
scroll to position [328, 0]
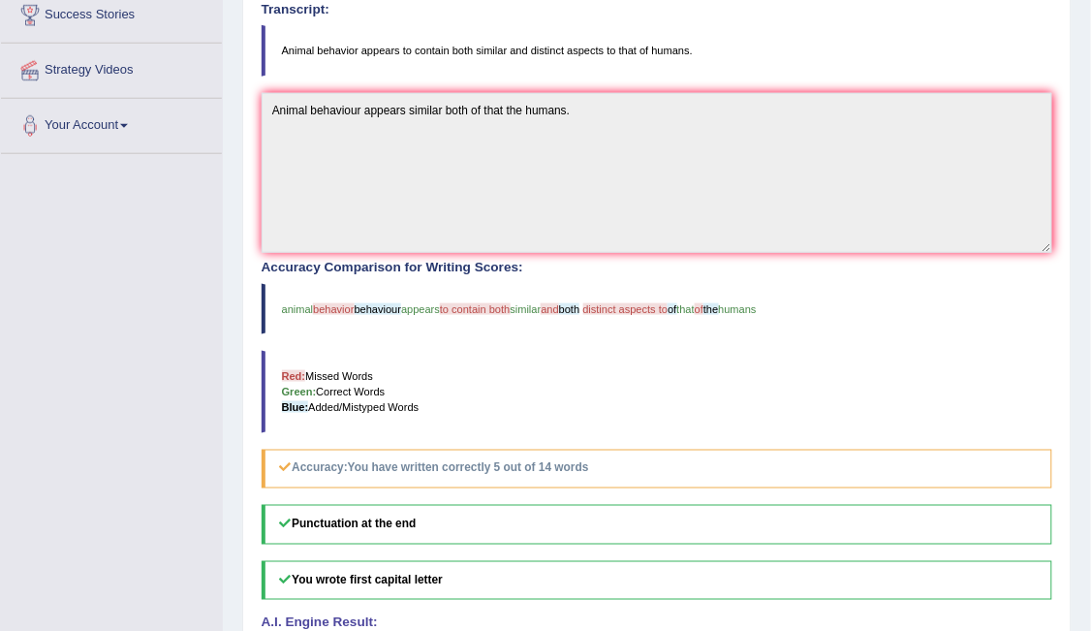
drag, startPoint x: 670, startPoint y: 45, endPoint x: 445, endPoint y: 30, distance: 226.2
click at [445, 30] on blockquote "Animal behavior appears to contain both similar and distinct aspects to that of…" at bounding box center [657, 50] width 791 height 50
drag, startPoint x: 276, startPoint y: 300, endPoint x: 513, endPoint y: 296, distance: 237.4
click at [513, 296] on blockquote "animal behavior behaviour appears to contain both similar and both distinct asp…" at bounding box center [657, 309] width 791 height 50
drag, startPoint x: 279, startPoint y: 48, endPoint x: 452, endPoint y: 73, distance: 175.1
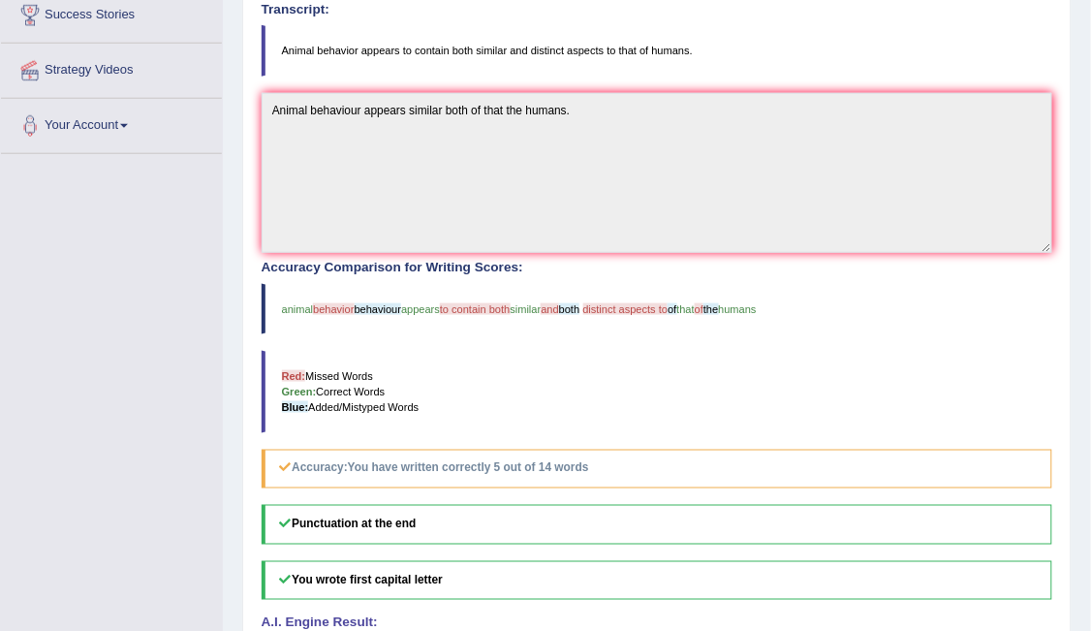
click at [452, 73] on div "Instructions: You will hear a sentence. Type the sentence in the box below exac…" at bounding box center [656, 317] width 799 height 788
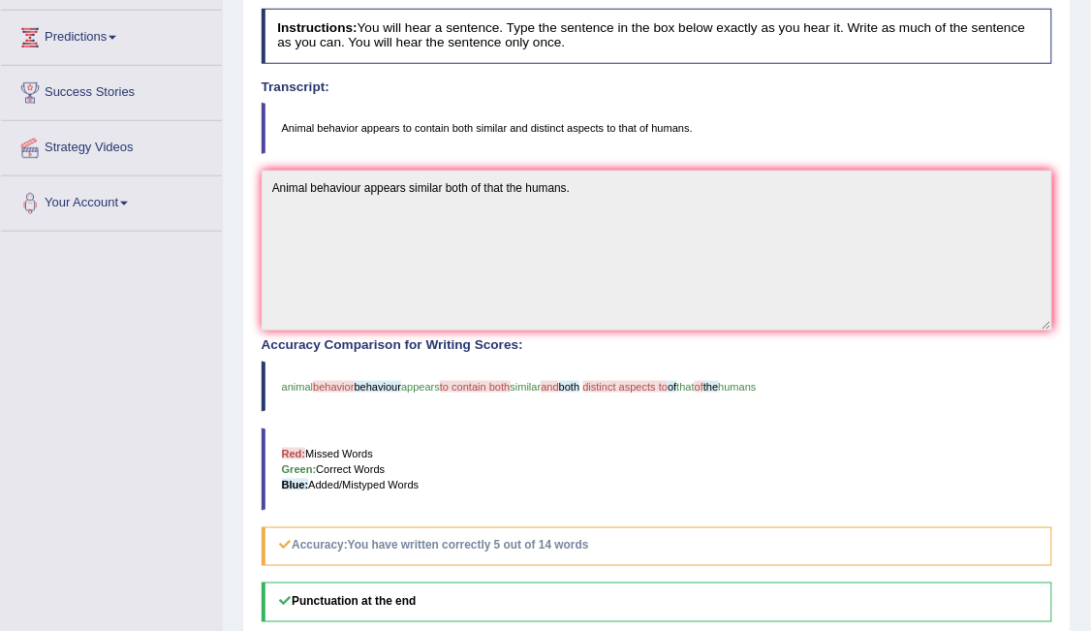
scroll to position [250, 0]
drag, startPoint x: 694, startPoint y: 127, endPoint x: 442, endPoint y: 108, distance: 252.5
click at [442, 108] on blockquote "Animal behavior appears to contain both similar and distinct aspects to that of…" at bounding box center [657, 129] width 791 height 50
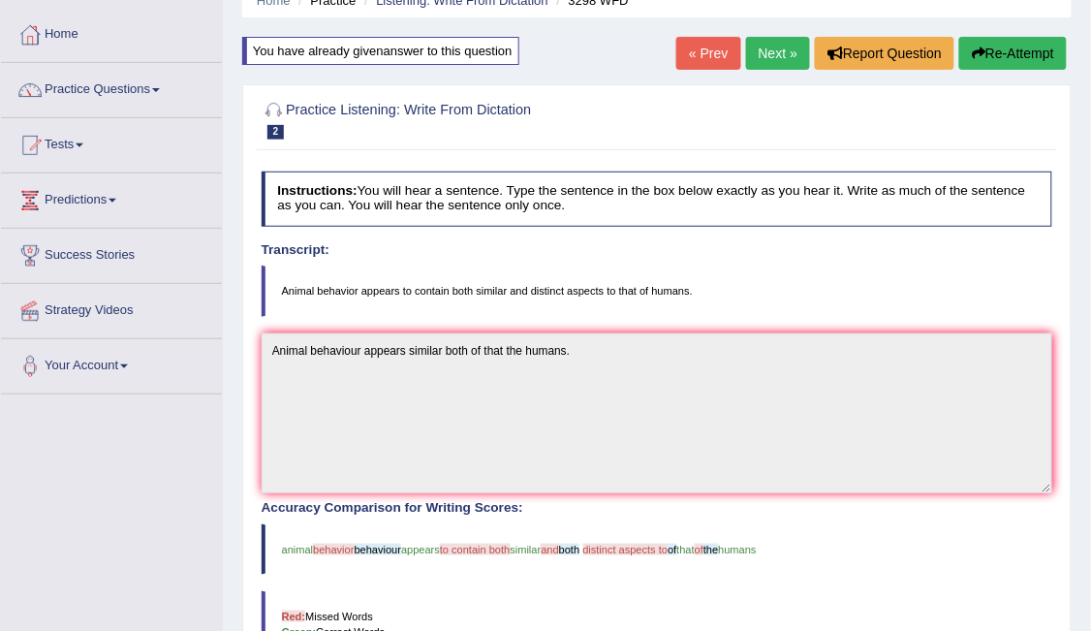
scroll to position [80, 0]
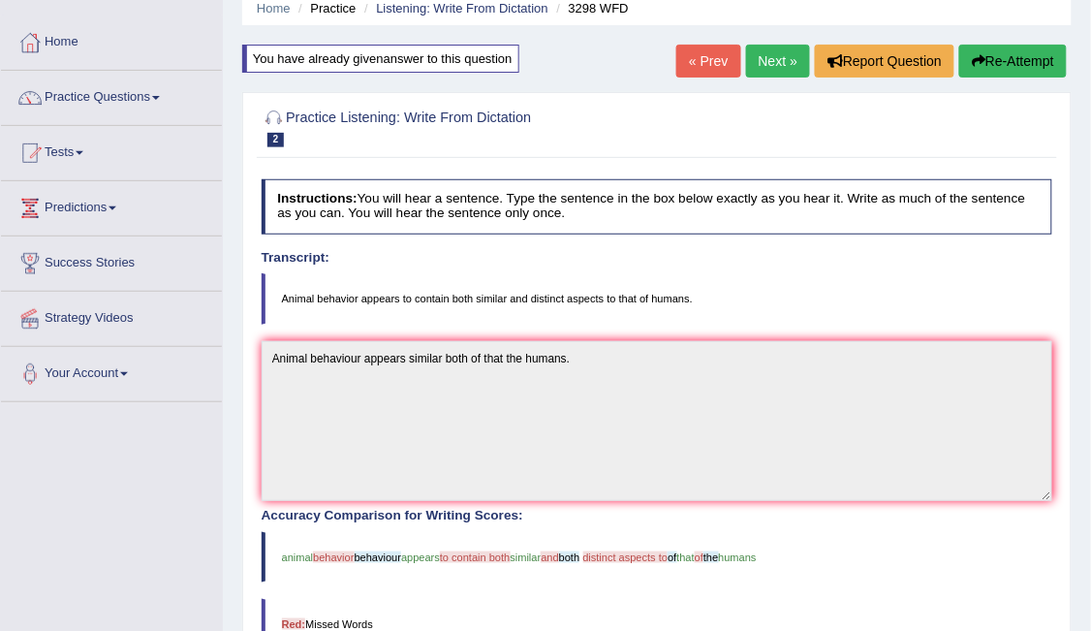
click at [913, 293] on blockquote "Animal behavior appears to contain both similar and distinct aspects to that of…" at bounding box center [657, 298] width 791 height 50
click at [1018, 64] on button "Re-Attempt" at bounding box center [1013, 61] width 108 height 33
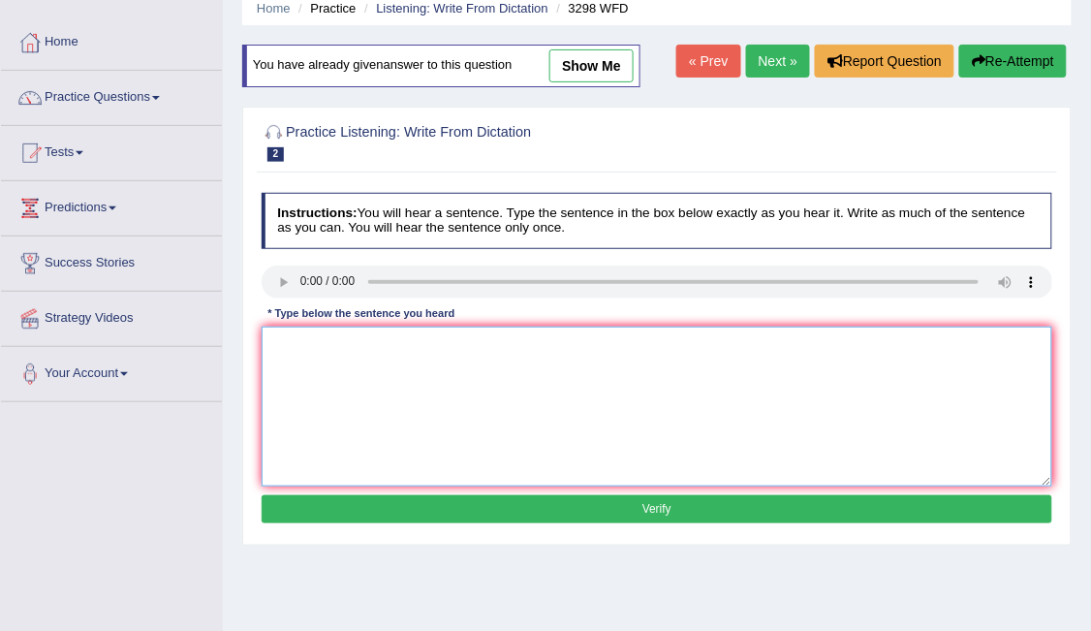
click at [341, 396] on textarea at bounding box center [657, 406] width 791 height 160
type textarea "Animal behaviour appears to contain both similar aspects and disn"
click at [270, 497] on button "Verify" at bounding box center [657, 509] width 791 height 28
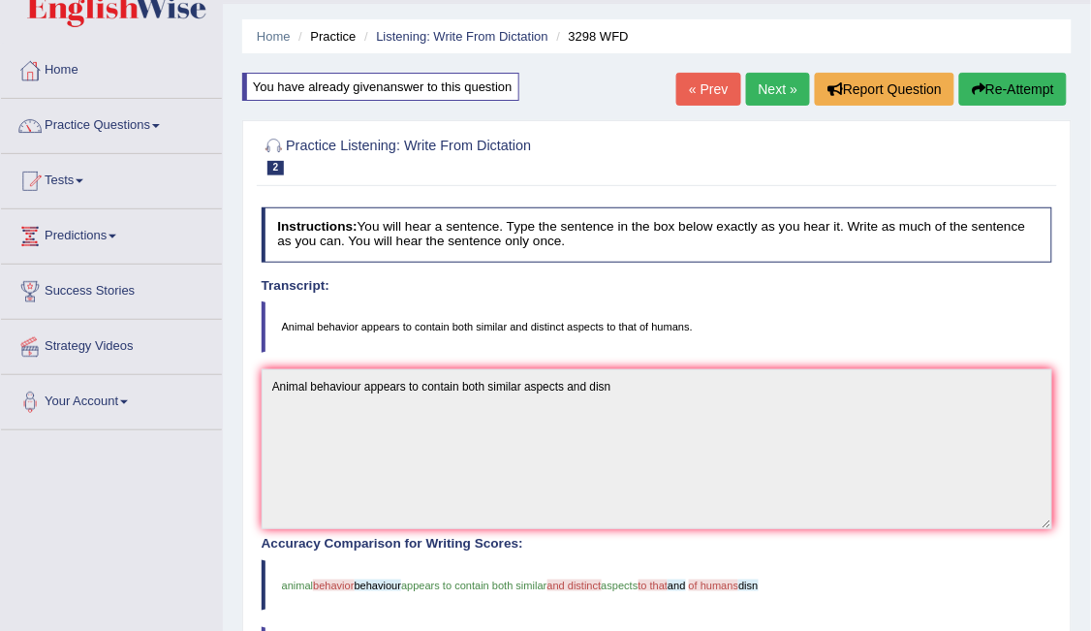
scroll to position [48, 0]
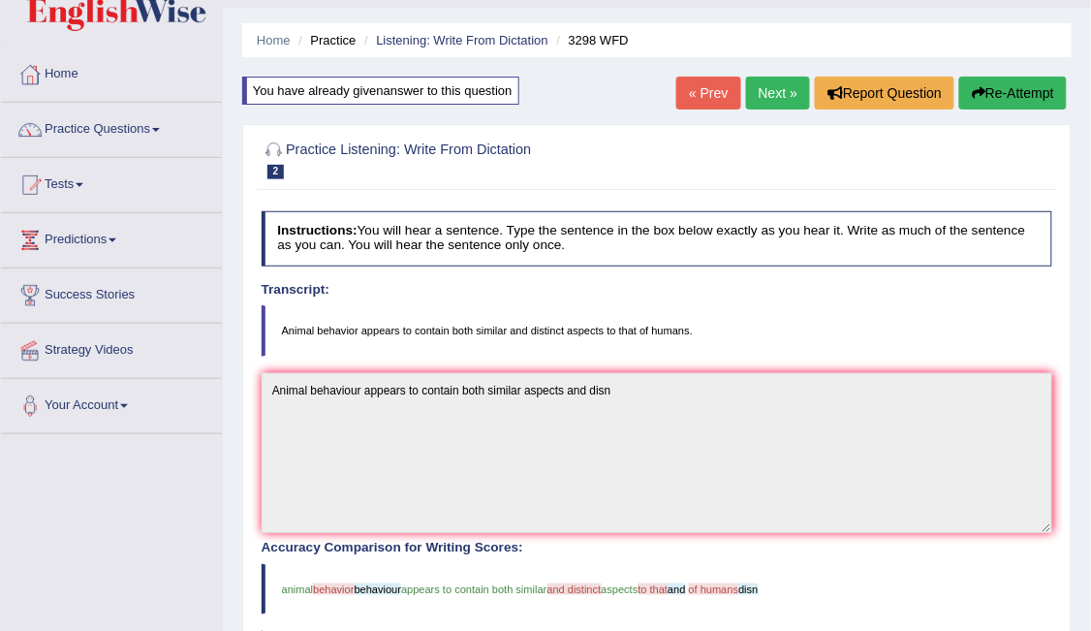
click at [1014, 84] on button "Re-Attempt" at bounding box center [1013, 93] width 108 height 33
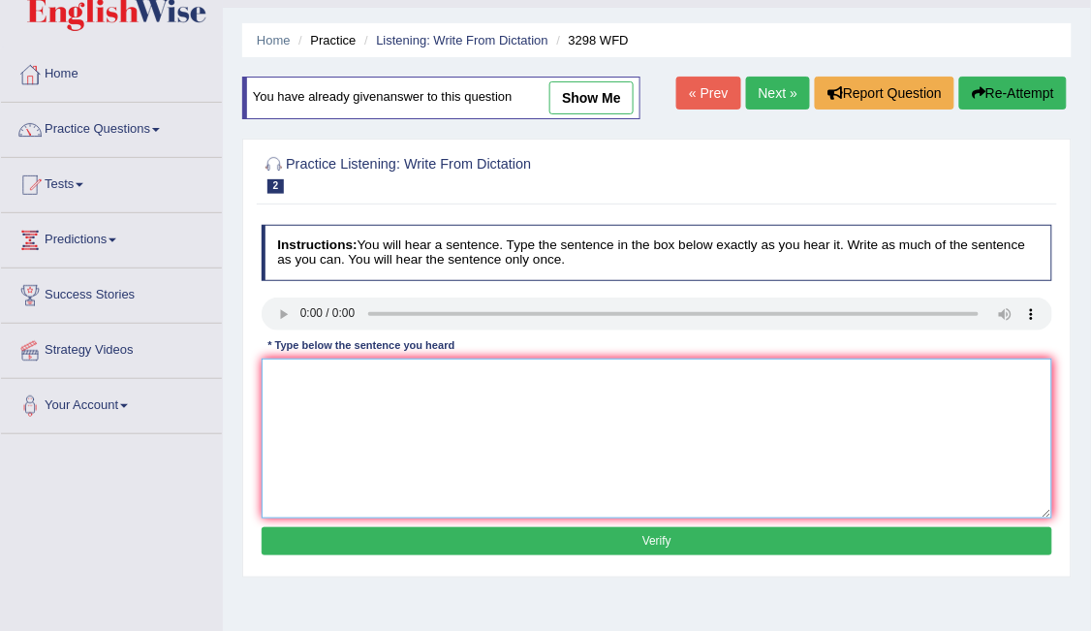
click at [452, 407] on textarea at bounding box center [657, 438] width 791 height 160
click at [572, 373] on textarea "Animal behaviour apperars to contain both similar aspects and distinct of that …" at bounding box center [657, 438] width 791 height 160
type textarea "Animal behaviour apperars to contain both similar aspects aspect and distinct o…"
click at [616, 540] on button "Verify" at bounding box center [657, 541] width 791 height 28
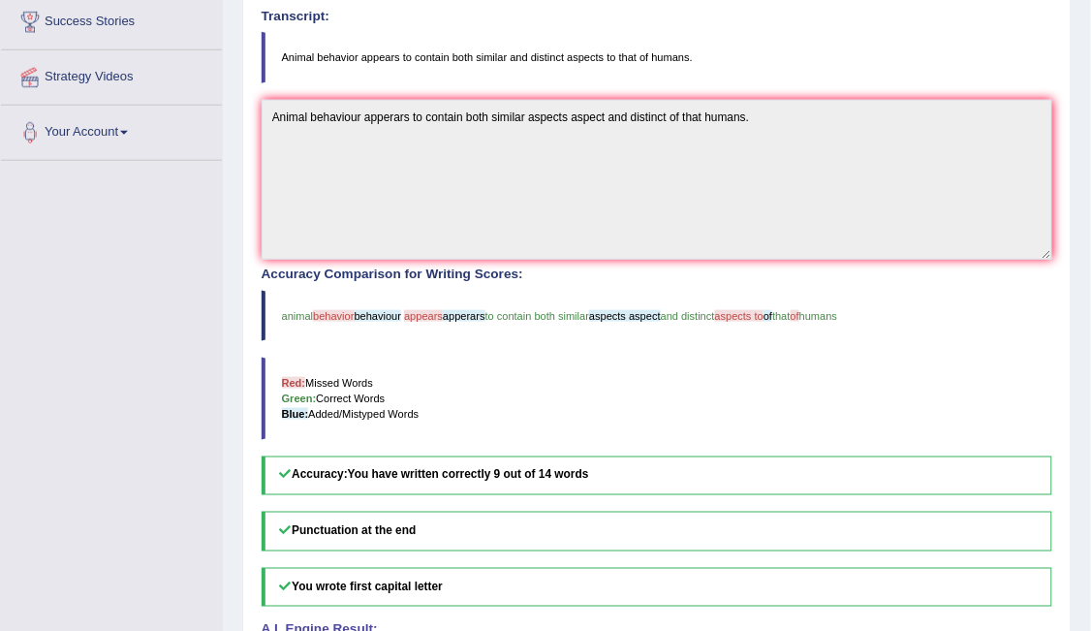
scroll to position [323, 0]
click at [1081, 348] on div "Home Practice Listening: Write From Dictation 3298 WFD You have already given a…" at bounding box center [657, 208] width 868 height 1062
drag, startPoint x: 1081, startPoint y: 348, endPoint x: 1107, endPoint y: 295, distance: 58.5
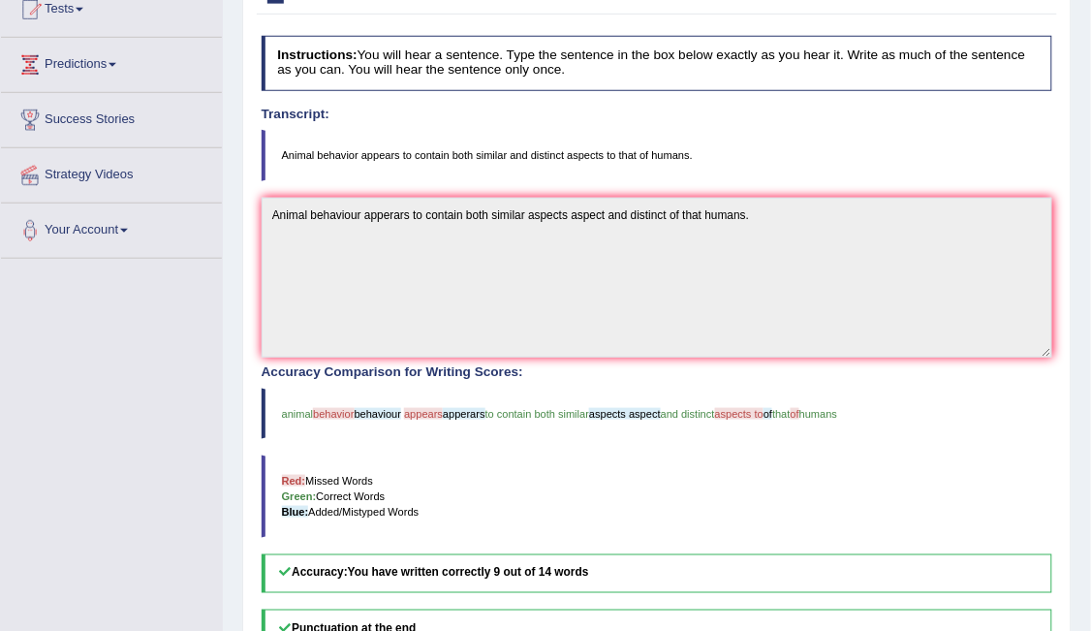
scroll to position [217, 0]
